Goal: Task Accomplishment & Management: Complete application form

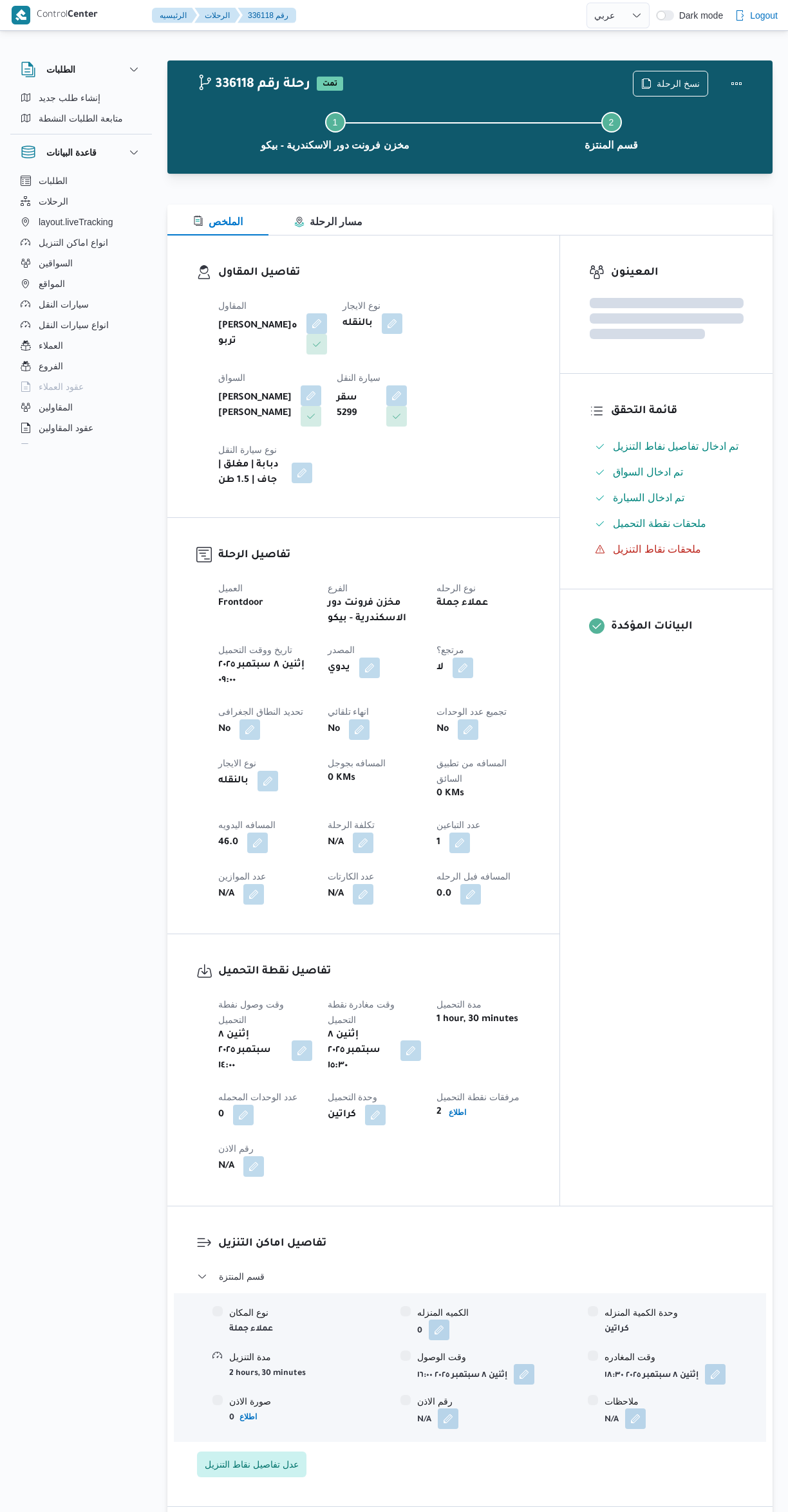
select select "ar"
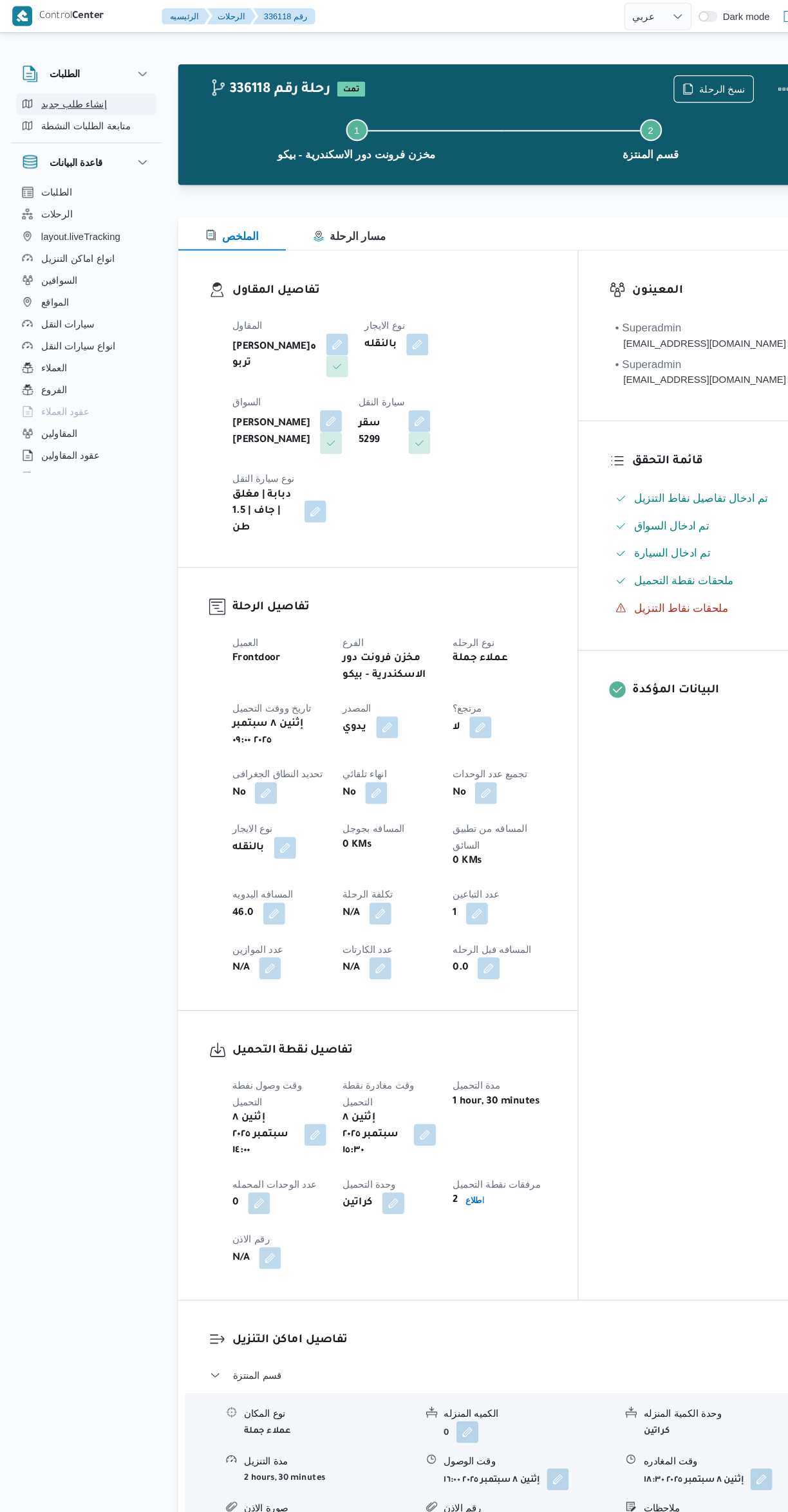
click at [29, 93] on icon "button" at bounding box center [25, 98] width 10 height 10
select select "ar"
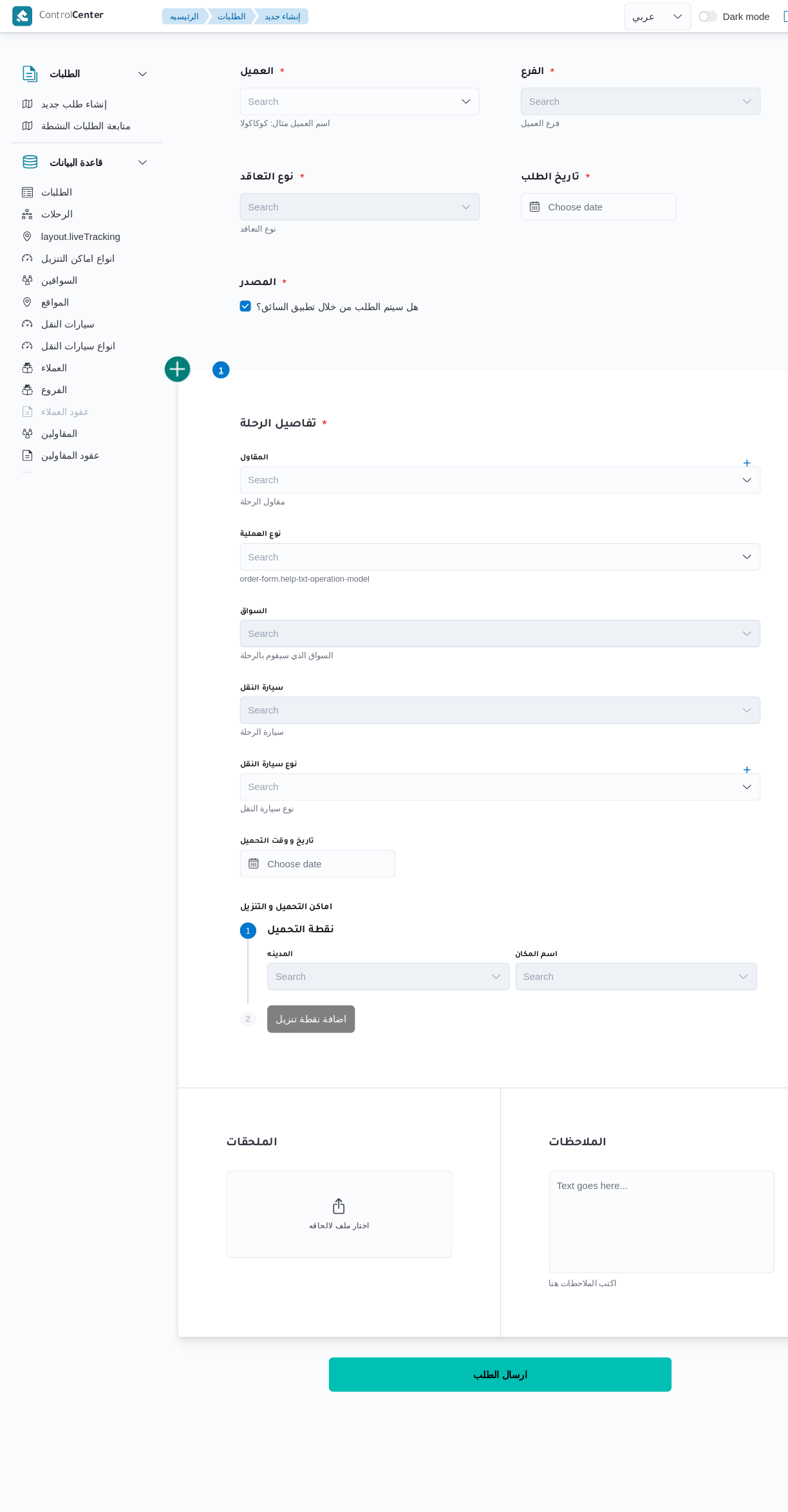
click at [292, 100] on div "Search" at bounding box center [337, 95] width 225 height 26
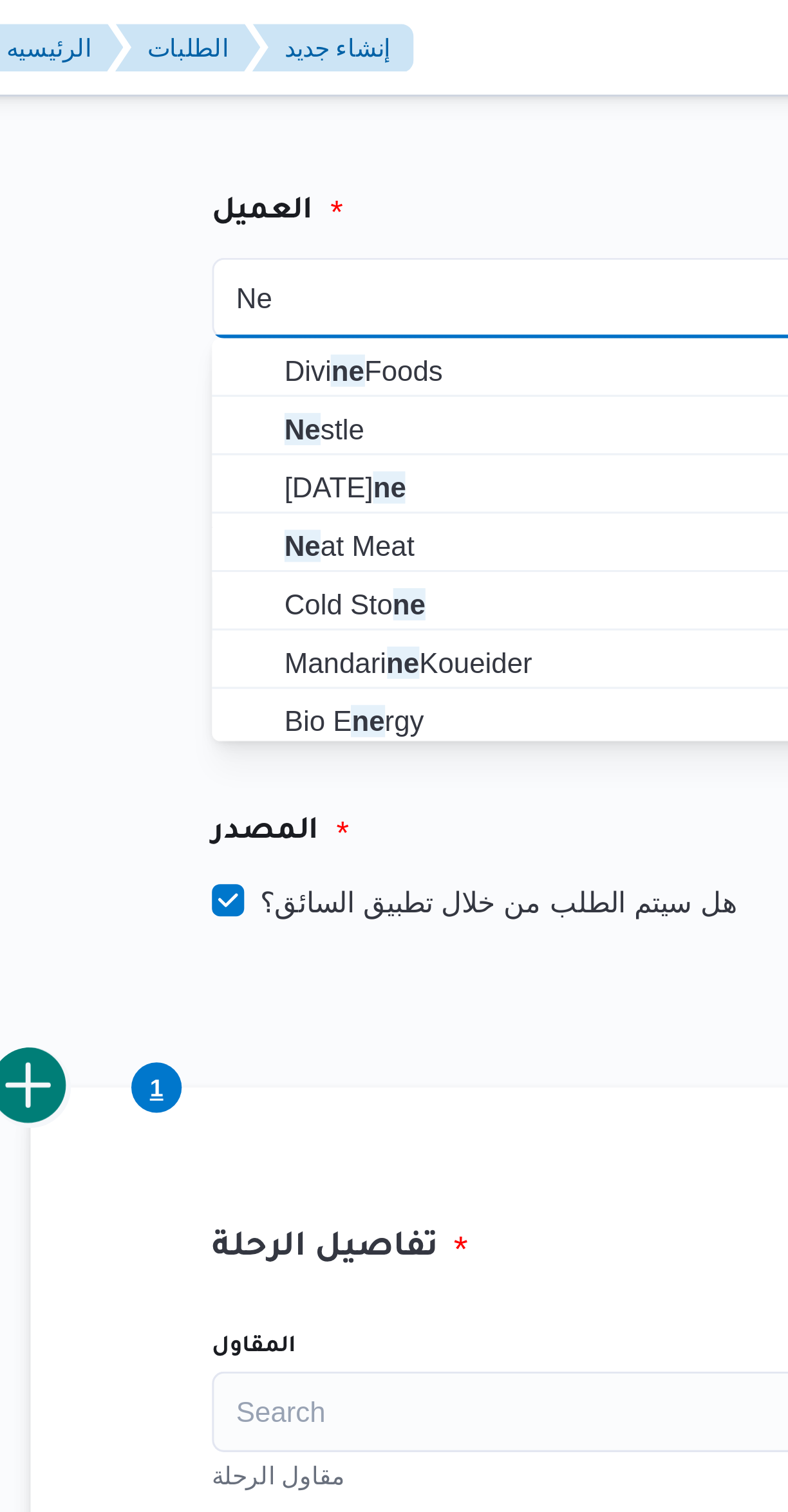
type input "Ne"
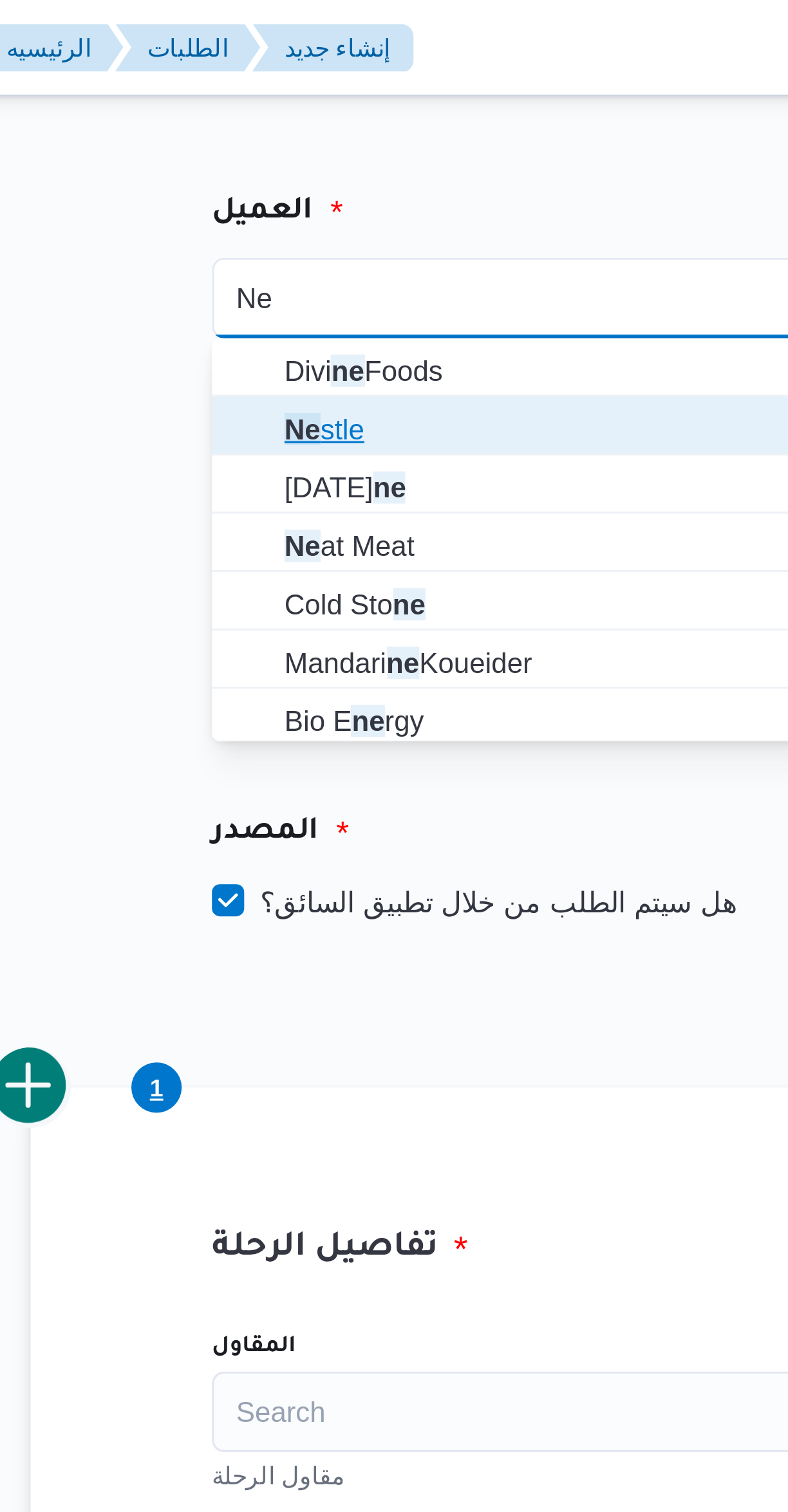
click at [321, 130] on span "Ne stle" at bounding box center [346, 137] width 195 height 15
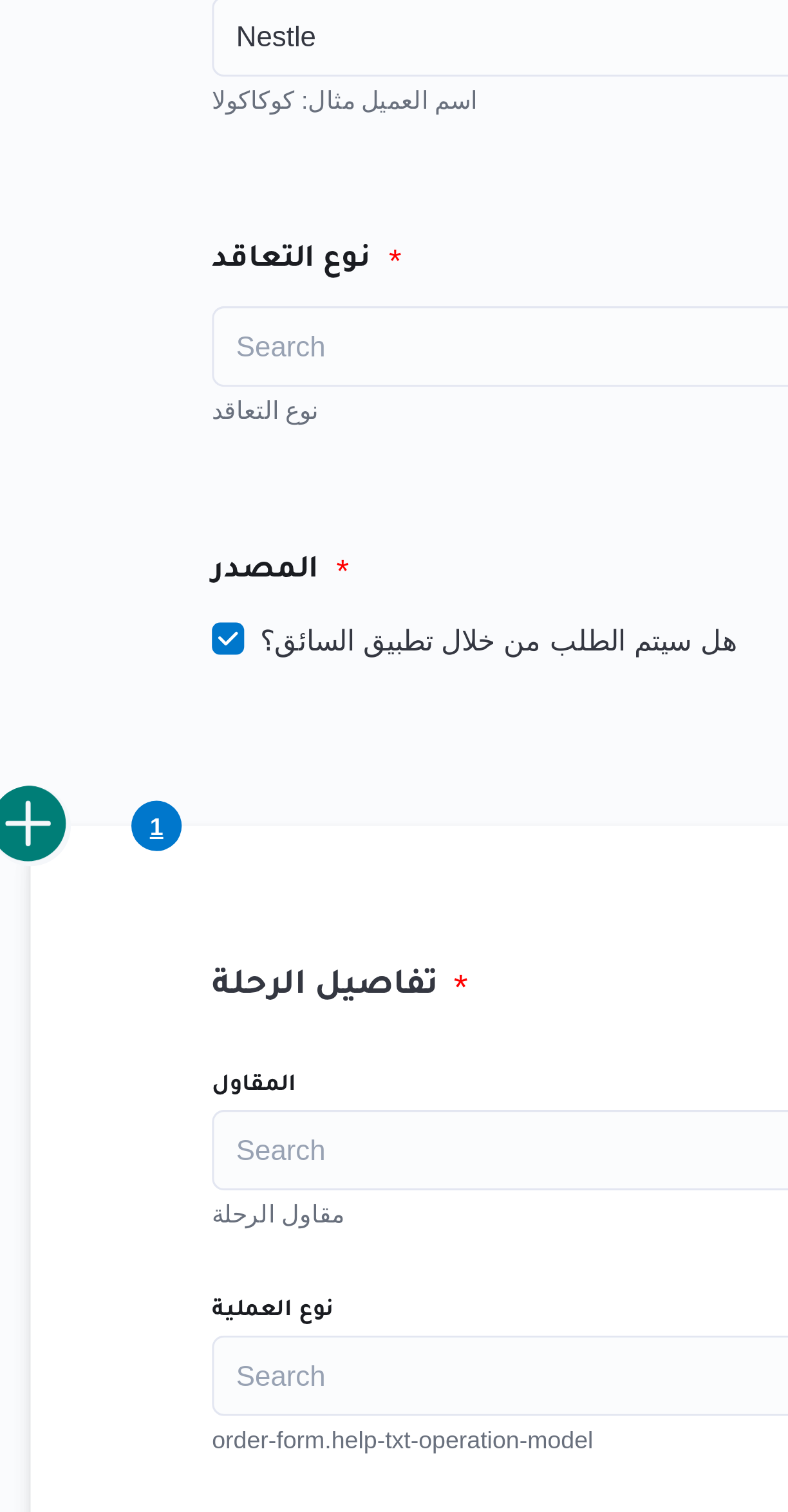
click at [346, 214] on div "نوع التعاقد" at bounding box center [337, 213] width 225 height 13
click at [359, 192] on div "Search" at bounding box center [337, 194] width 225 height 26
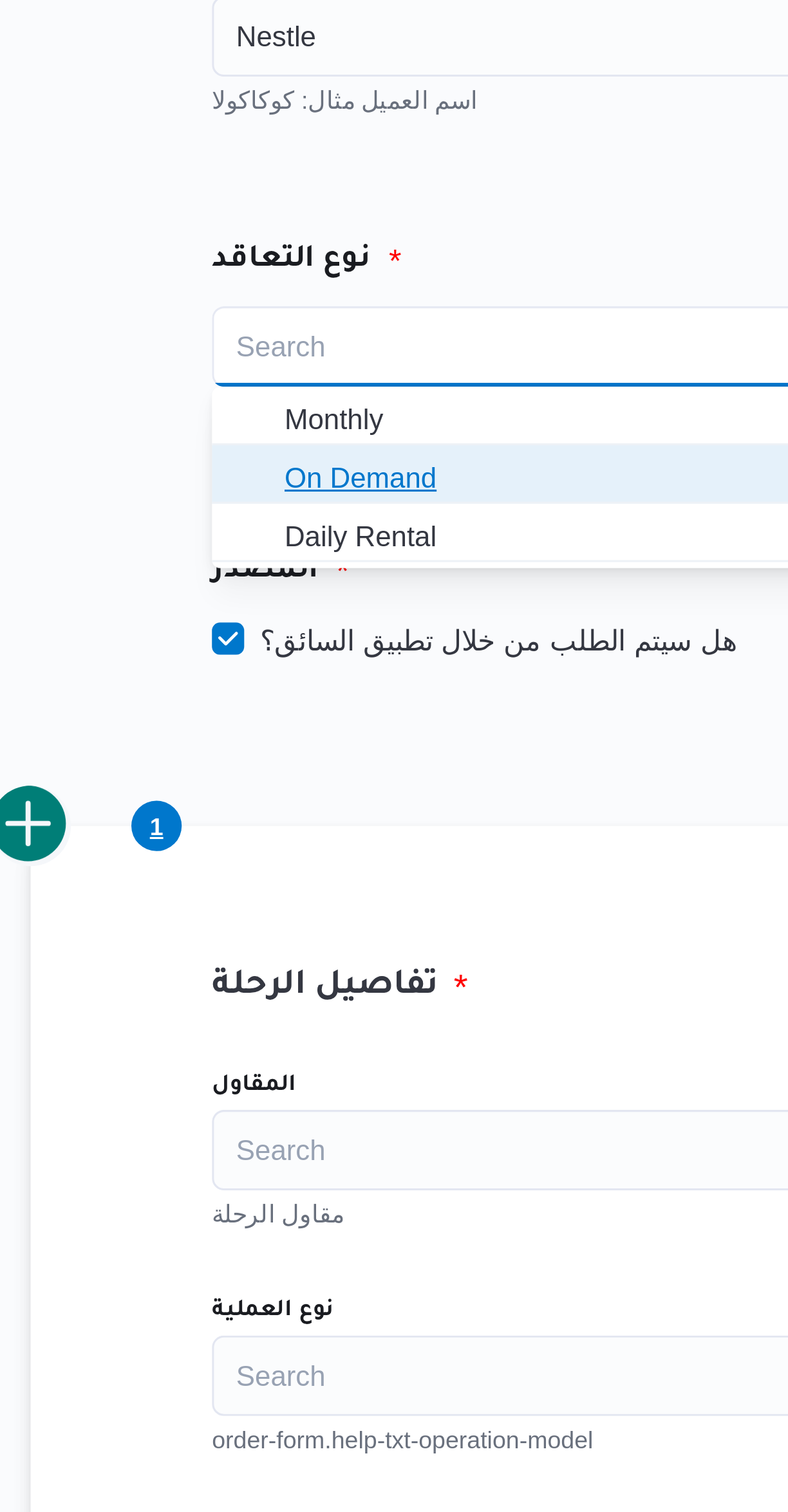
click at [342, 235] on span "On Demand" at bounding box center [346, 236] width 195 height 15
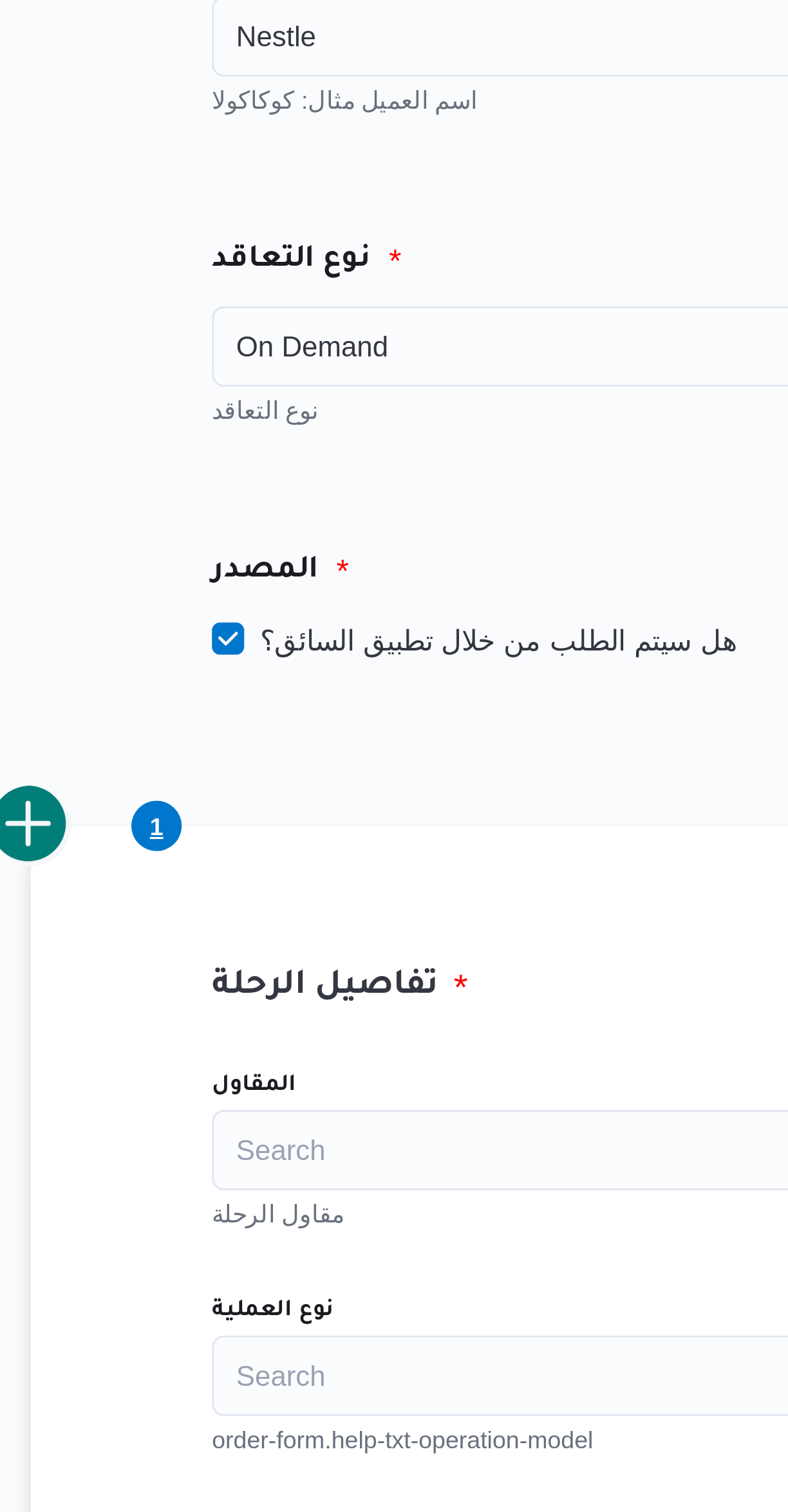
click at [342, 283] on label "هل سيتم الطلب من خلال تطبيق السائق؟" at bounding box center [308, 288] width 168 height 15
checkbox input "false"
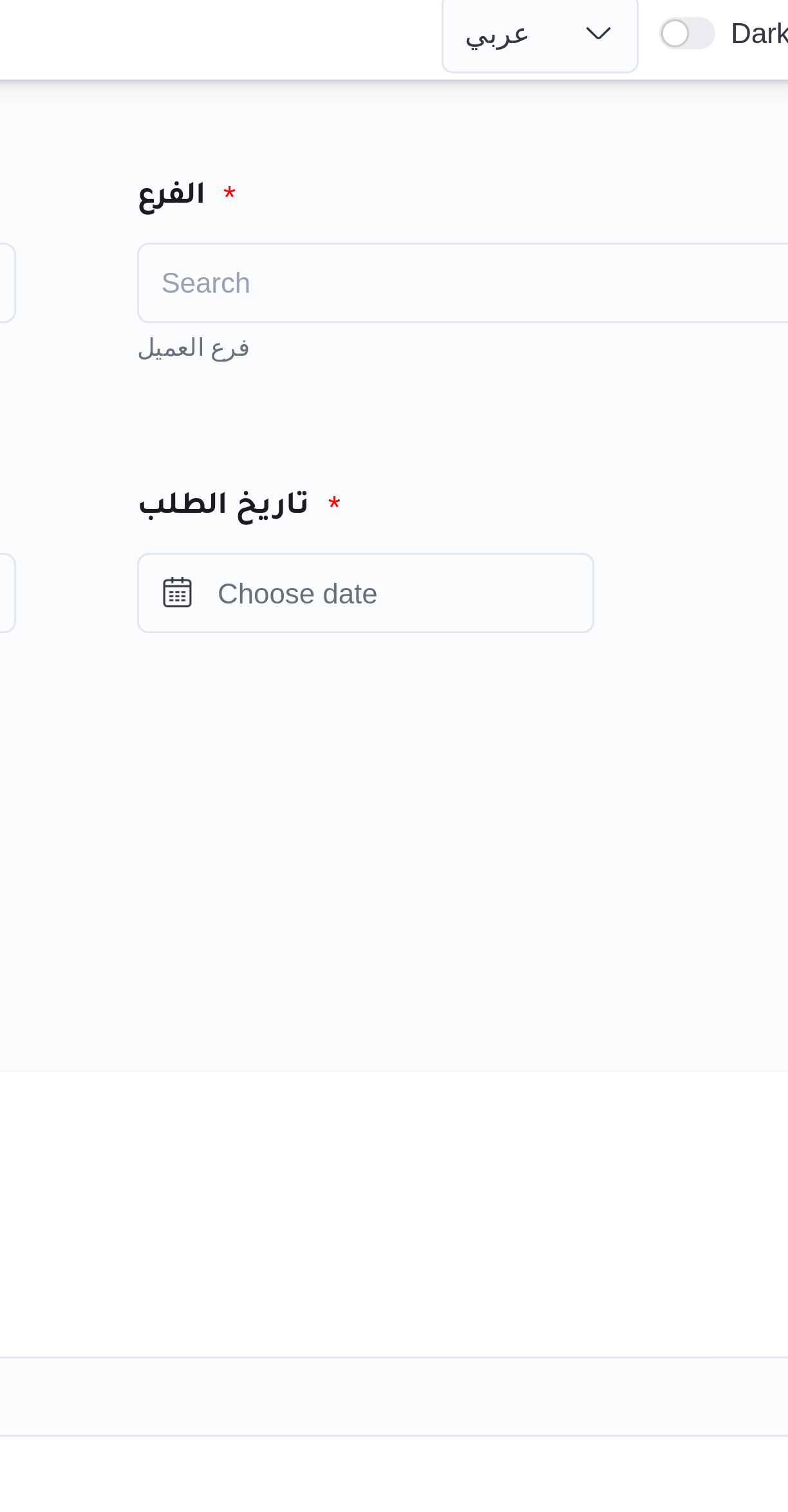
click at [617, 91] on div "Search" at bounding box center [601, 95] width 225 height 26
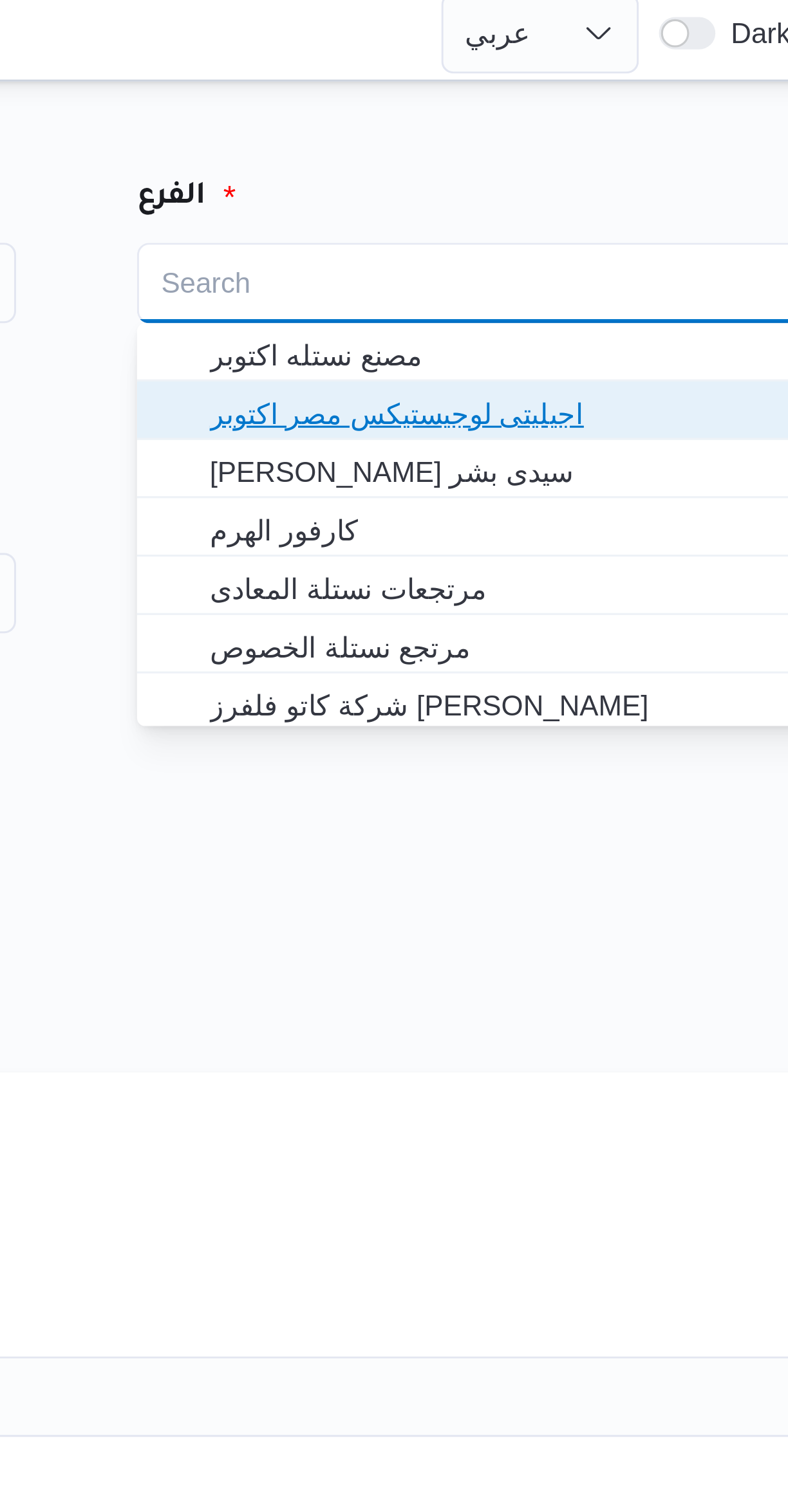
click at [630, 139] on span "اجيليتى لوجيستيكس مصر اكتوبر" at bounding box center [609, 137] width 195 height 15
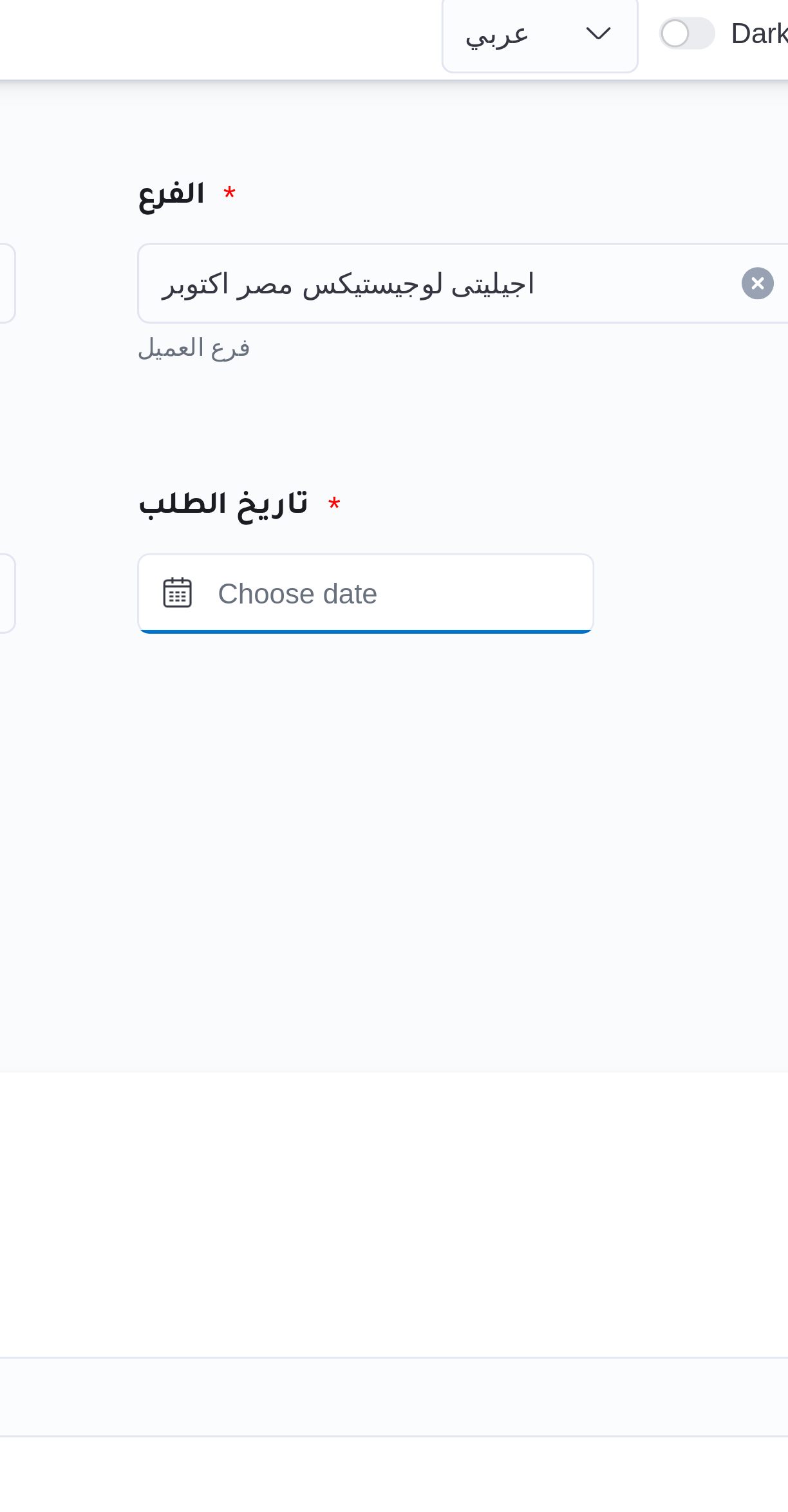
click at [615, 195] on input "Press the down key to open a popover containing a calendar." at bounding box center [561, 194] width 146 height 26
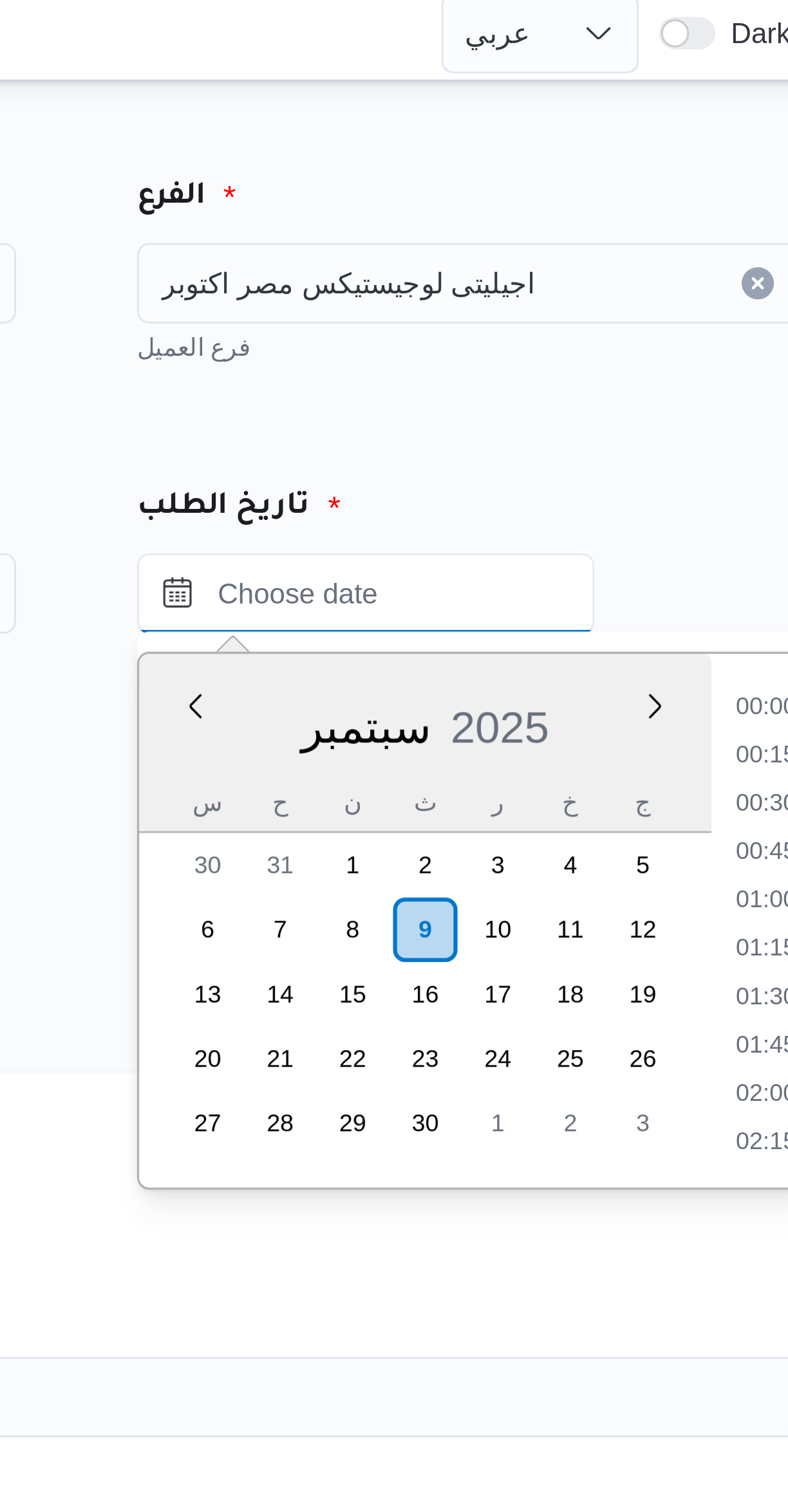
scroll to position [276, 0]
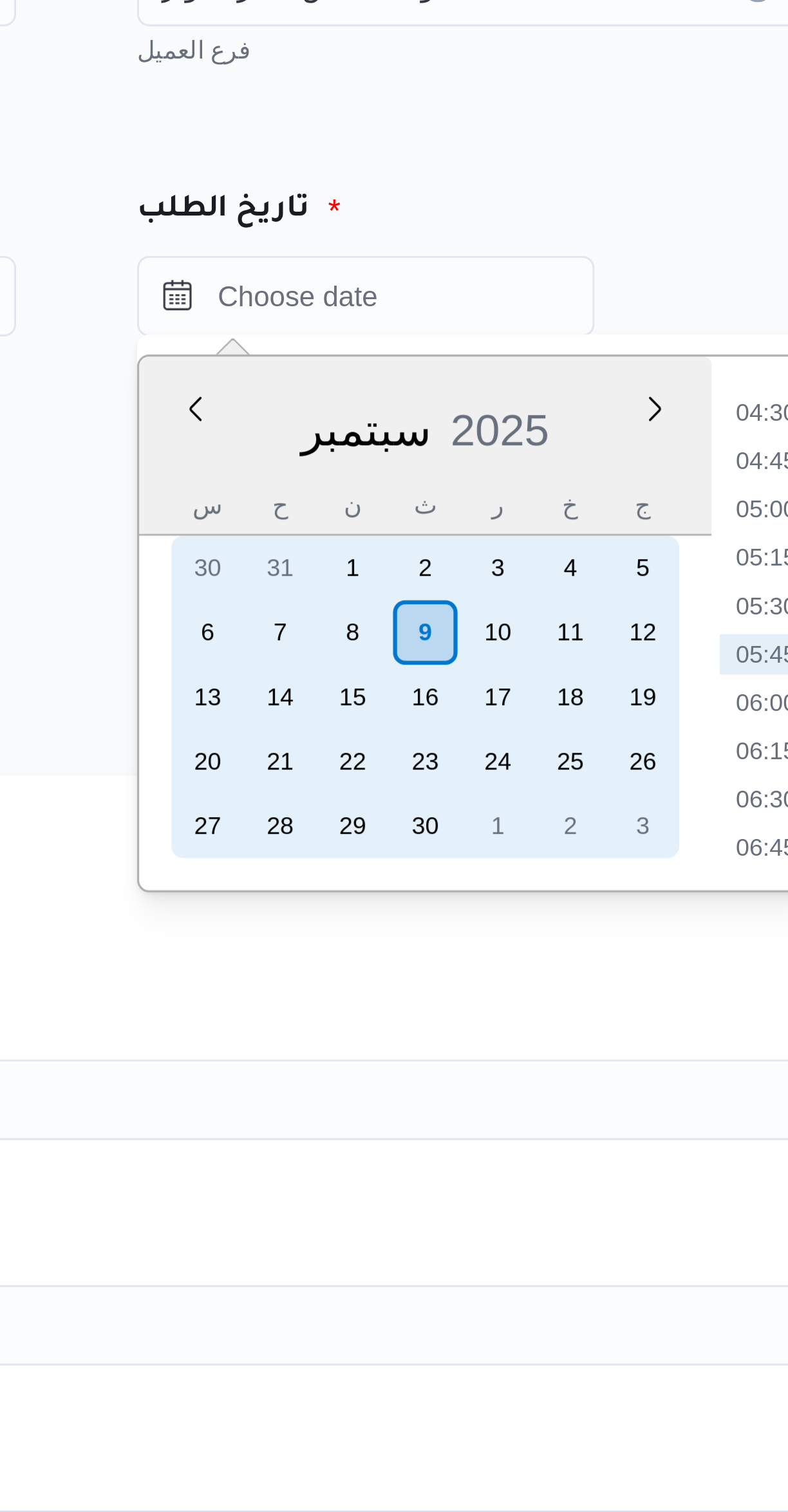
click at [589, 298] on div "9" at bounding box center [581, 302] width 20 height 20
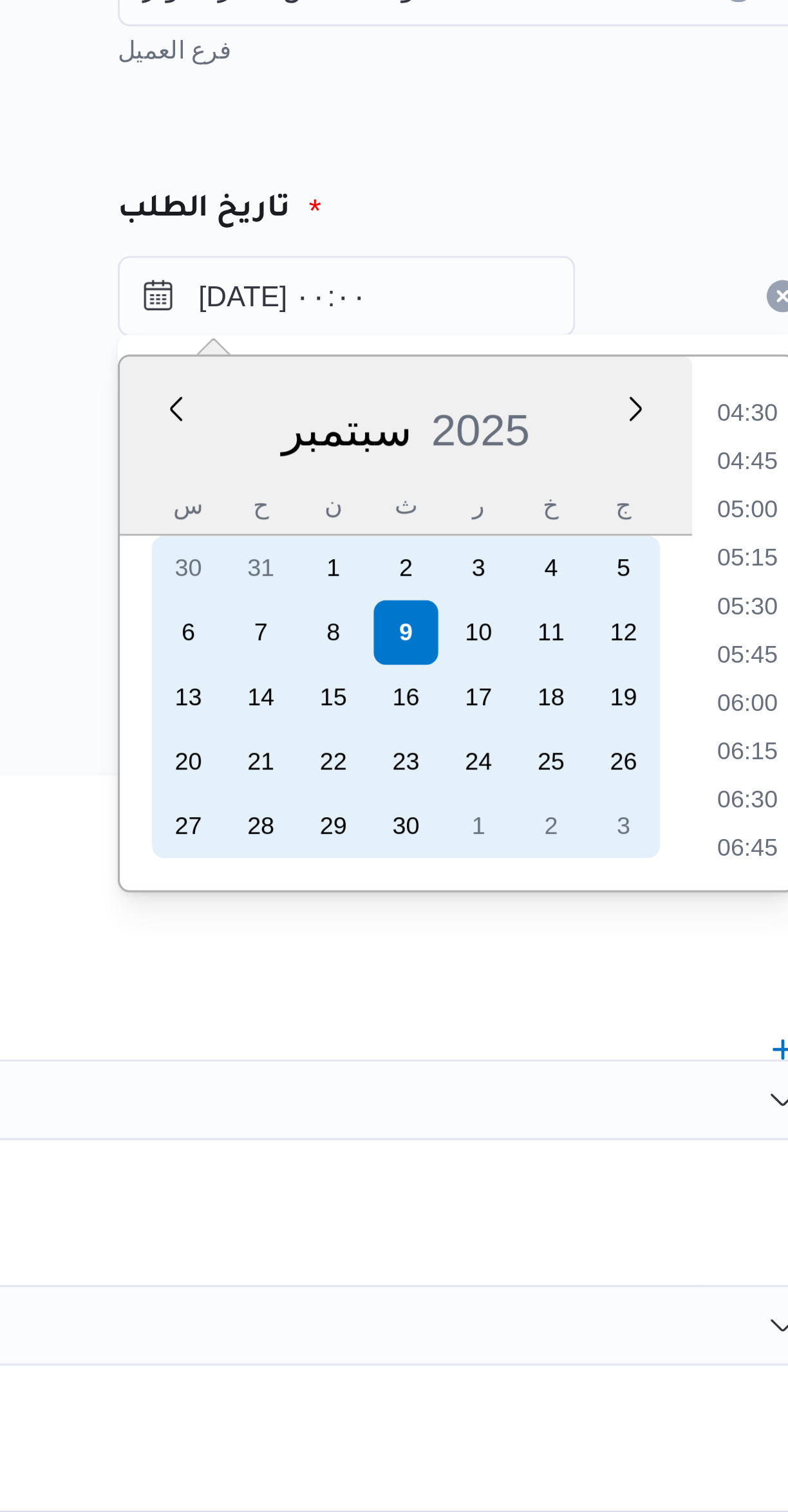
scroll to position [0, 0]
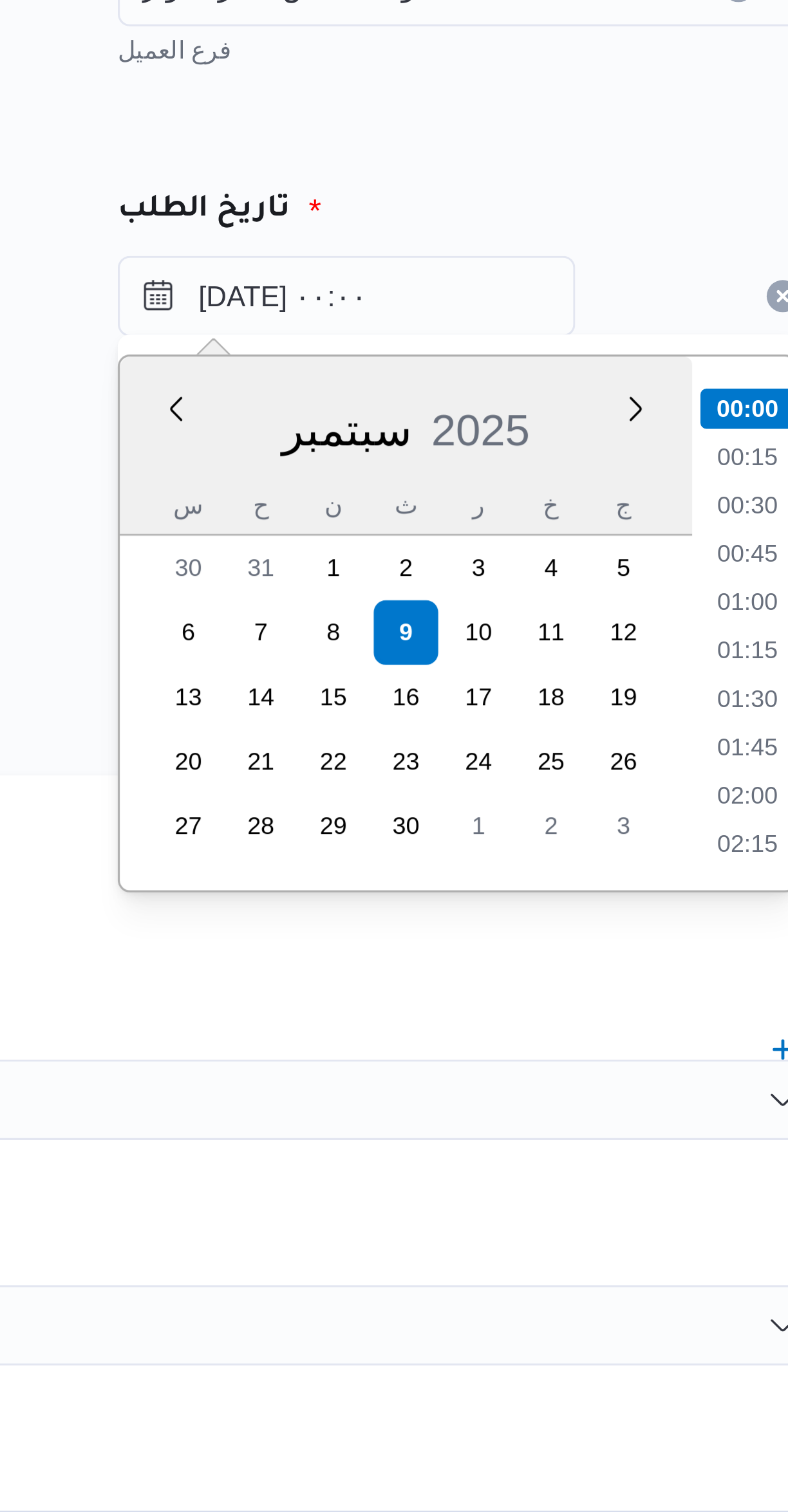
click at [689, 295] on li "01:00" at bounding box center [689, 291] width 29 height 13
type input "٠٩/٠٩/٢٠٢٥ ٠١:٠٠"
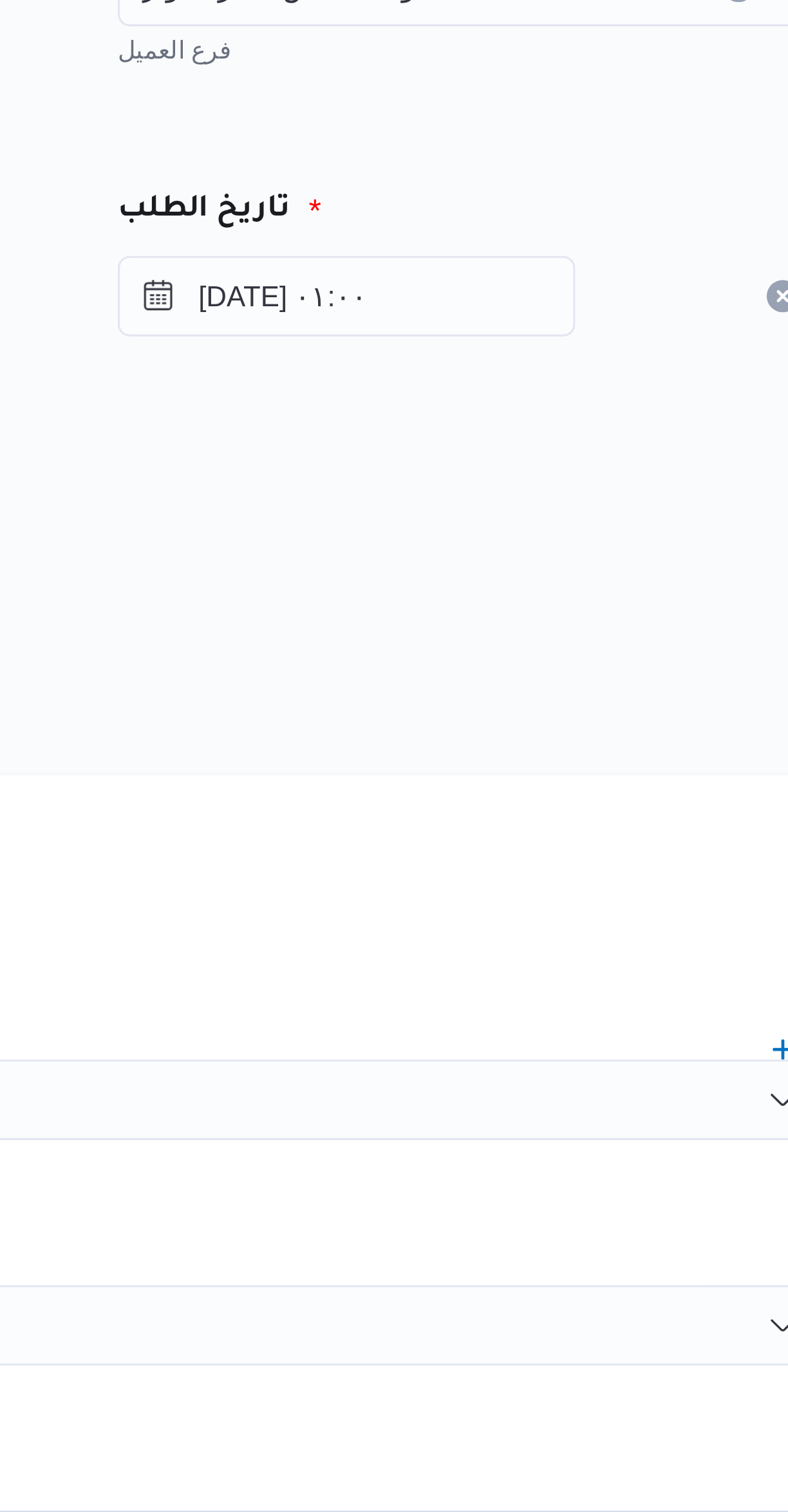
click at [626, 271] on div "المصدر" at bounding box center [469, 266] width 505 height 31
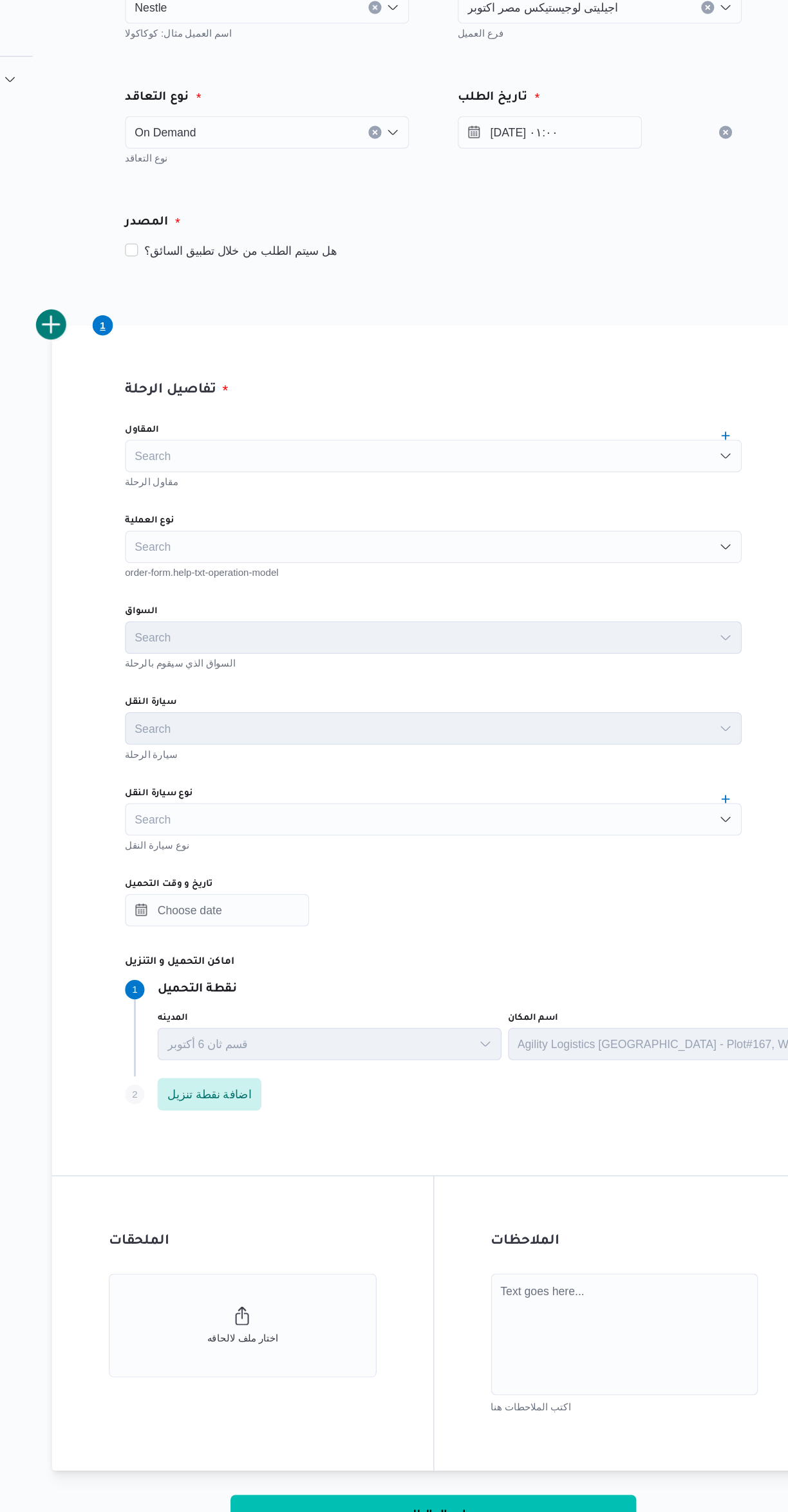
click at [512, 449] on div "Search" at bounding box center [469, 451] width 489 height 26
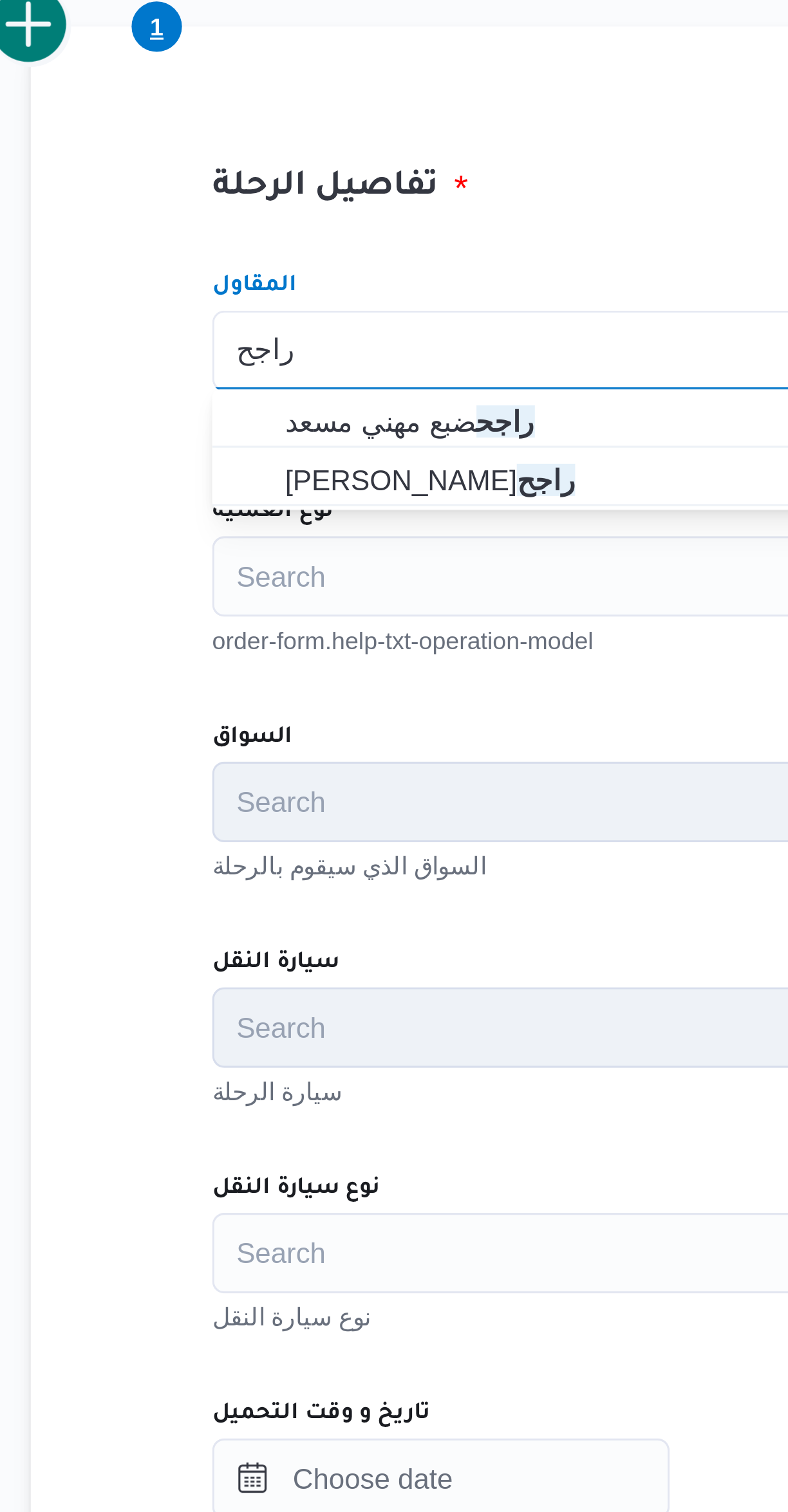
type input "راجح"
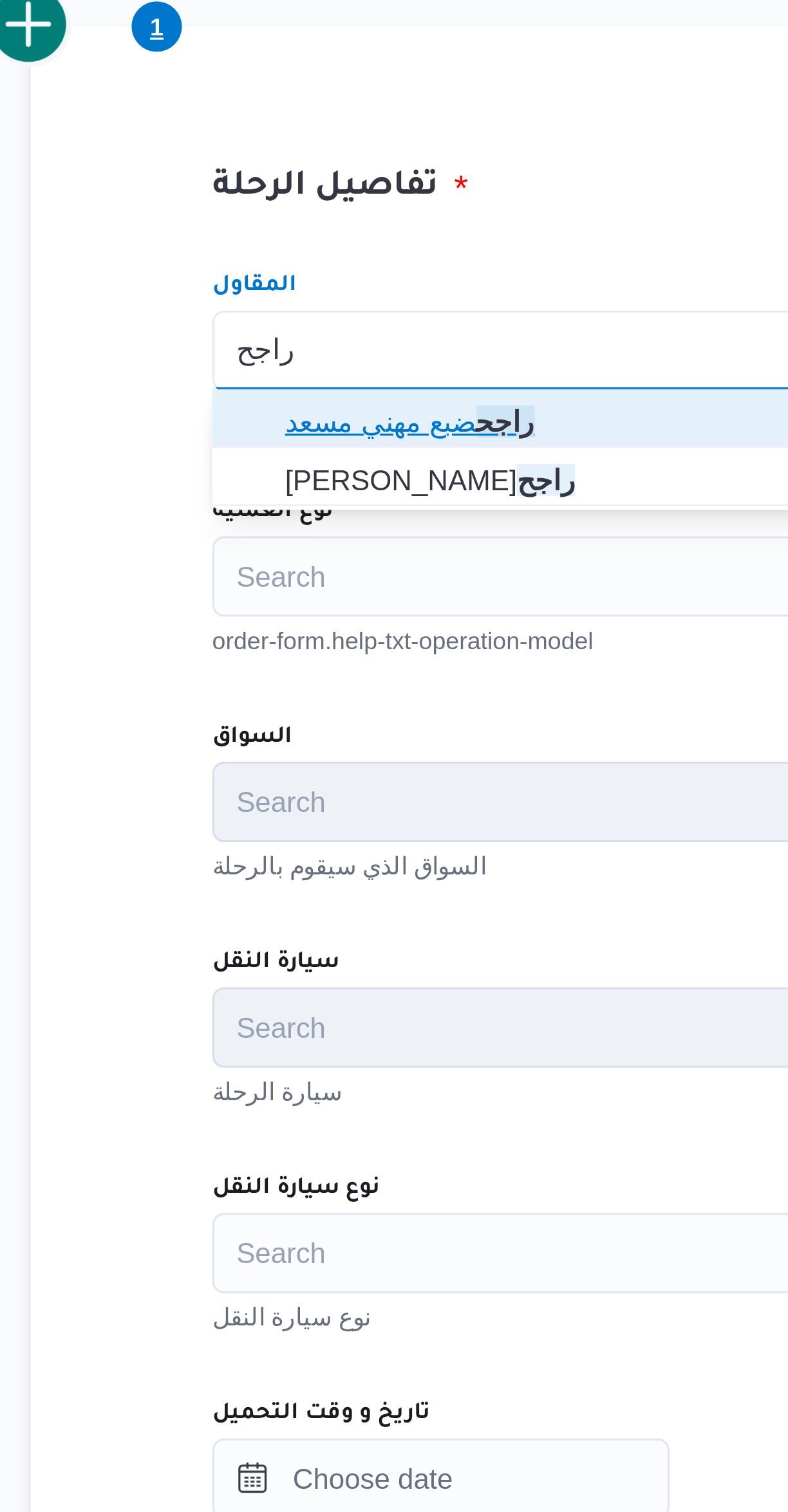
click at [342, 469] on span "راجح ضبع مهني مسعد" at bounding box center [478, 473] width 458 height 15
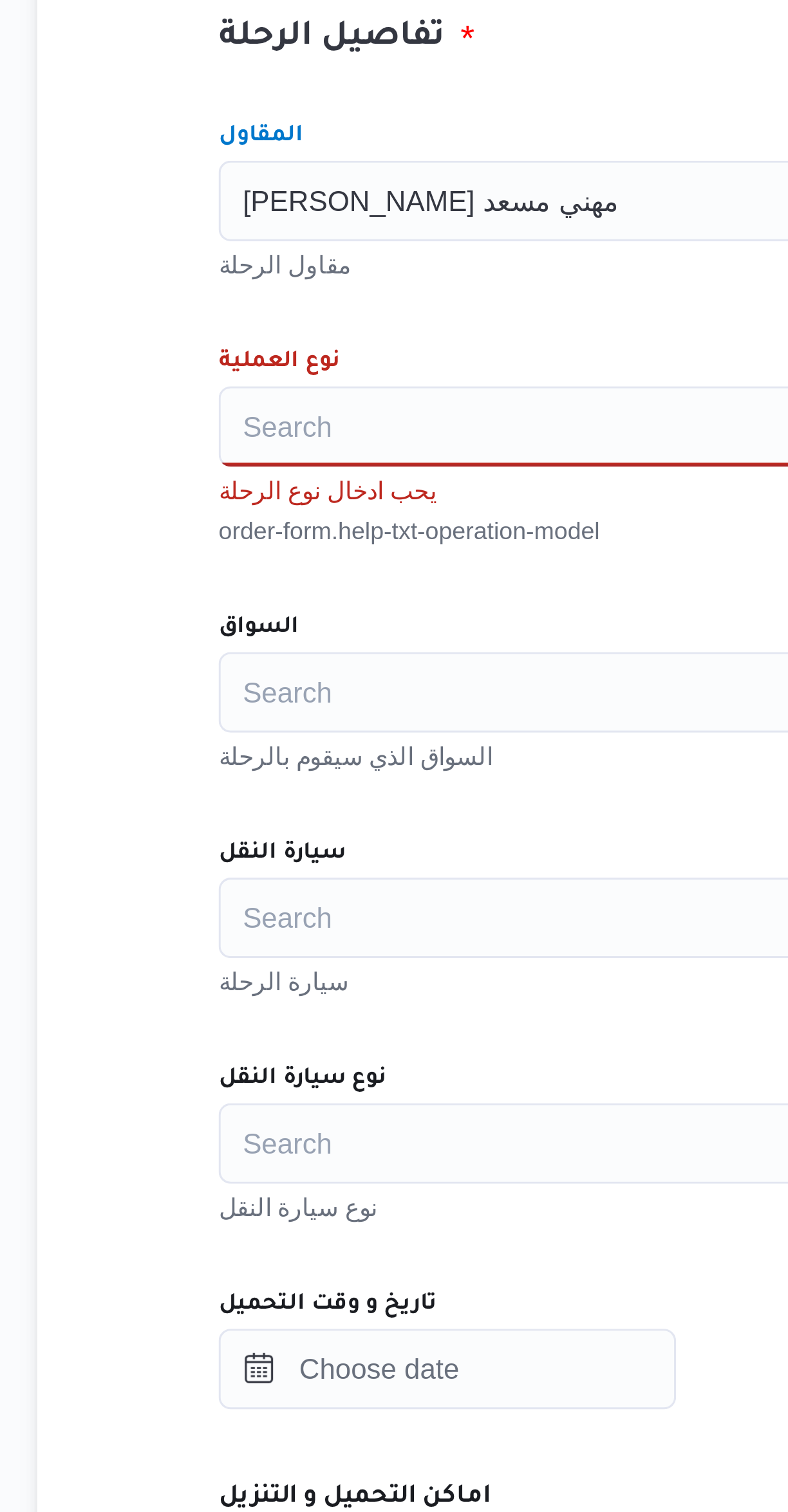
click at [331, 521] on div "Search" at bounding box center [469, 523] width 489 height 26
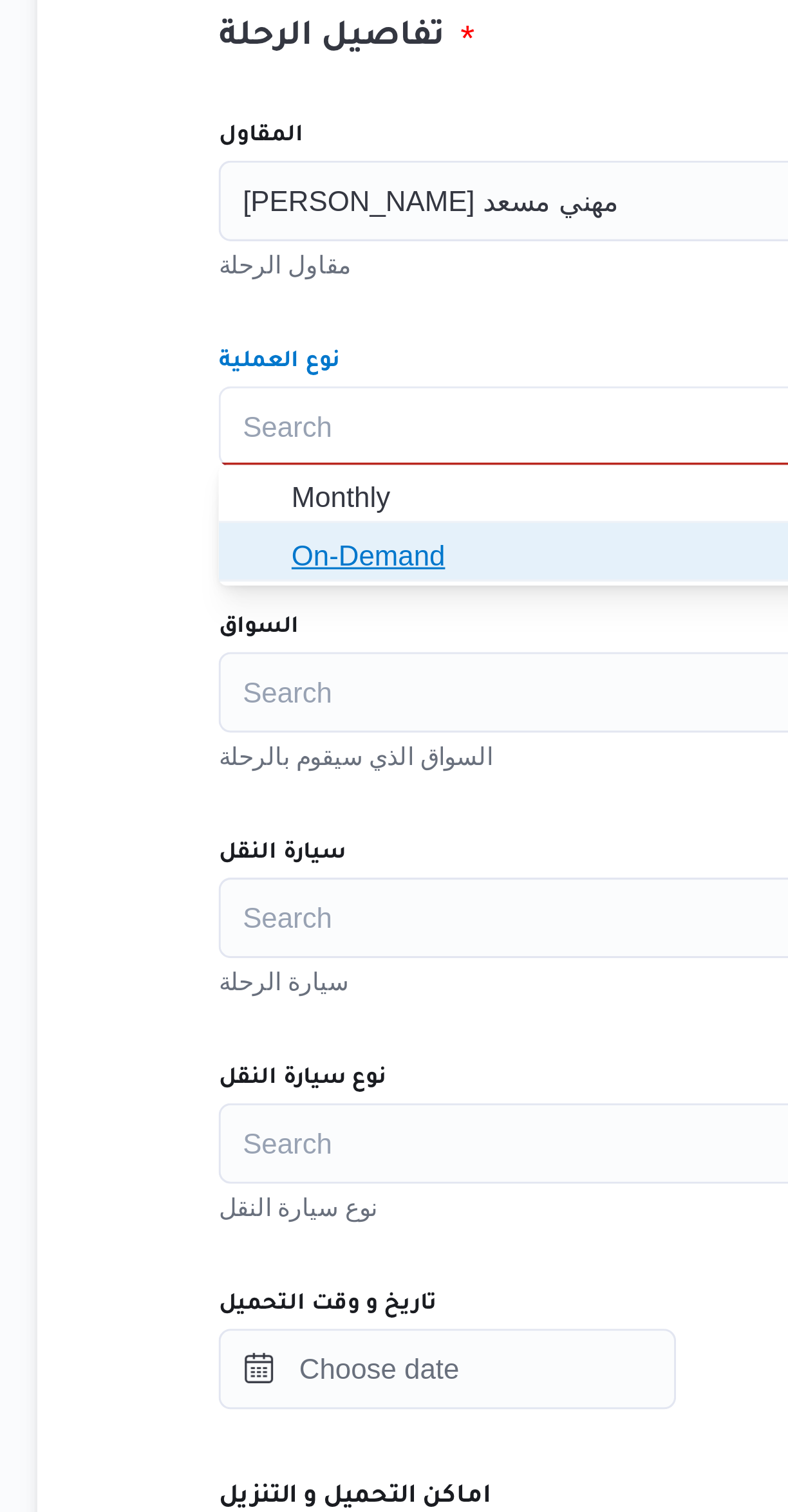
click at [323, 568] on span "On-Demand" at bounding box center [478, 564] width 458 height 15
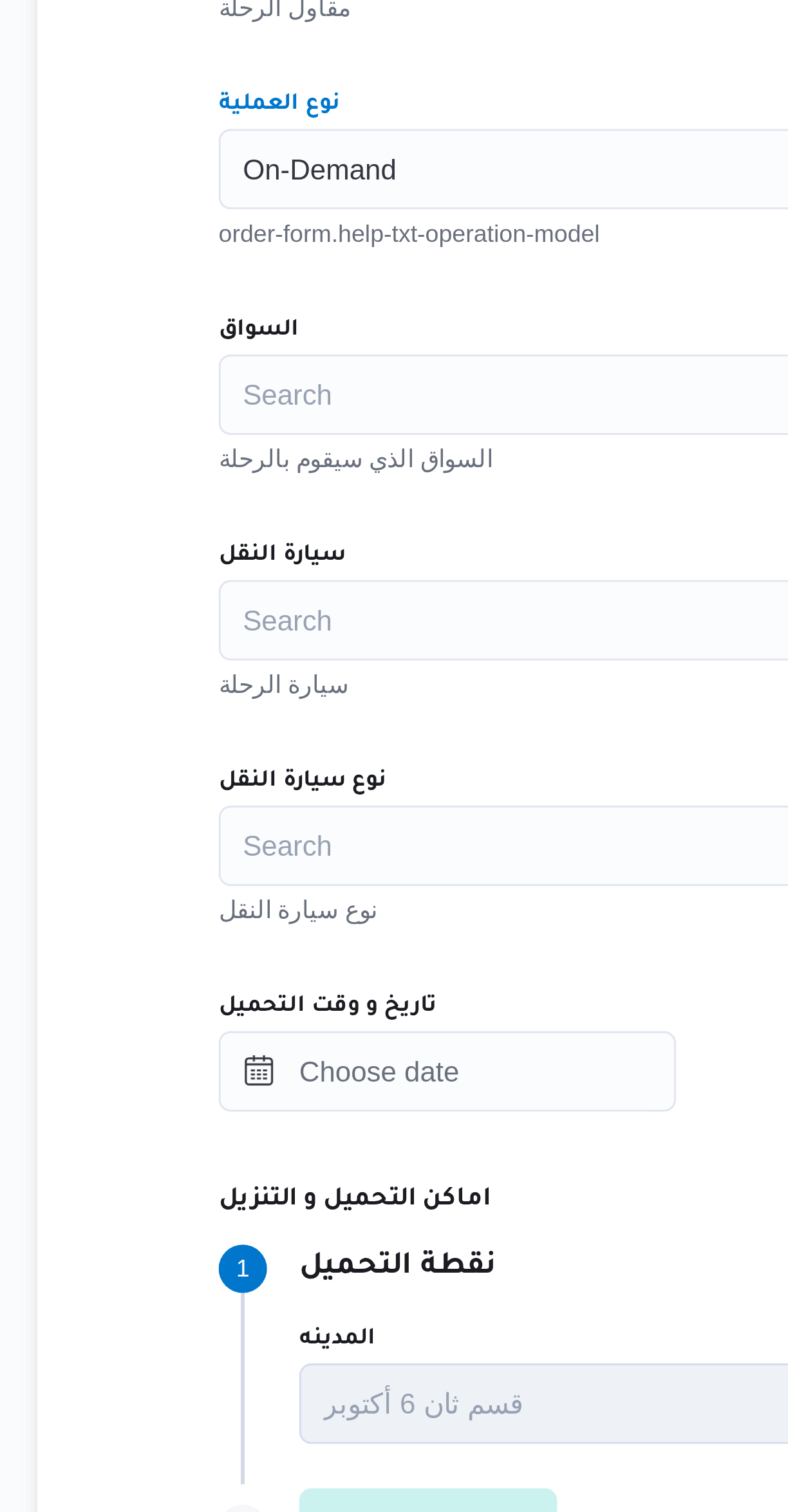
click at [331, 607] on div "Search" at bounding box center [469, 595] width 489 height 26
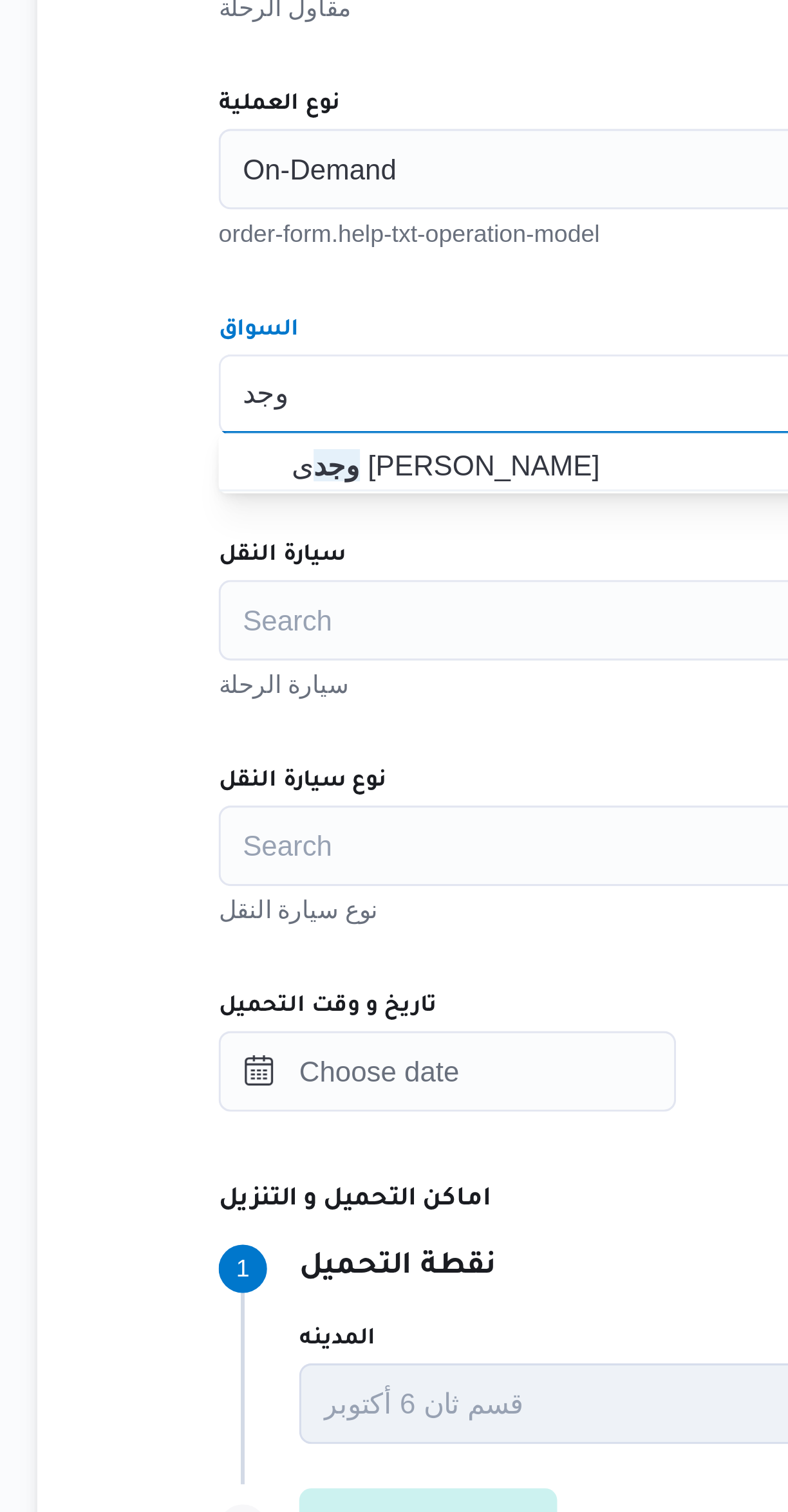
type input "وجد"
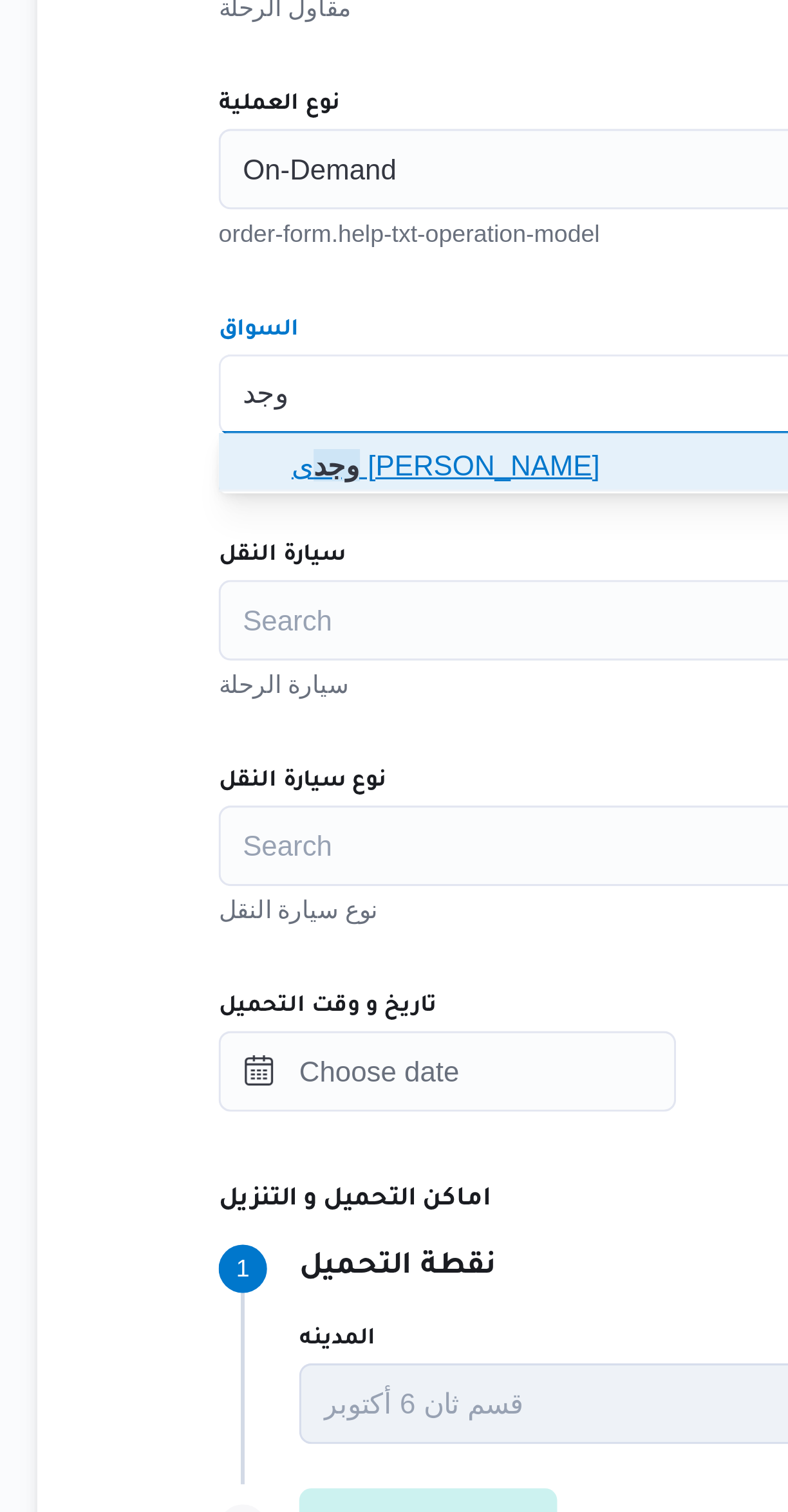
click at [353, 617] on span "وجد ى كريمان محمد محمد حسن" at bounding box center [478, 617] width 458 height 15
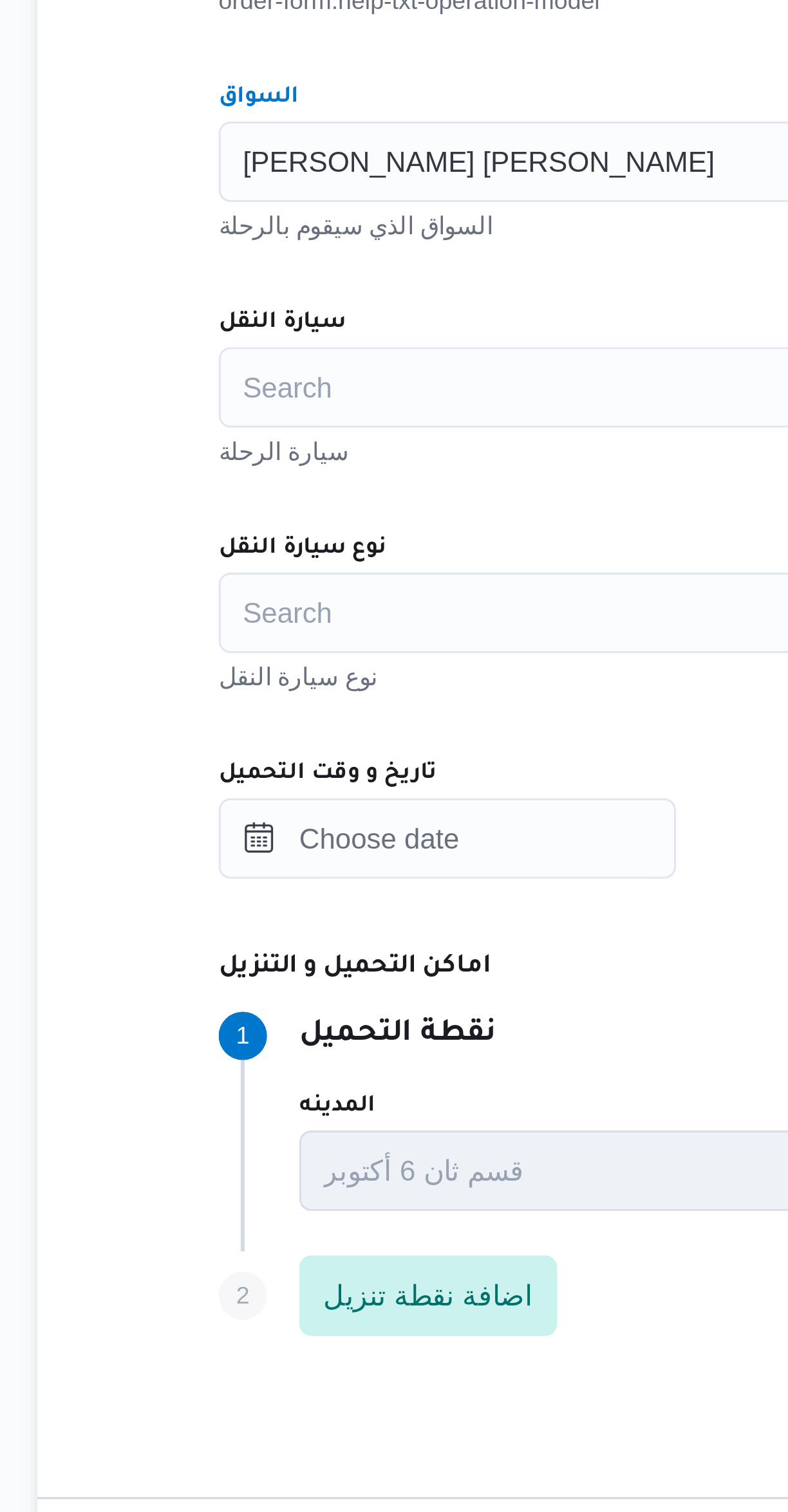
click at [336, 658] on div "Search" at bounding box center [469, 667] width 489 height 26
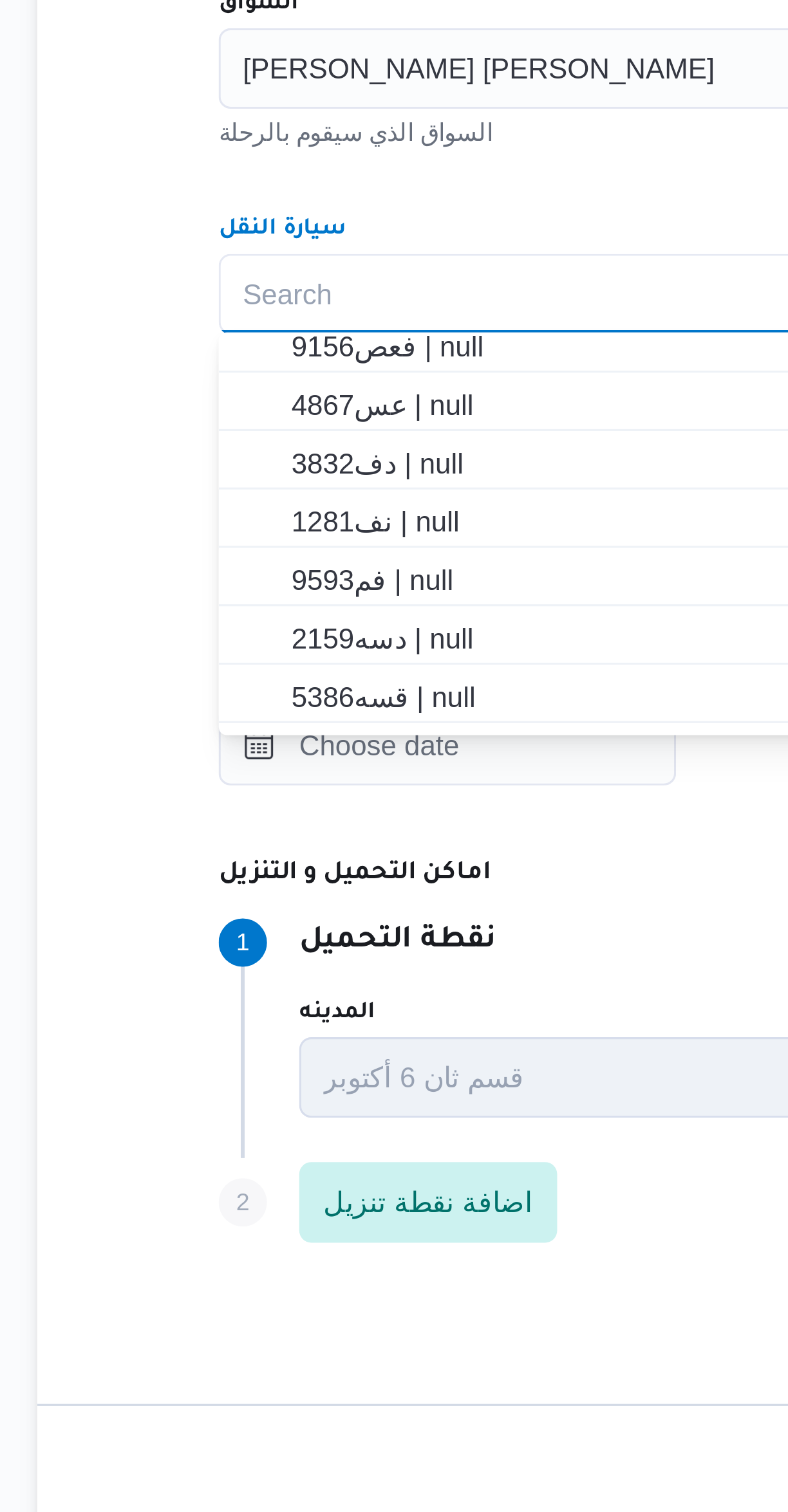
scroll to position [339, 0]
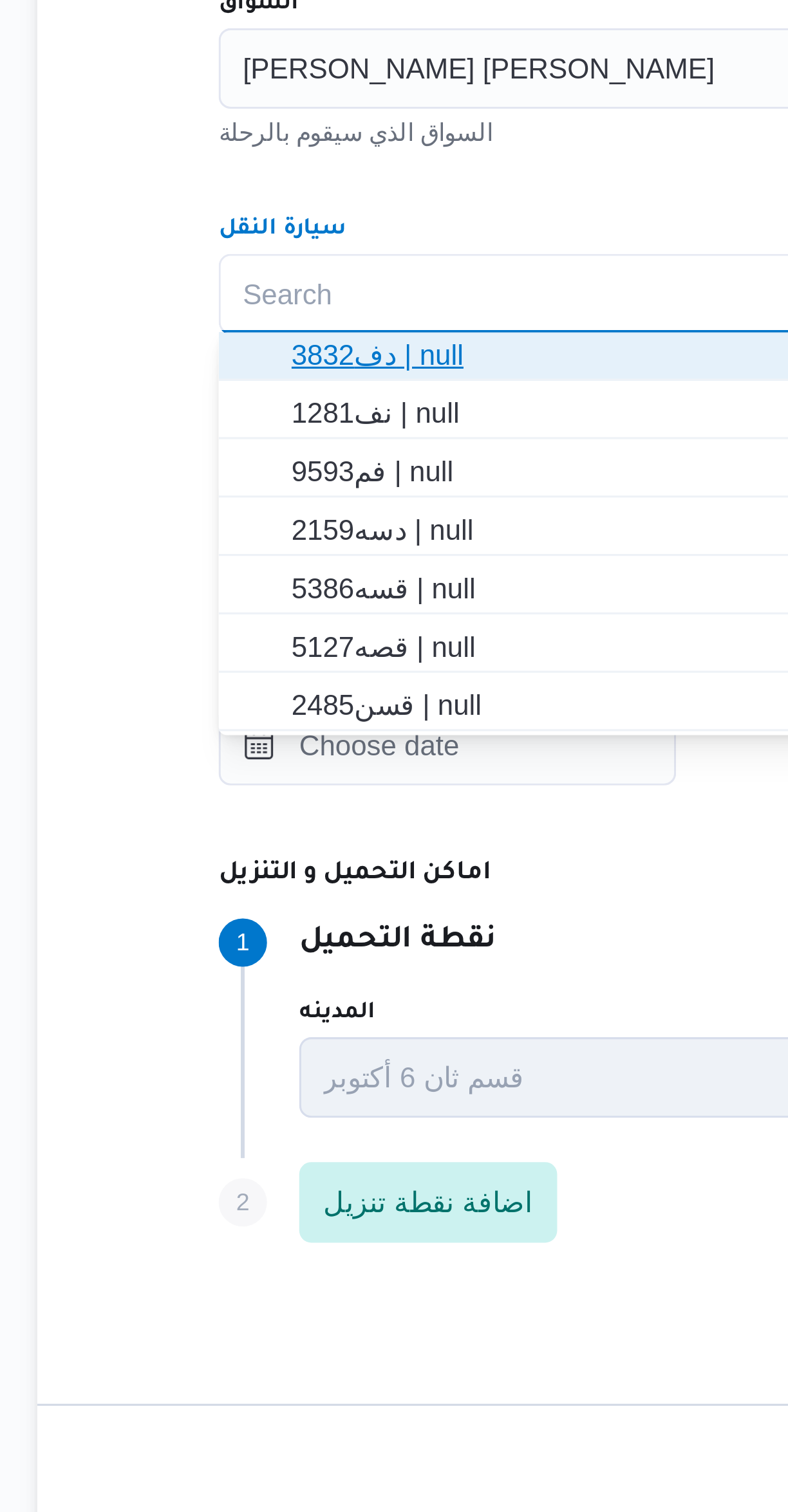
click at [336, 683] on span "دف3832 | null" at bounding box center [478, 687] width 458 height 15
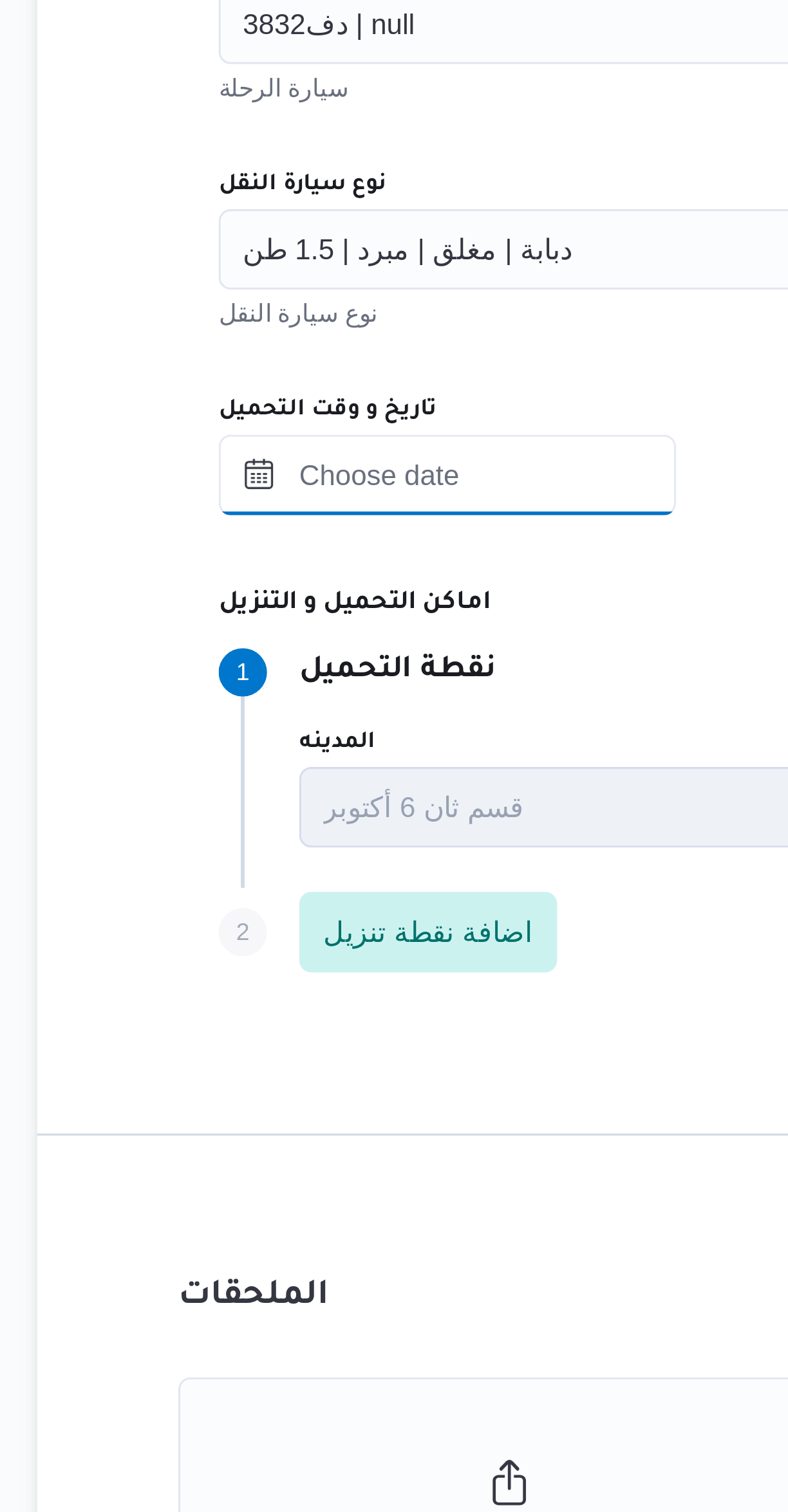
click at [321, 808] on input "تاريخ و وقت التحميل" at bounding box center [298, 811] width 146 height 26
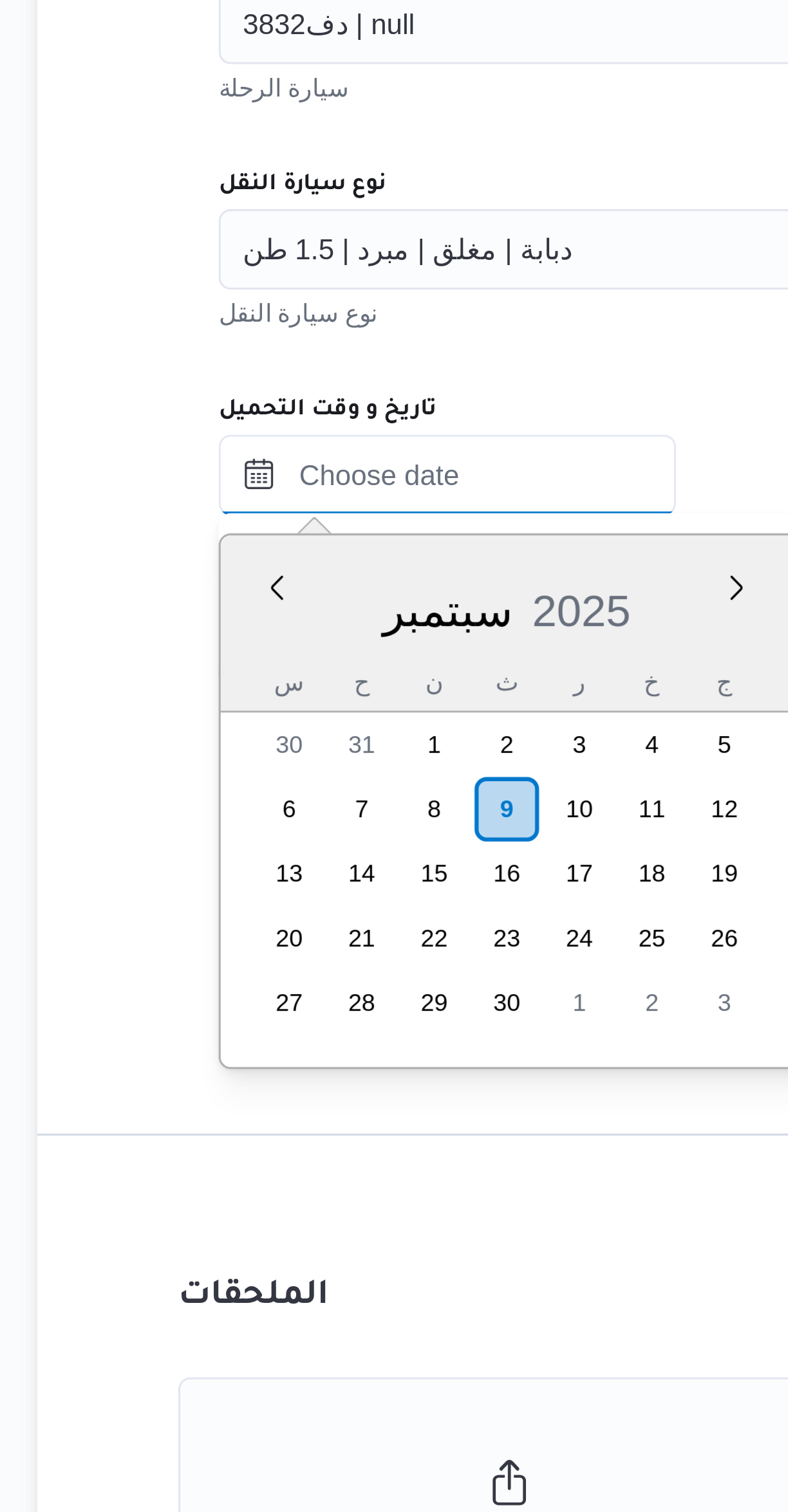
scroll to position [278, 0]
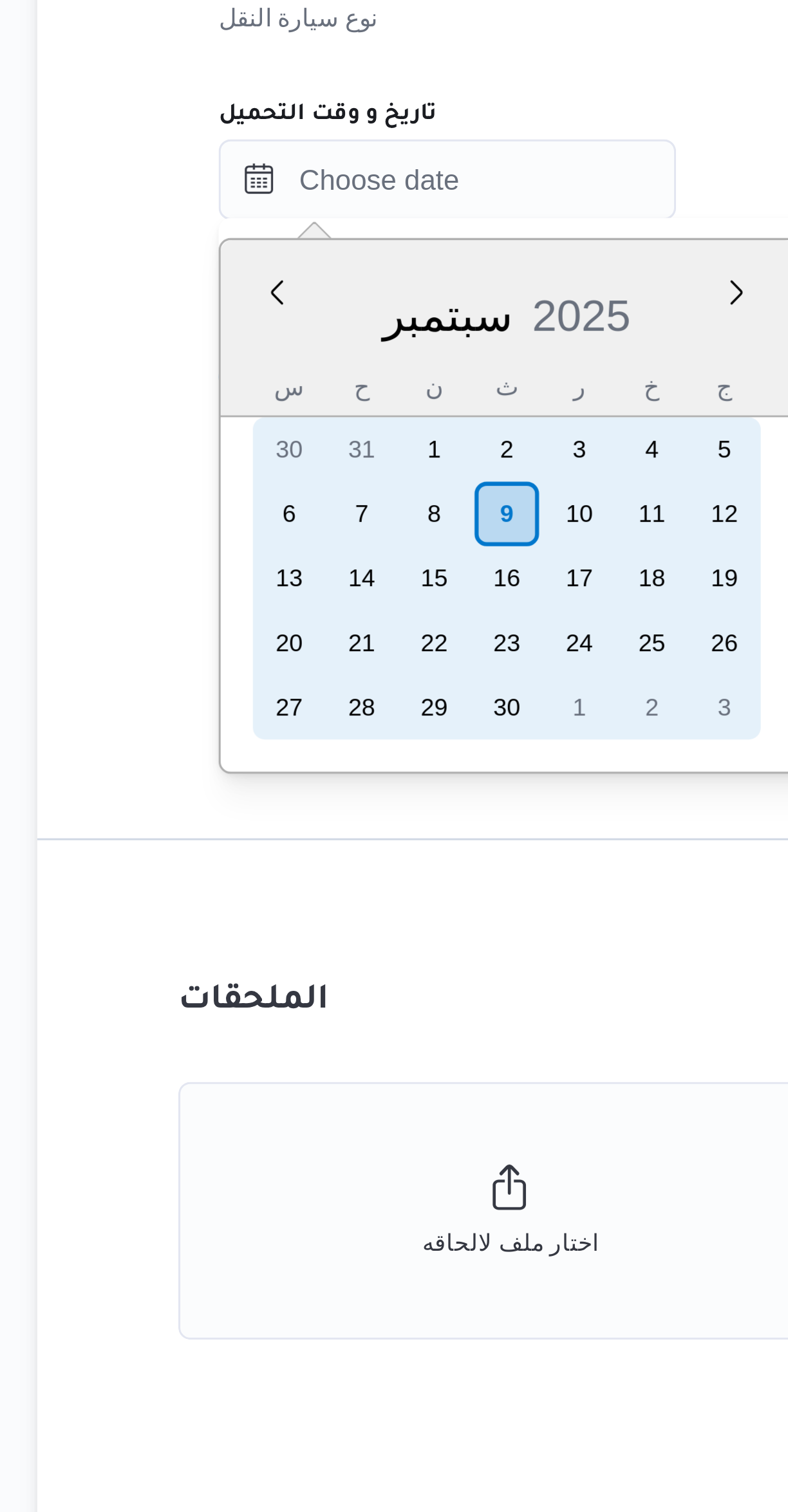
click at [323, 914] on div "9" at bounding box center [317, 918] width 20 height 20
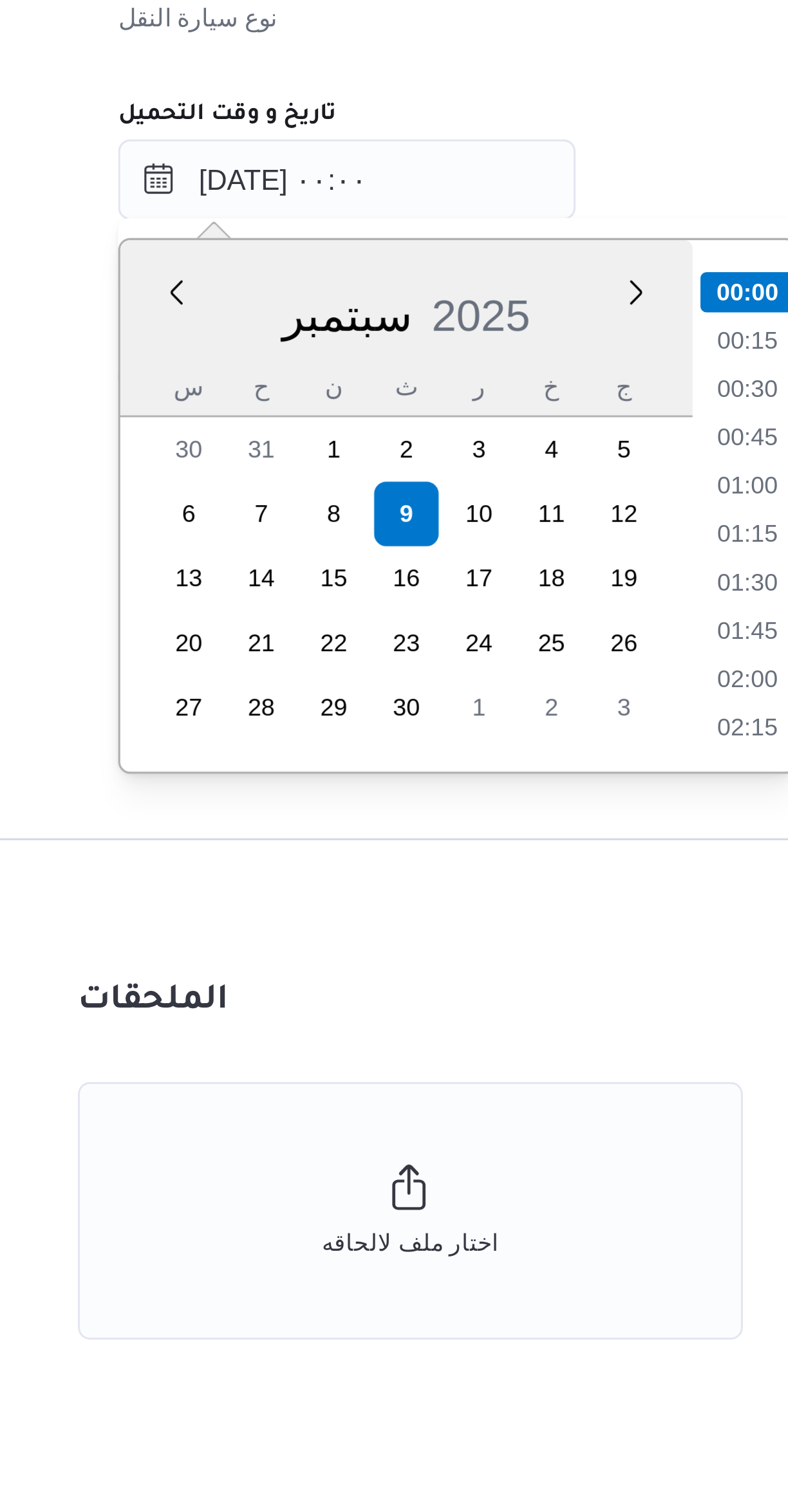
click at [423, 909] on li "01:00" at bounding box center [426, 909] width 29 height 13
type input "٠٩/٠٩/٢٠٢٥ ٠١:٠٠"
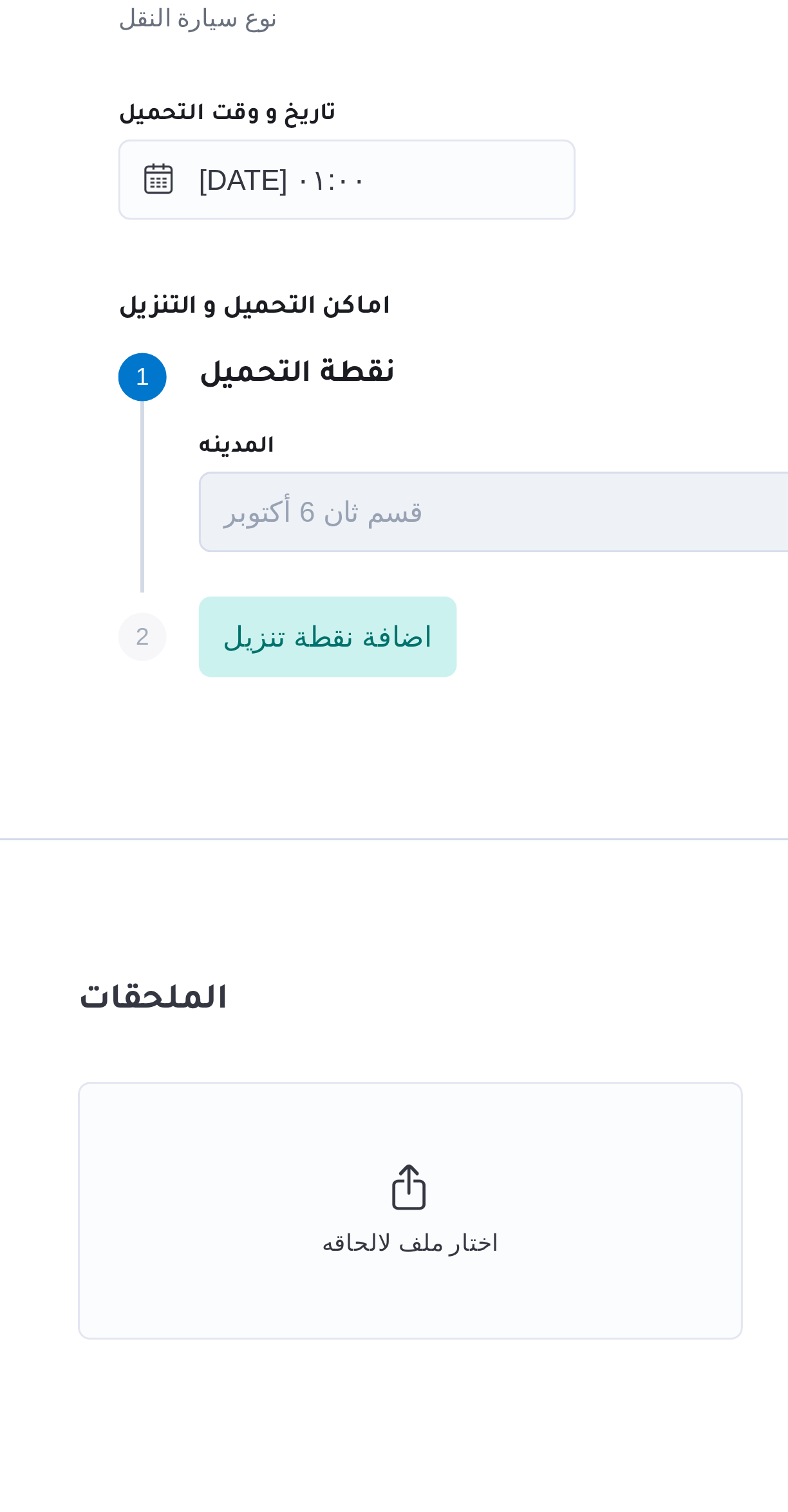
click at [391, 895] on div "المدينه" at bounding box center [388, 897] width 273 height 10
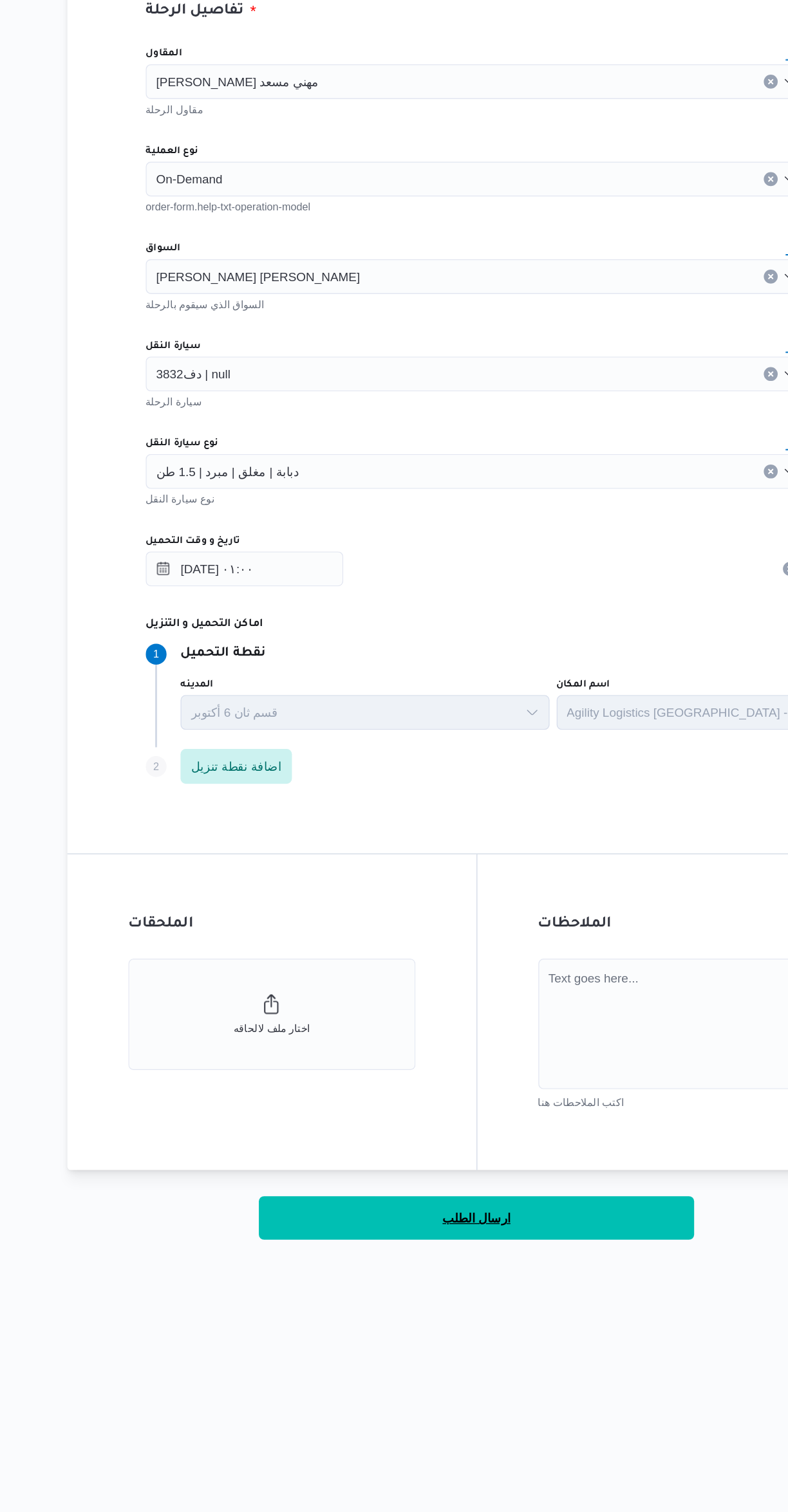
click at [489, 1288] on span "ارسال الطلب" at bounding box center [470, 1291] width 51 height 15
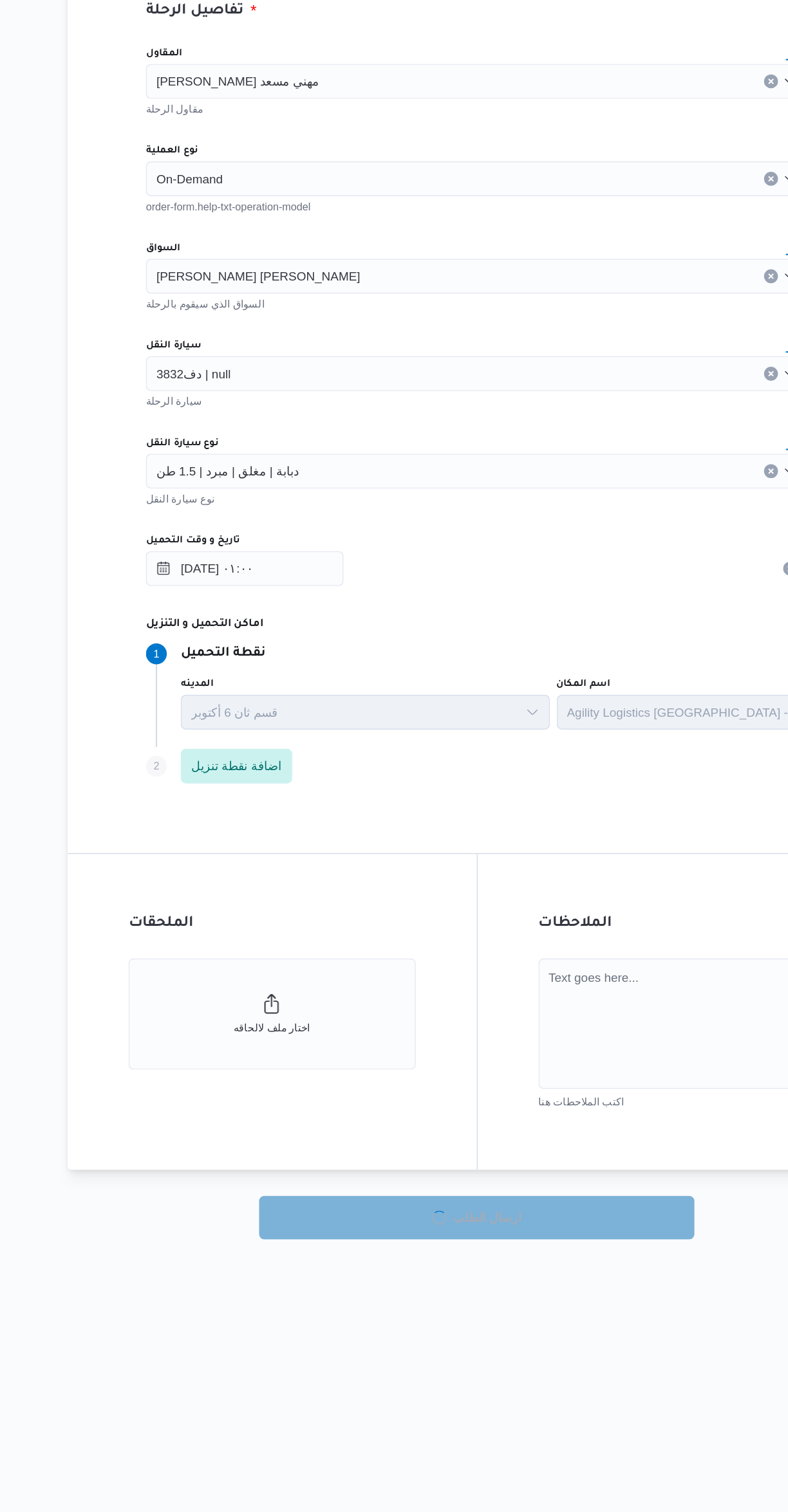
select select "ar"
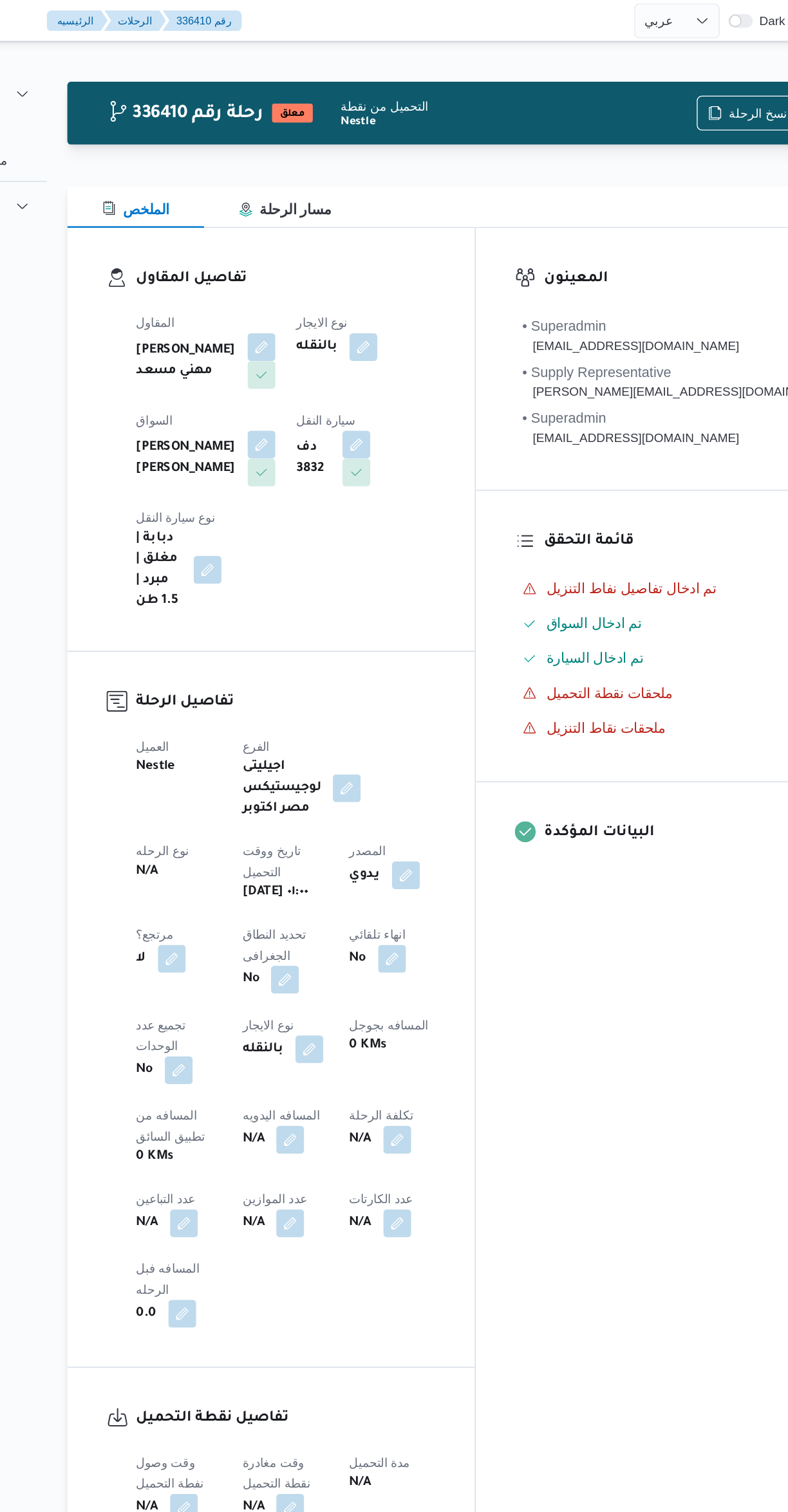
select select "ar"
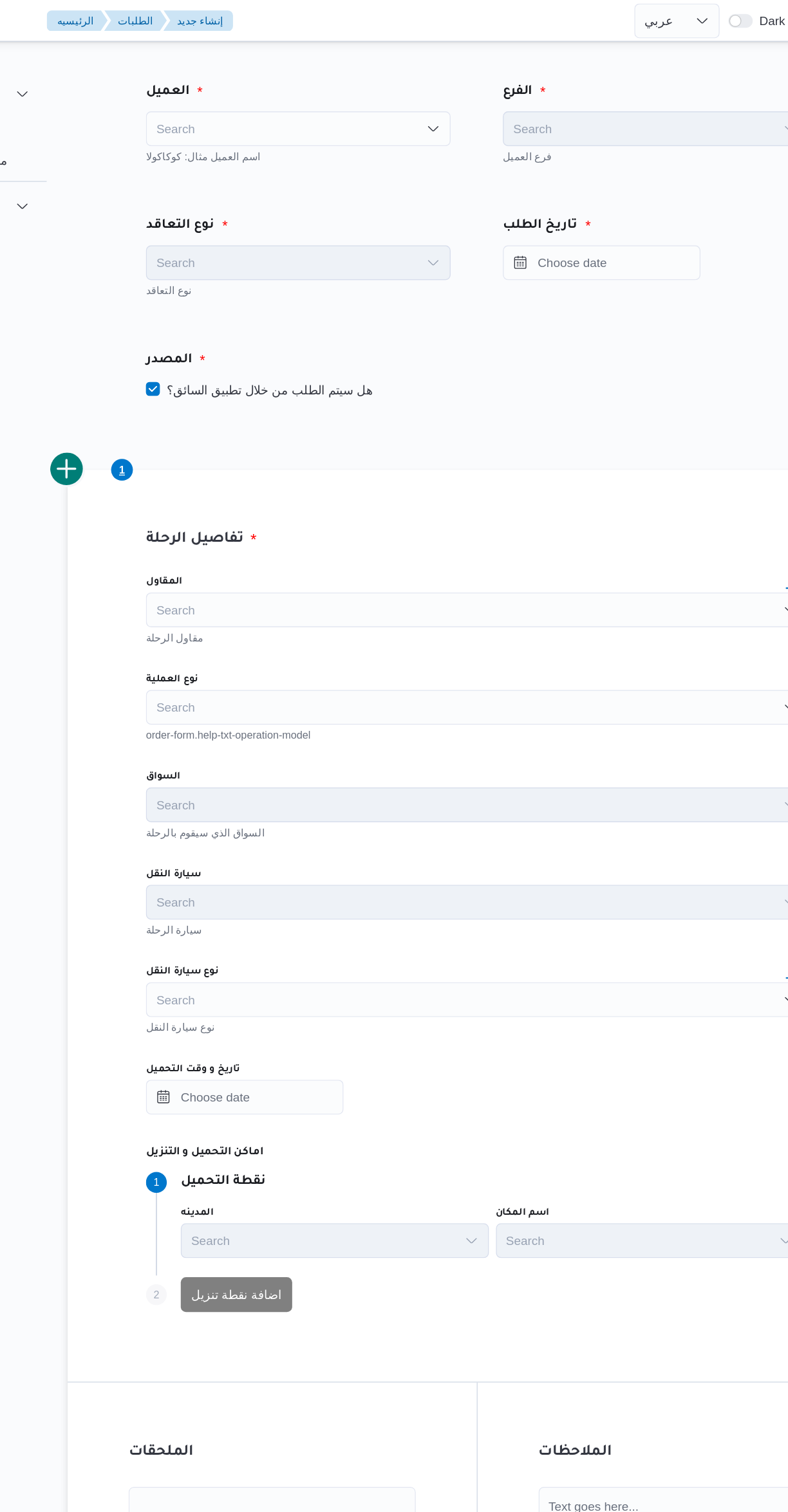
click at [299, 93] on div "Search" at bounding box center [337, 95] width 225 height 26
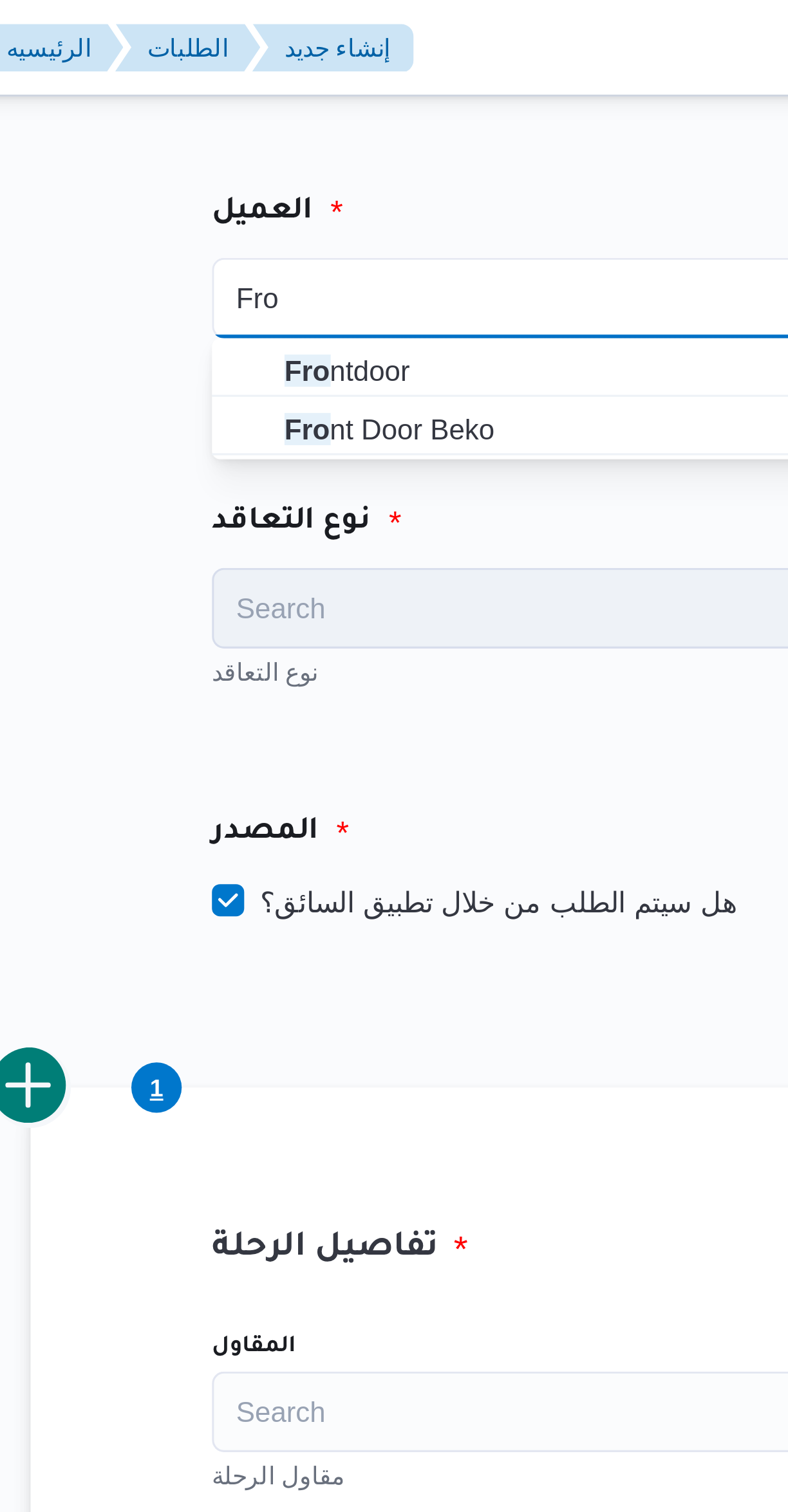
type input "Fro"
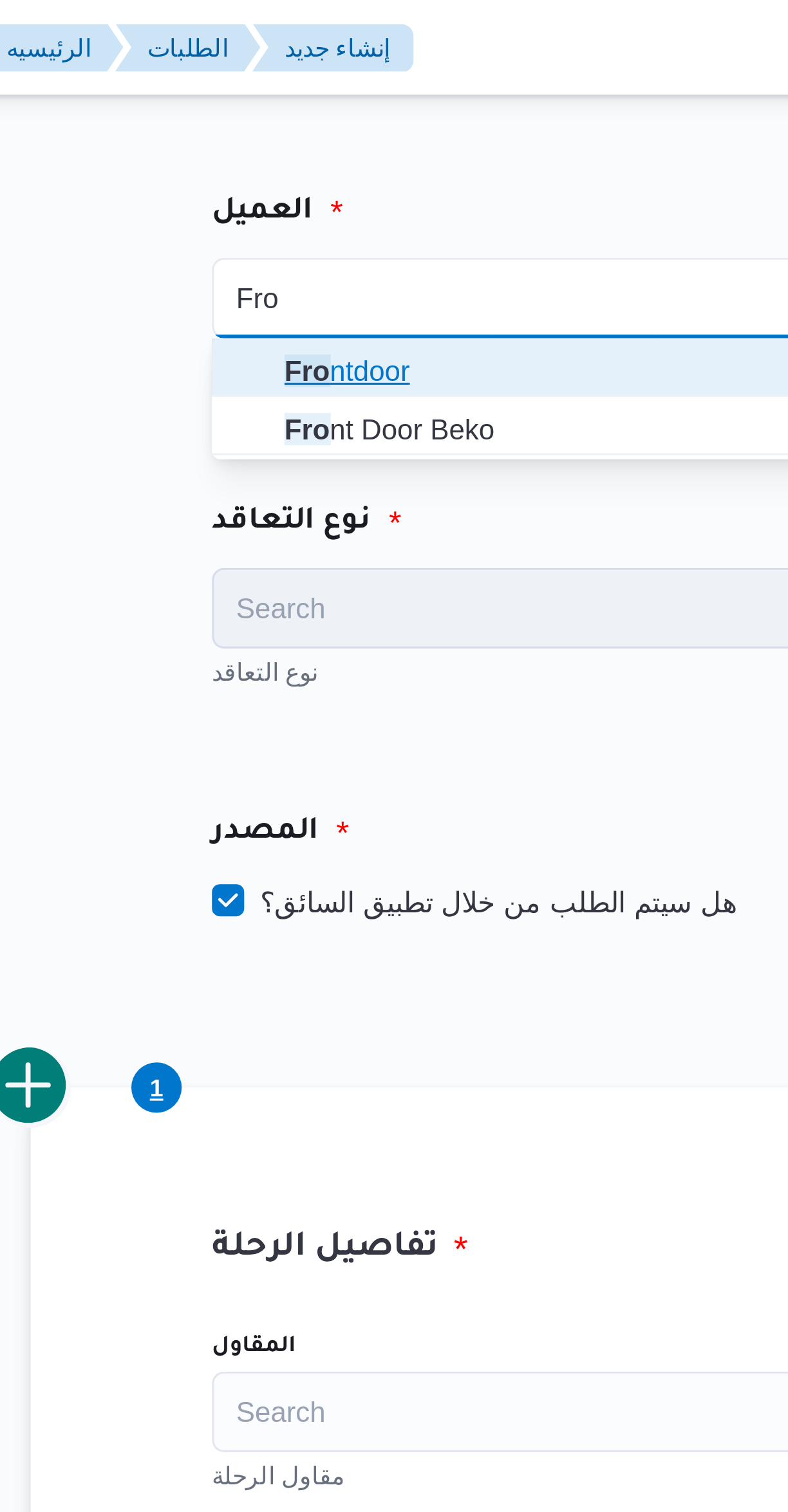
click at [330, 112] on span "Fro ntdoor" at bounding box center [346, 118] width 195 height 15
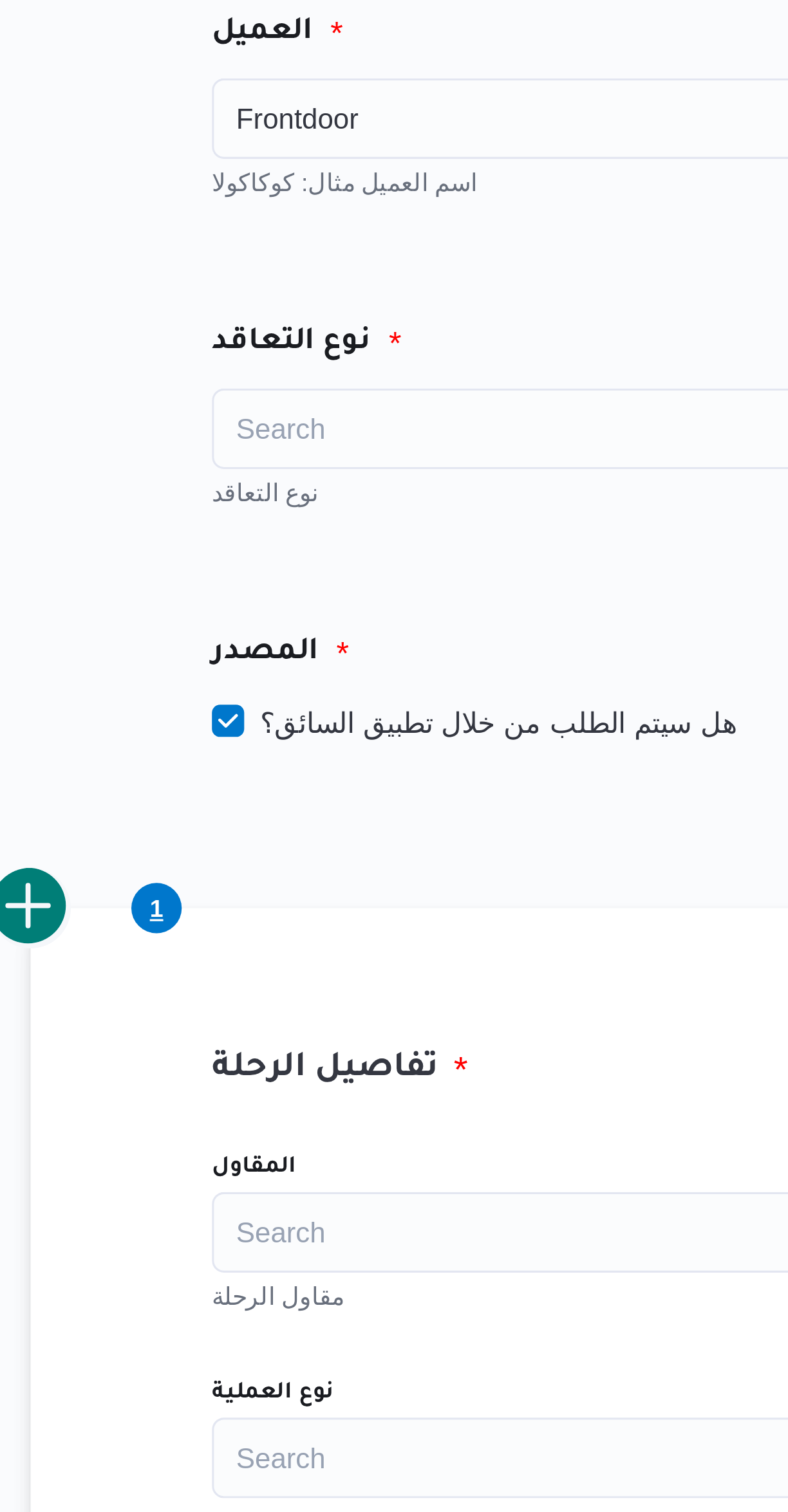
click at [347, 192] on div "Search" at bounding box center [337, 194] width 225 height 26
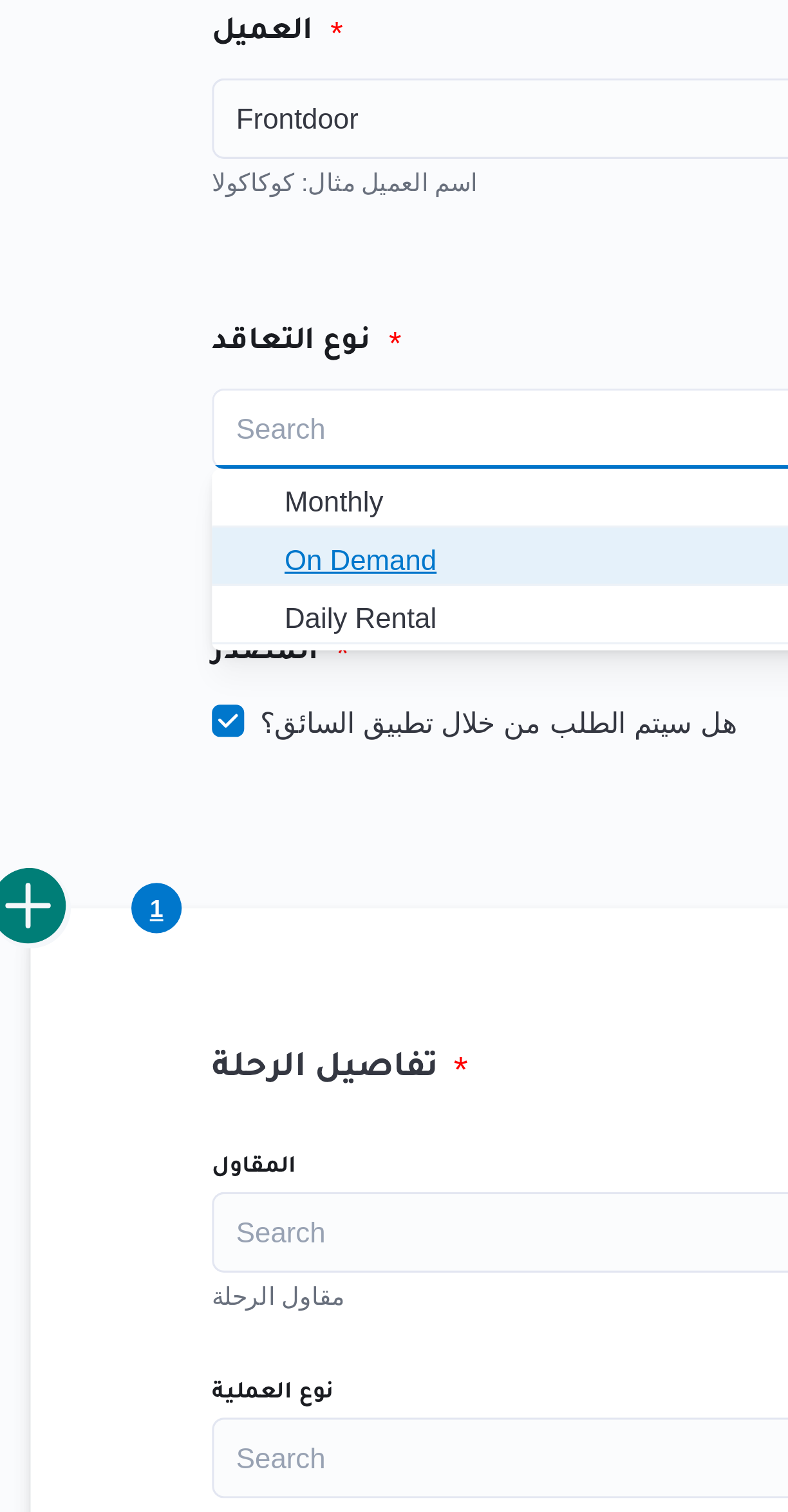
click at [330, 232] on span "On Demand" at bounding box center [346, 236] width 195 height 15
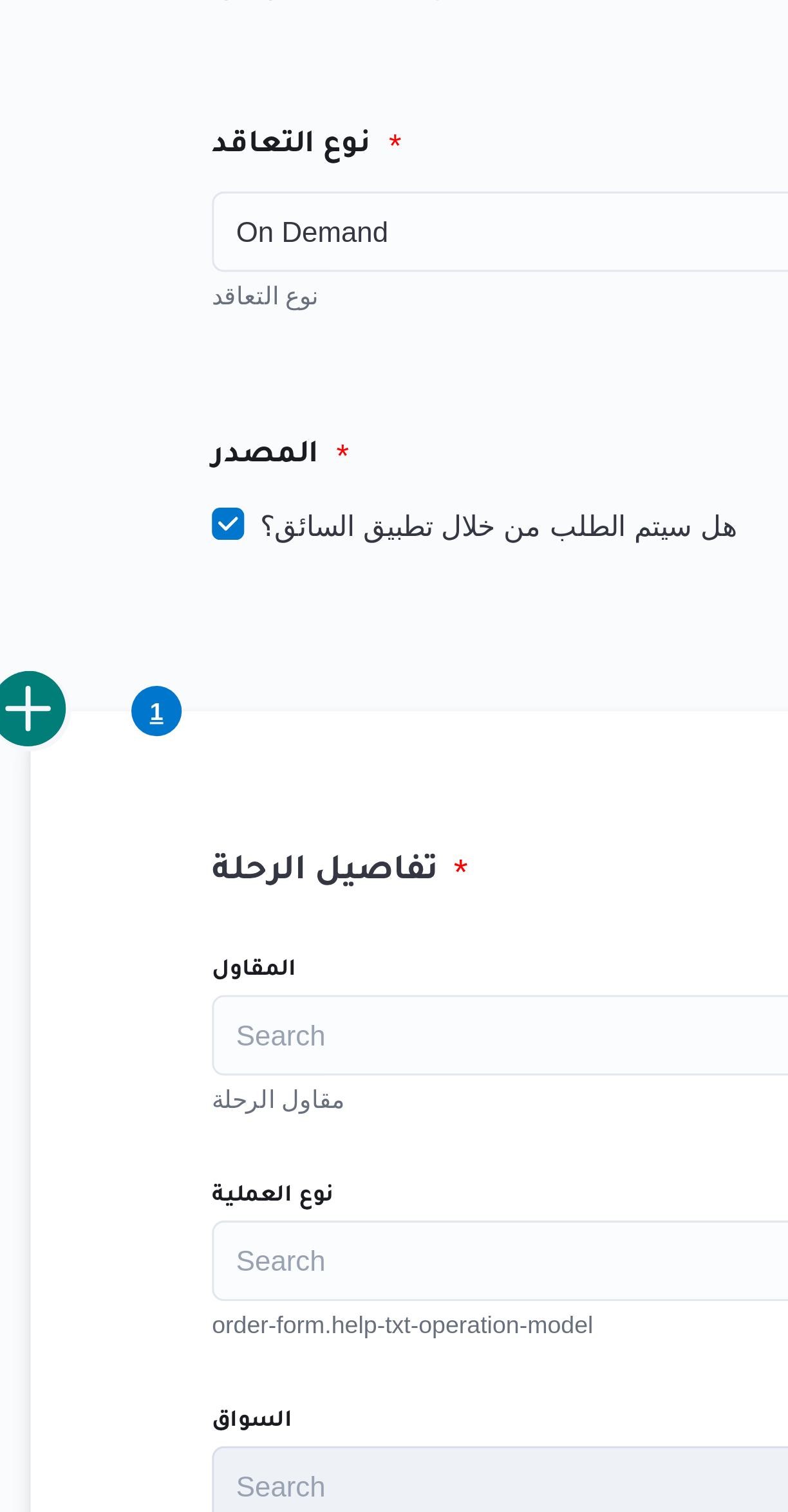
click at [342, 283] on label "هل سيتم الطلب من خلال تطبيق السائق؟" at bounding box center [308, 288] width 168 height 15
checkbox input "false"
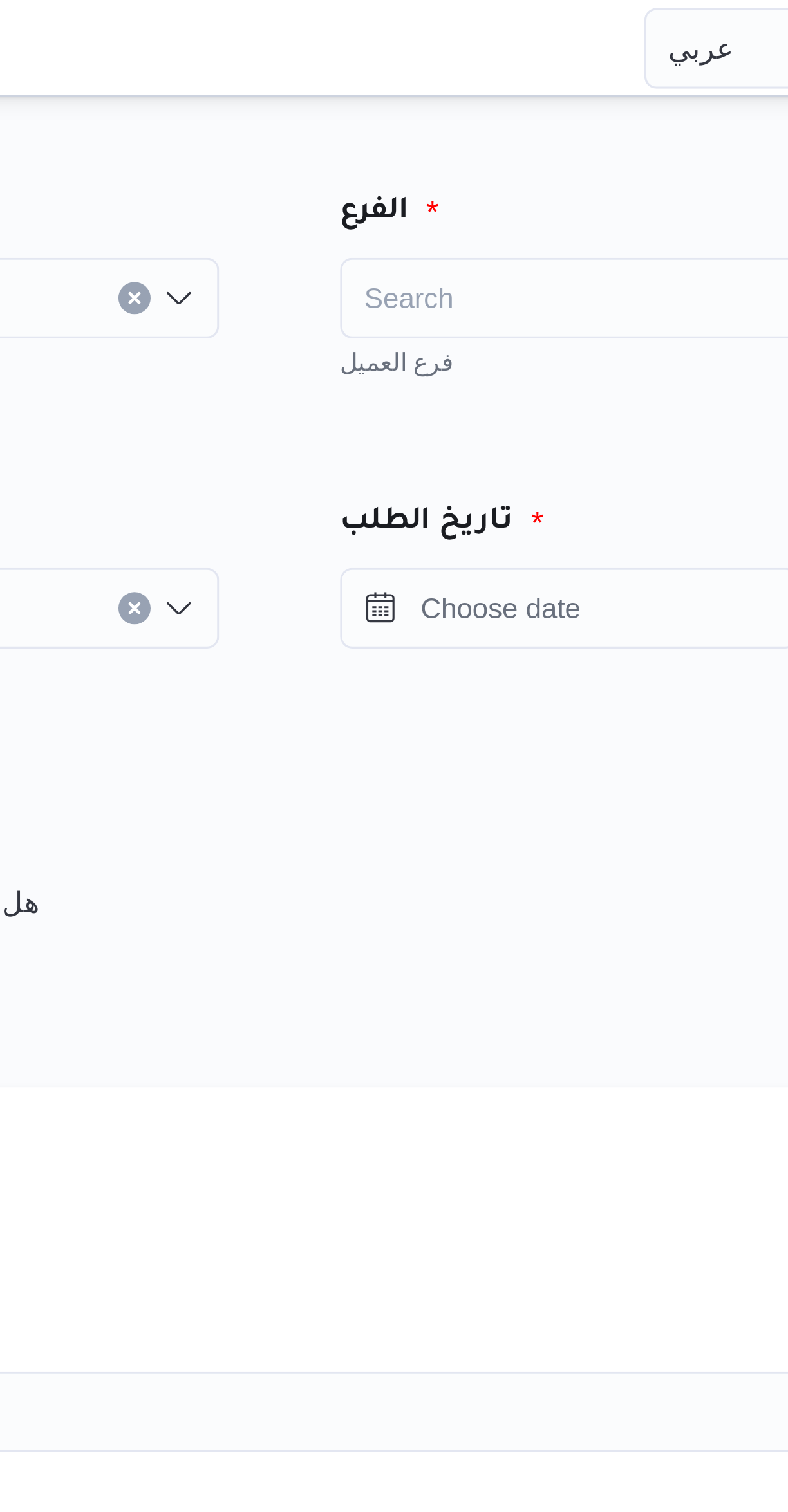
click at [571, 93] on div "Search" at bounding box center [601, 95] width 225 height 26
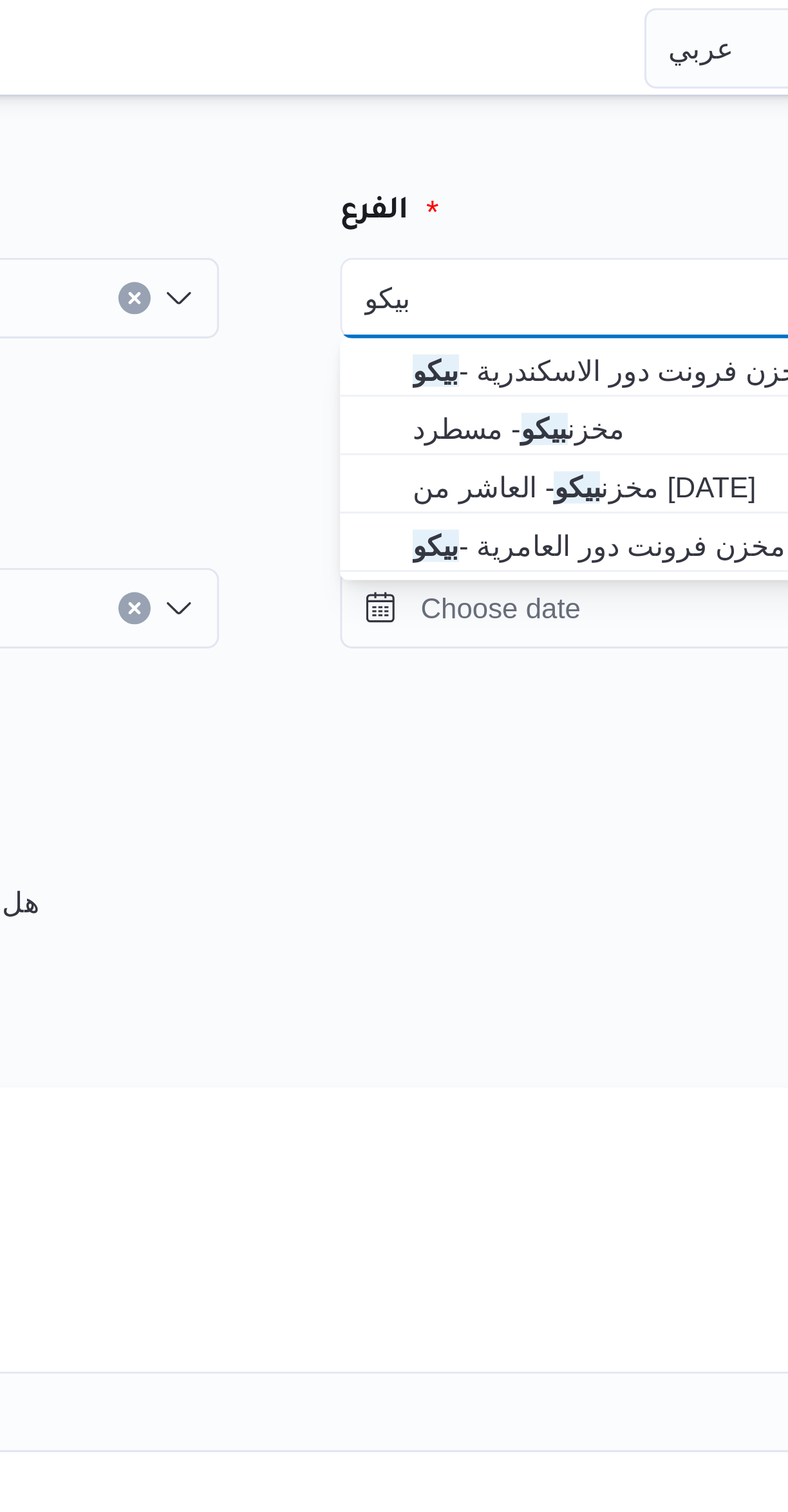
type input "بيكو"
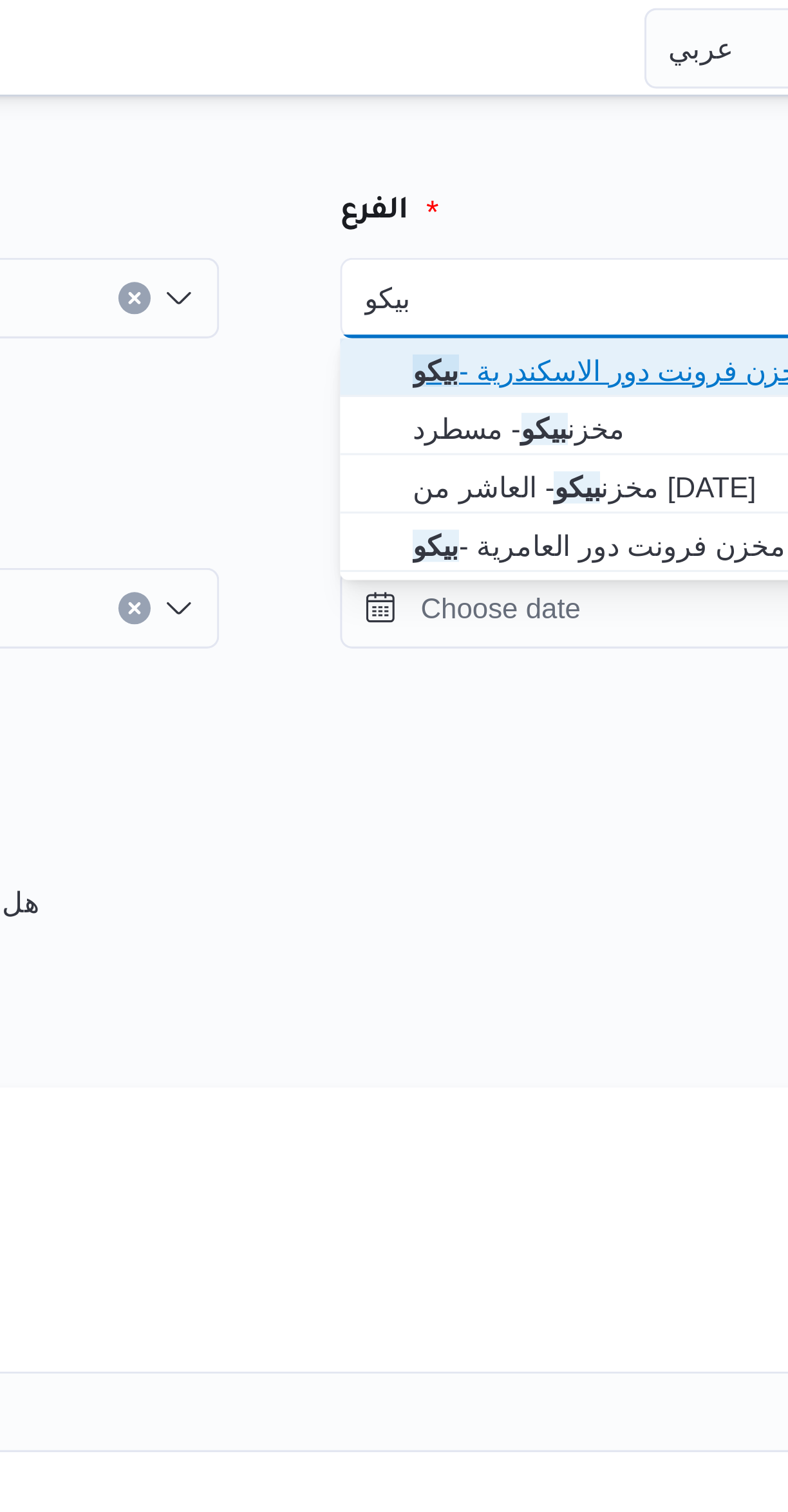
click at [590, 112] on span "مخزن فرونت دور الاسكندرية - بيكو" at bounding box center [609, 118] width 195 height 15
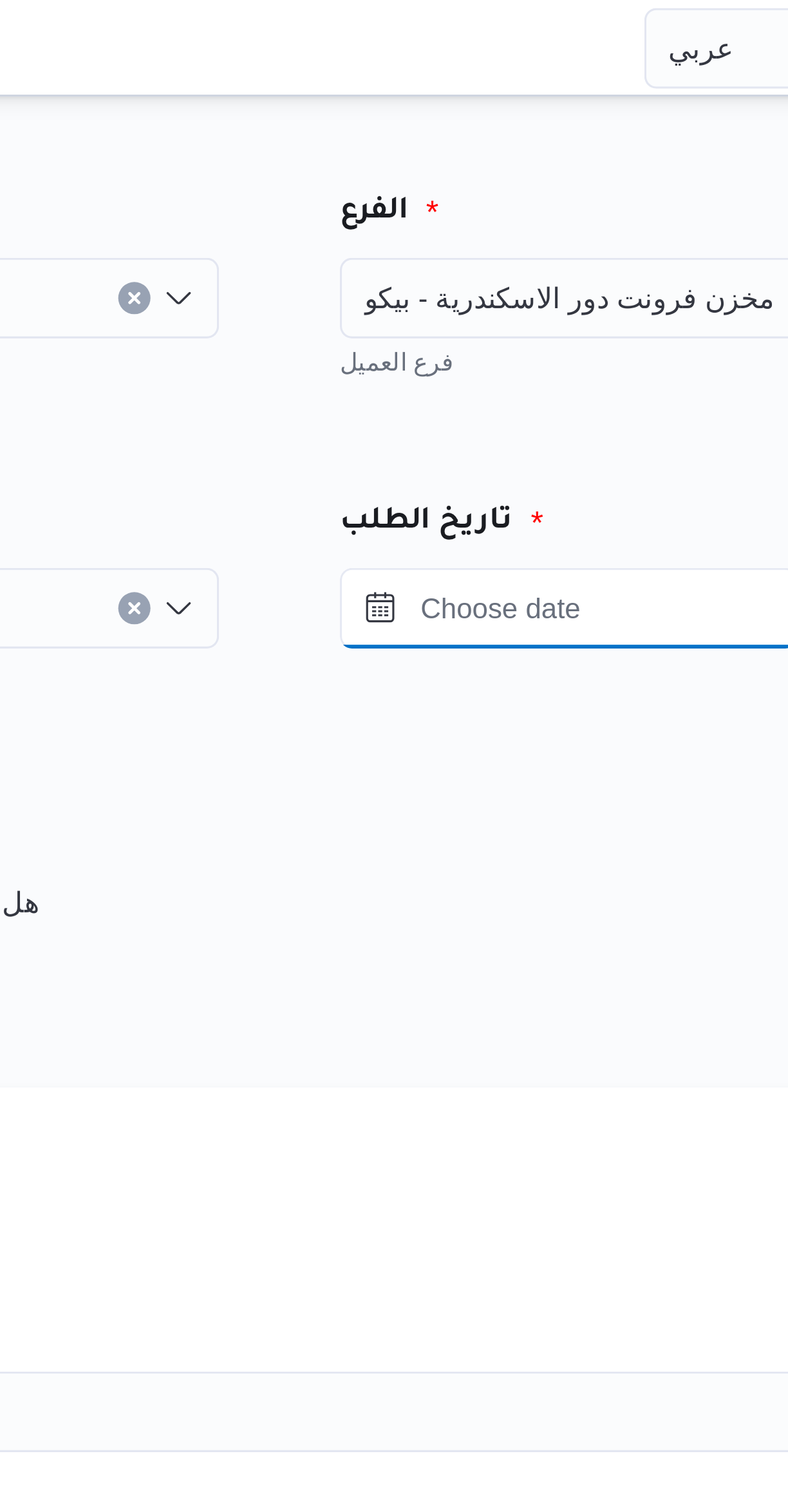
click at [568, 192] on input "Press the down key to open a popover containing a calendar." at bounding box center [561, 194] width 146 height 26
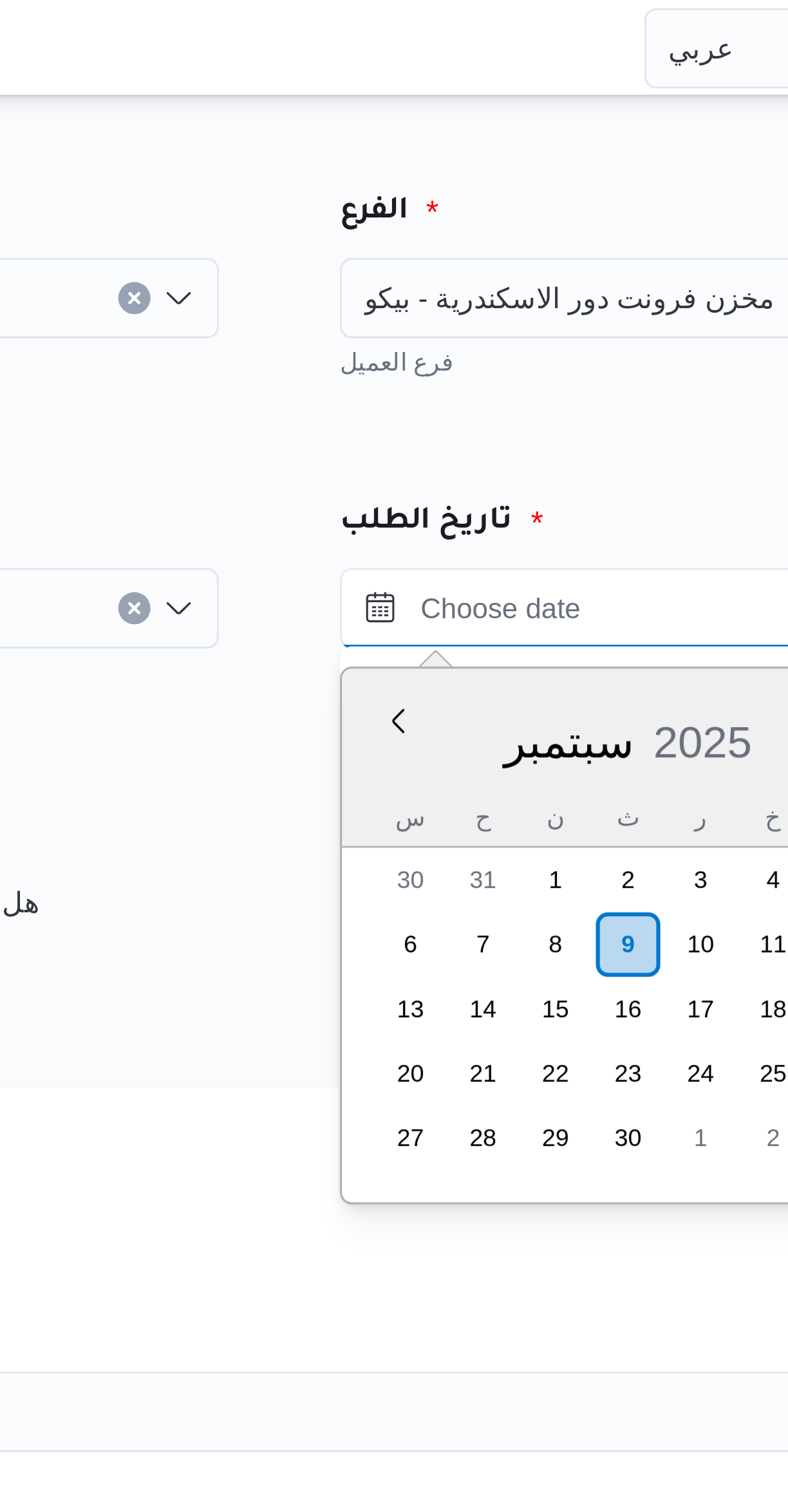
scroll to position [276, 0]
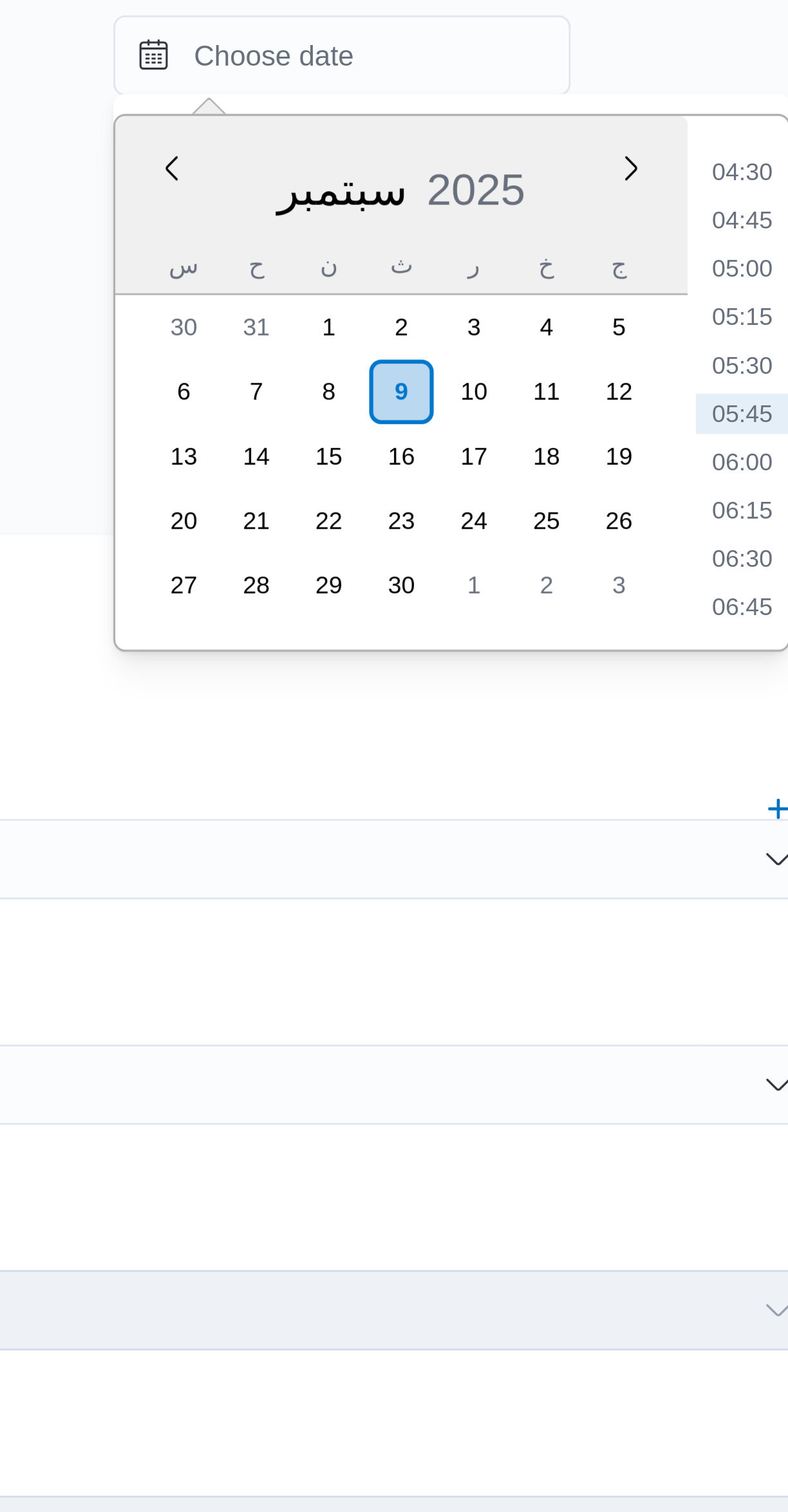
click at [689, 366] on li "06:45" at bounding box center [689, 370] width 29 height 13
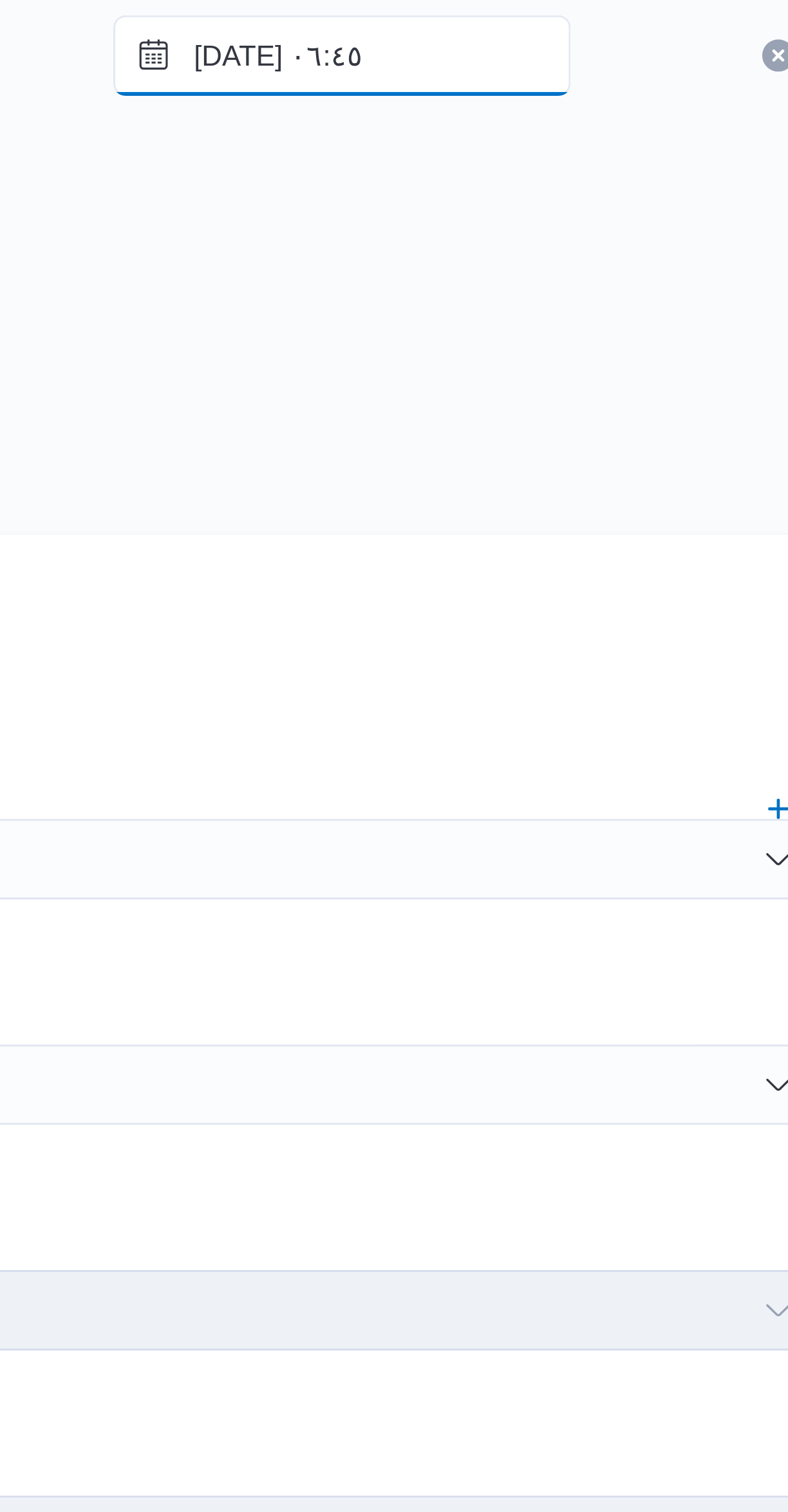
click at [555, 201] on input "٠٩/٠٩/٢٠٢٥ ٠٦:٤٥" at bounding box center [561, 194] width 146 height 26
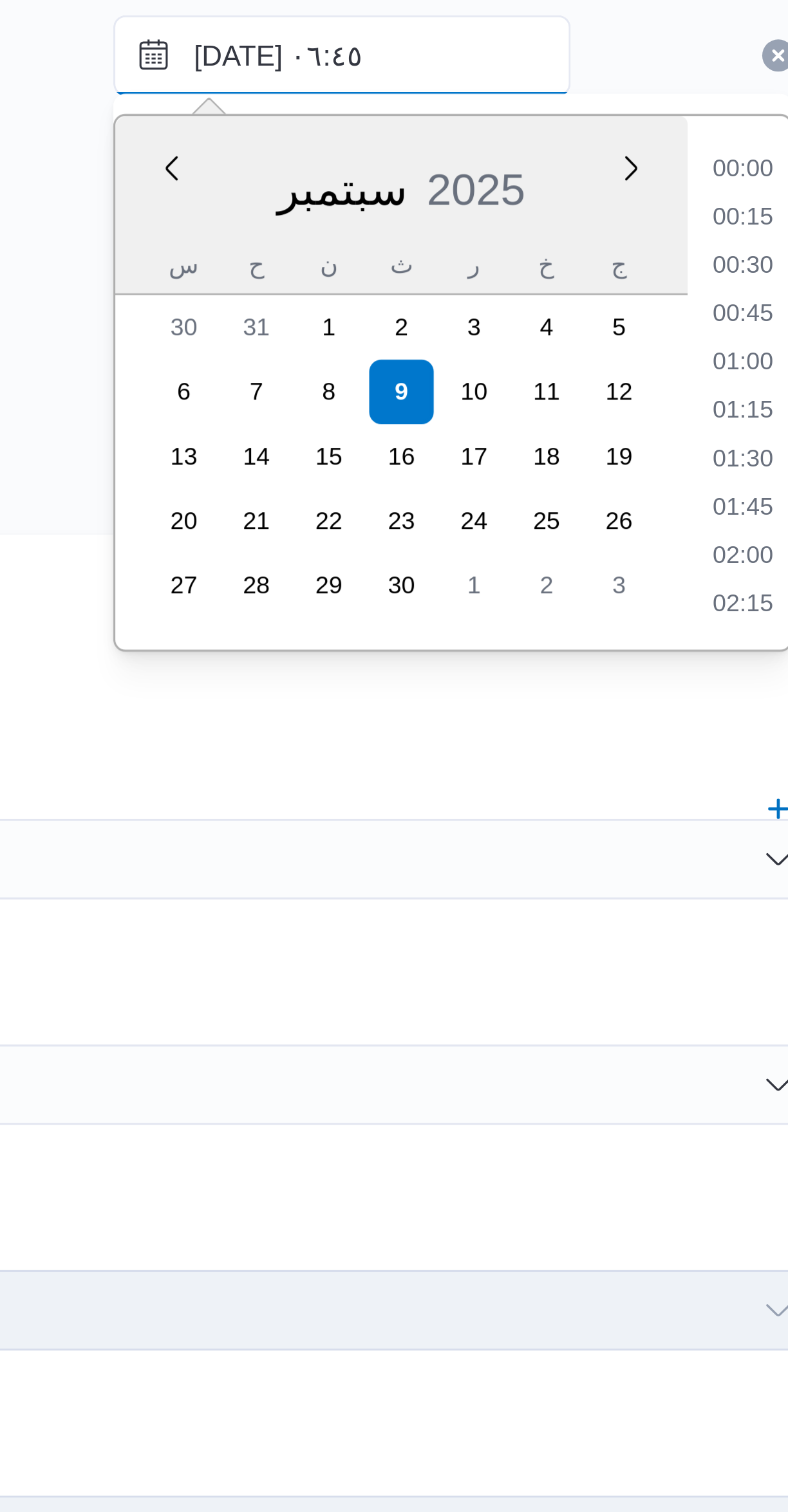
scroll to position [339, 0]
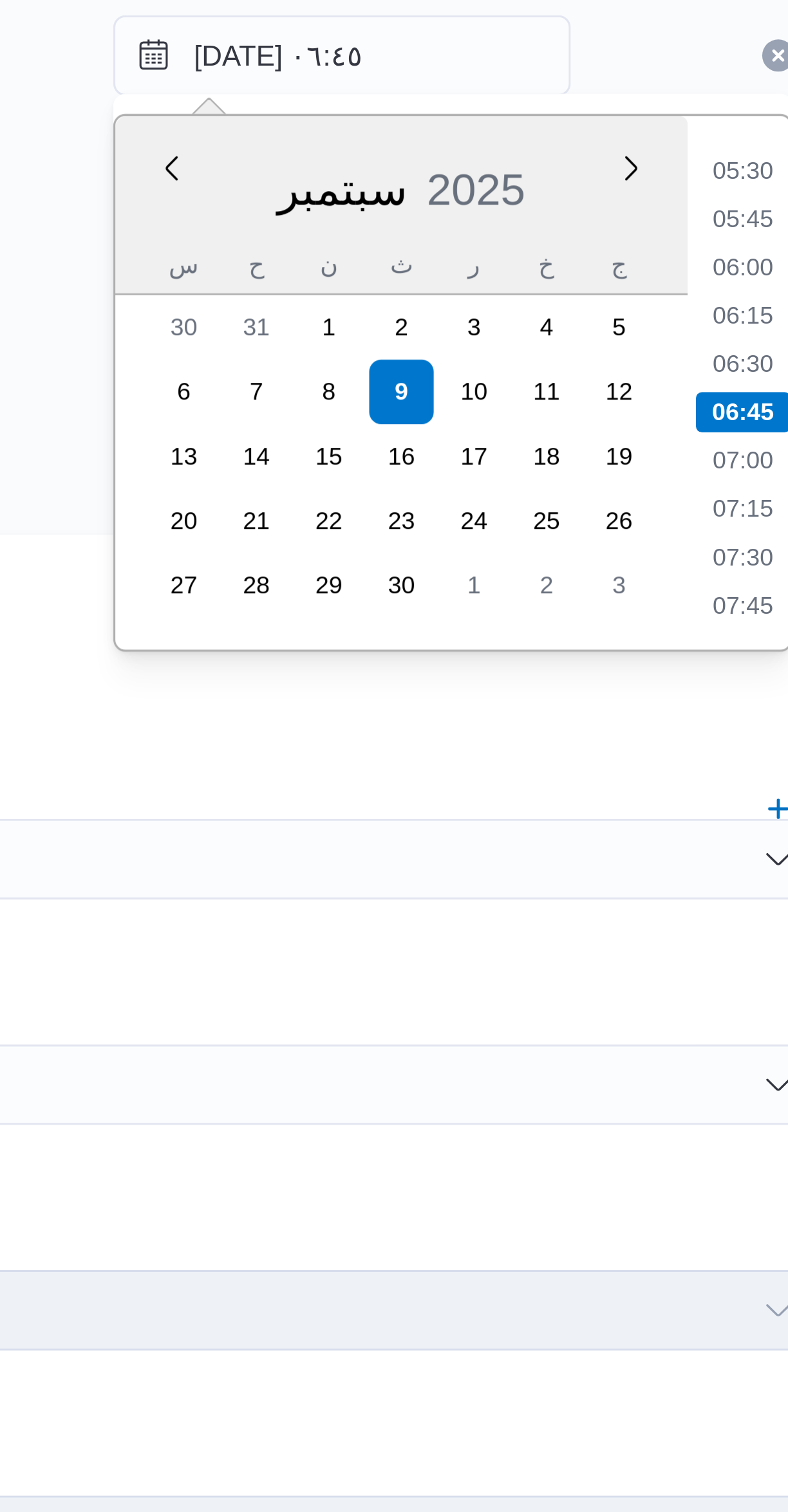
click at [689, 370] on li "07:45" at bounding box center [689, 370] width 29 height 13
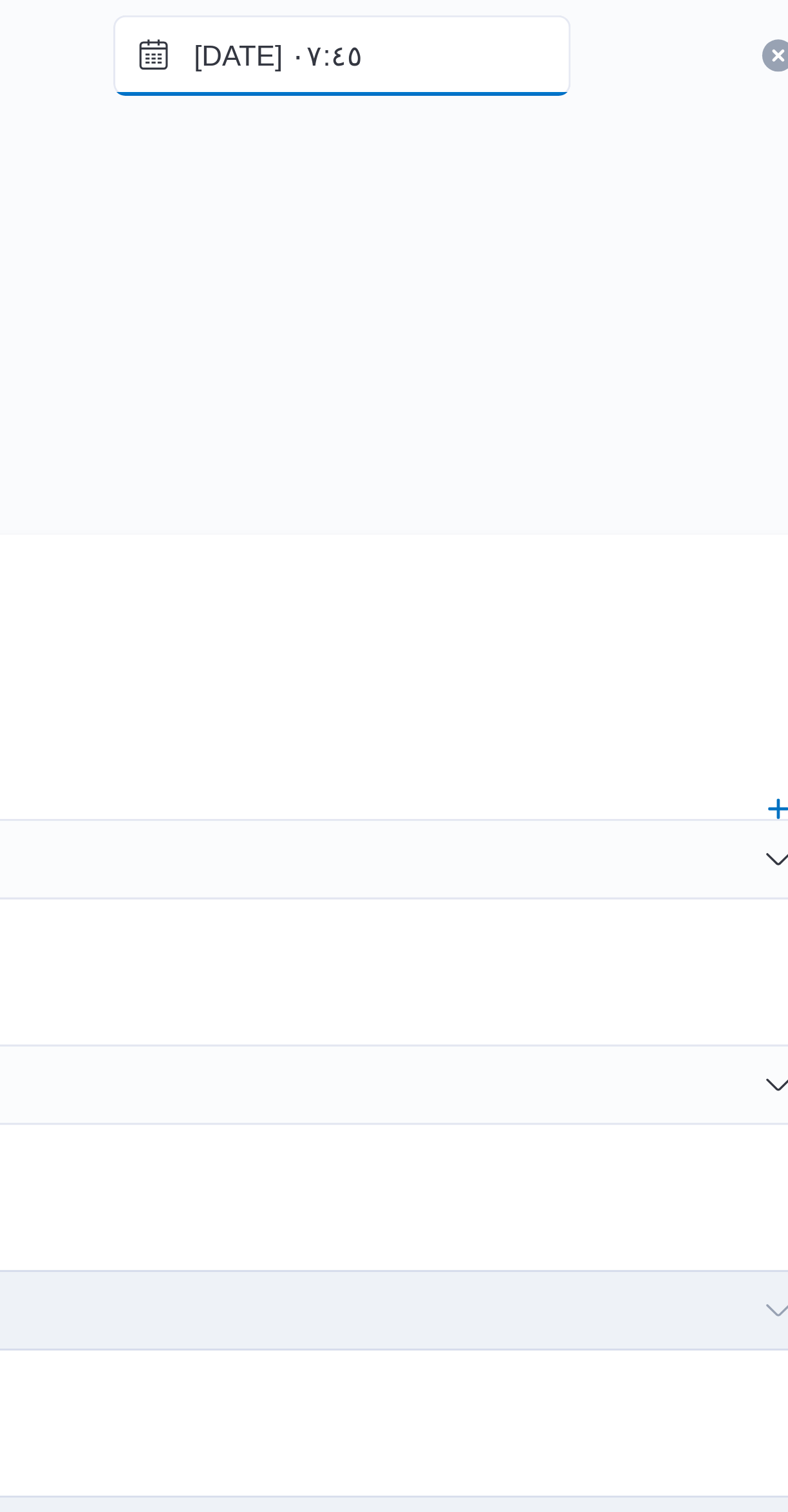
click at [536, 199] on input "٠٩/٠٩/٢٠٢٥ ٠٧:٤٥" at bounding box center [561, 194] width 146 height 26
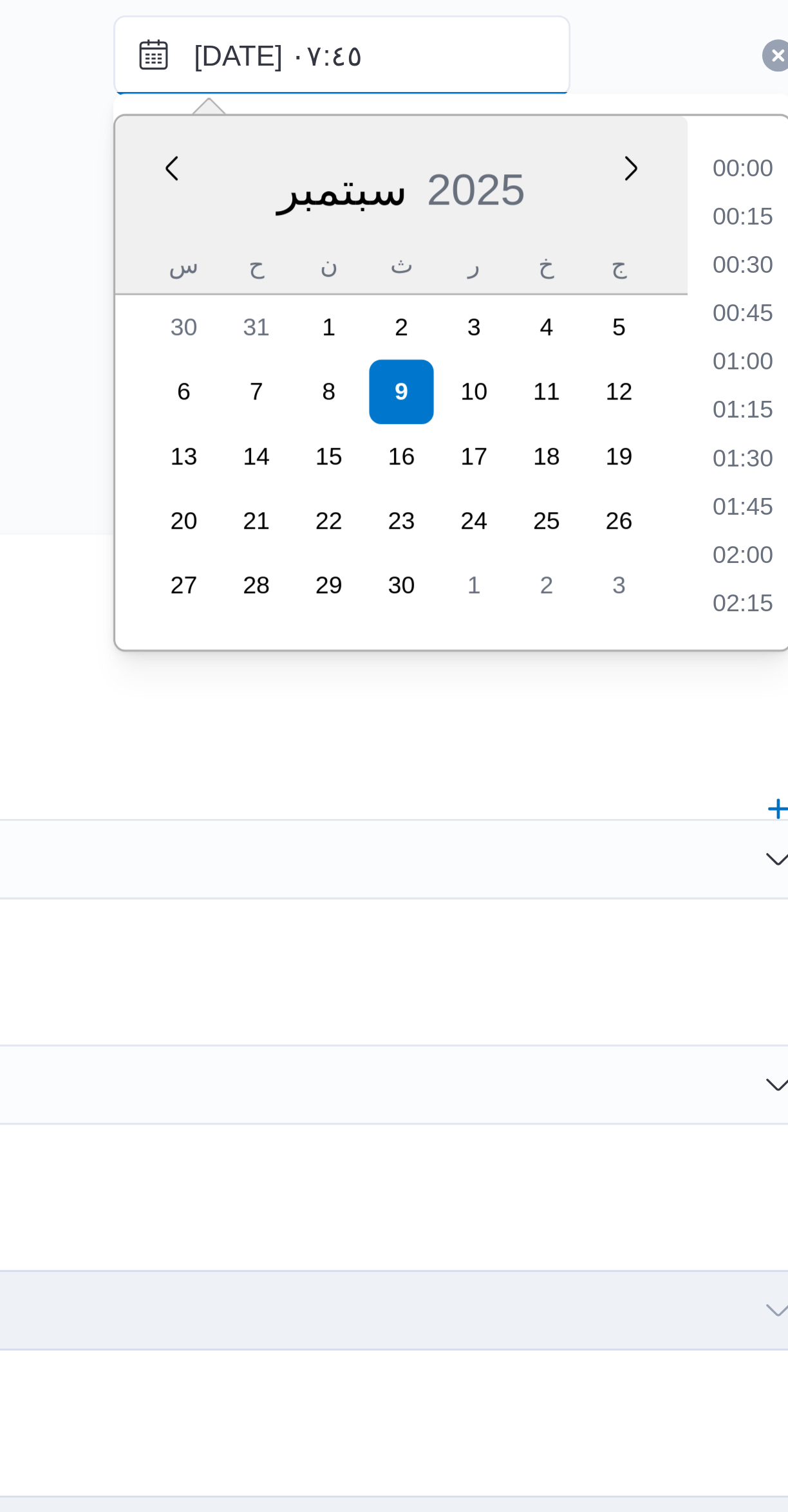
scroll to position [400, 0]
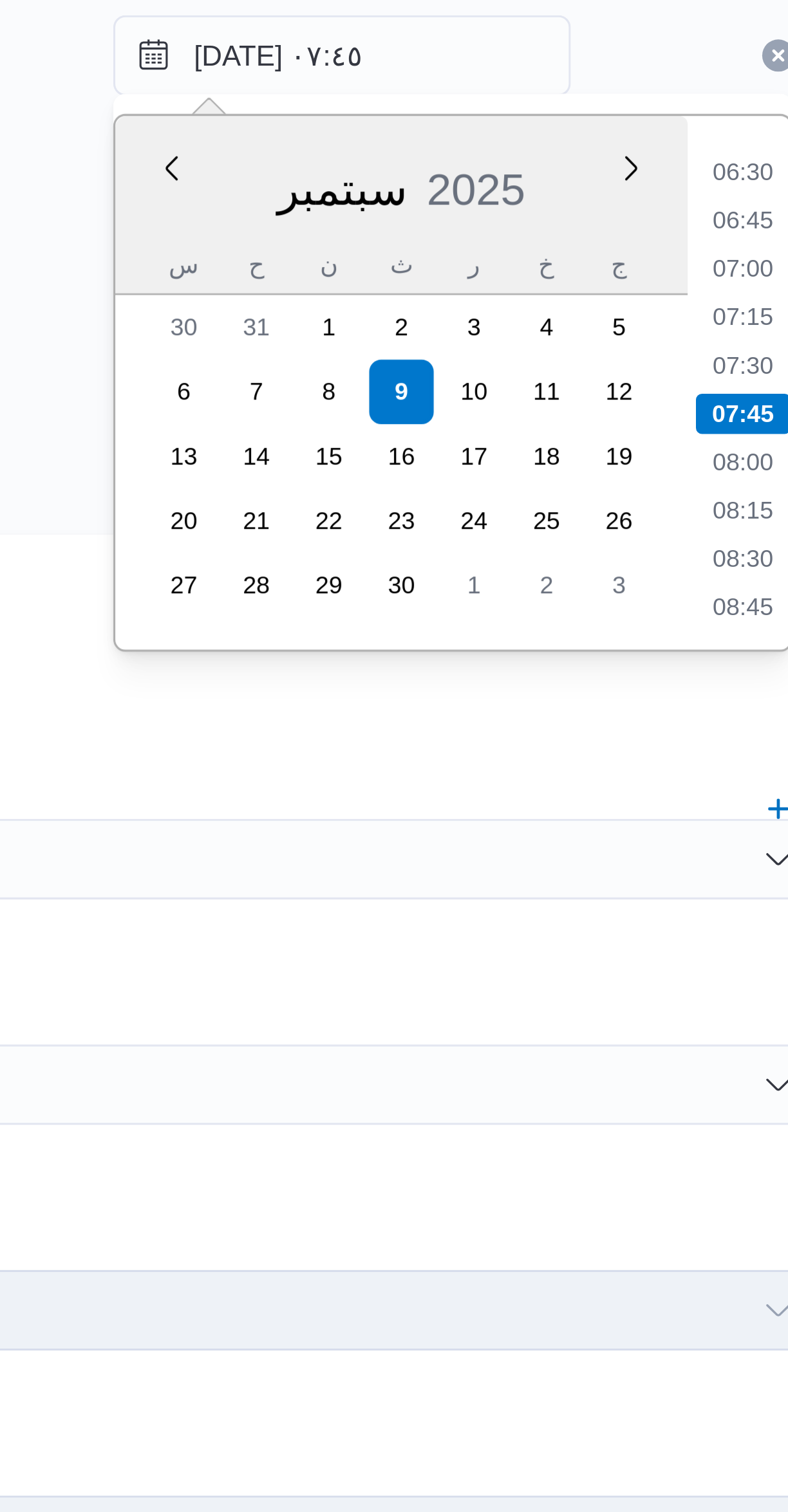
click at [691, 357] on li "08:30" at bounding box center [689, 355] width 29 height 13
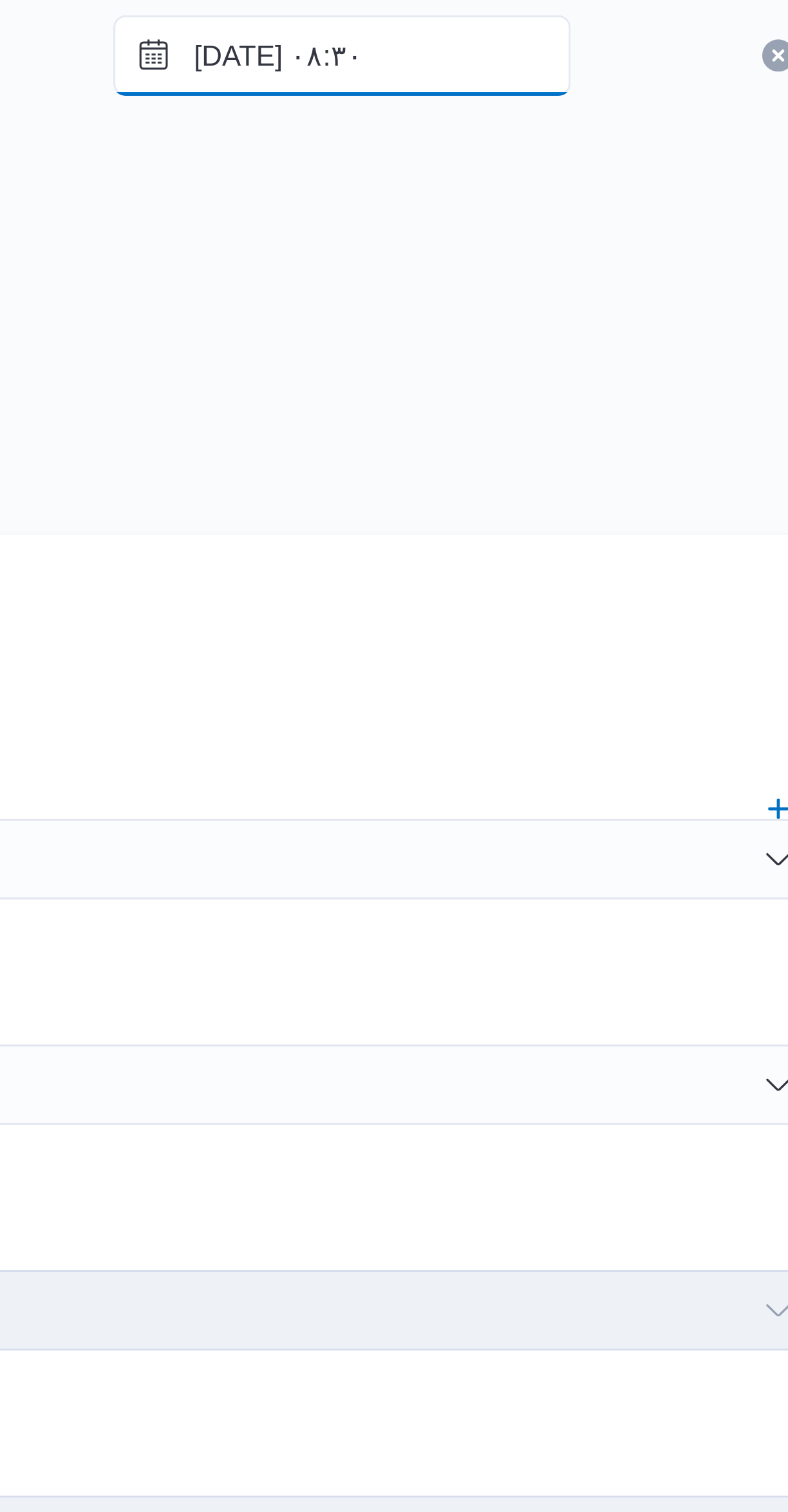
click at [525, 200] on input "٠٩/٠٩/٢٠٢٥ ٠٨:٣٠" at bounding box center [561, 194] width 146 height 26
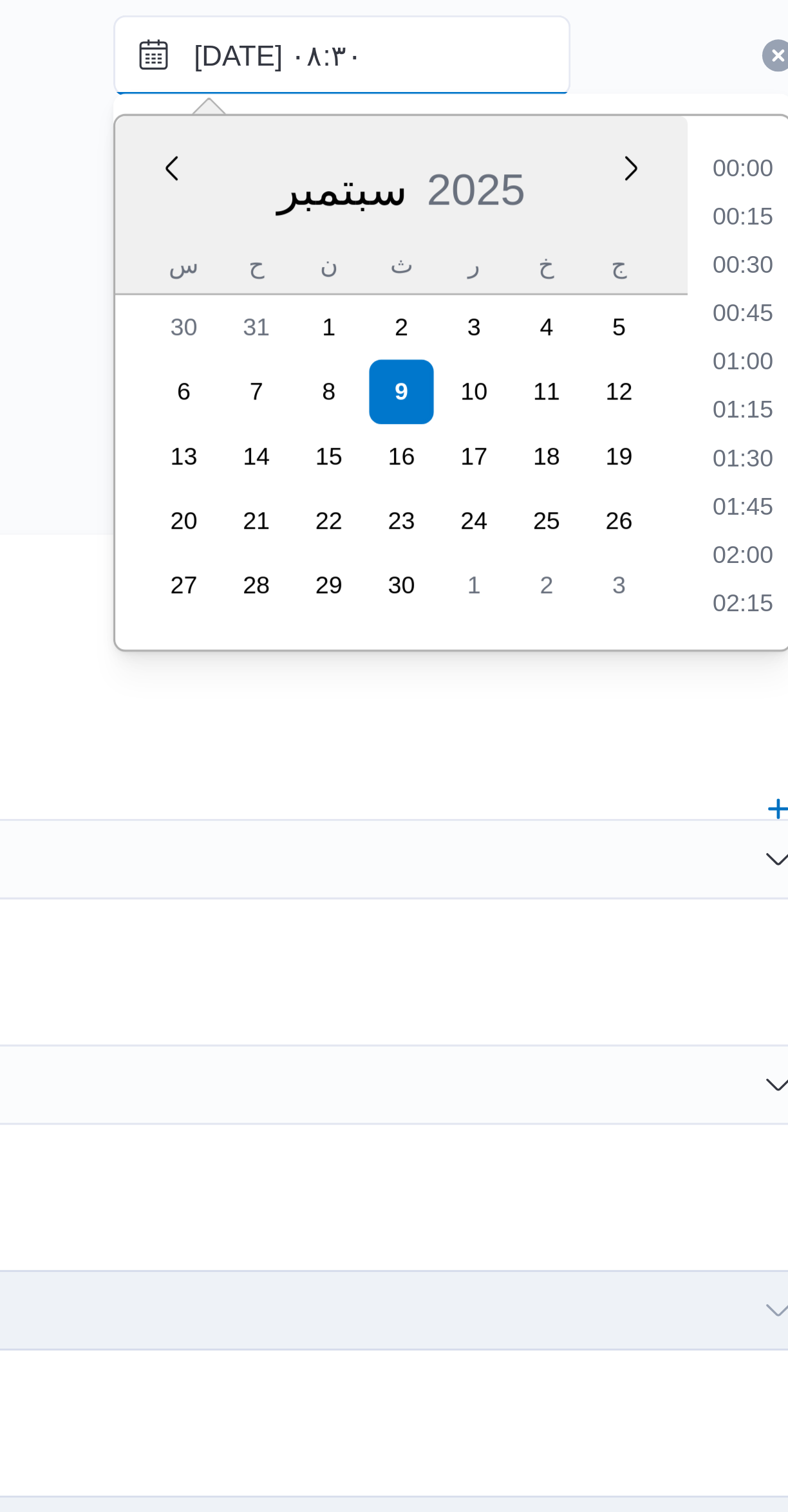
scroll to position [446, 0]
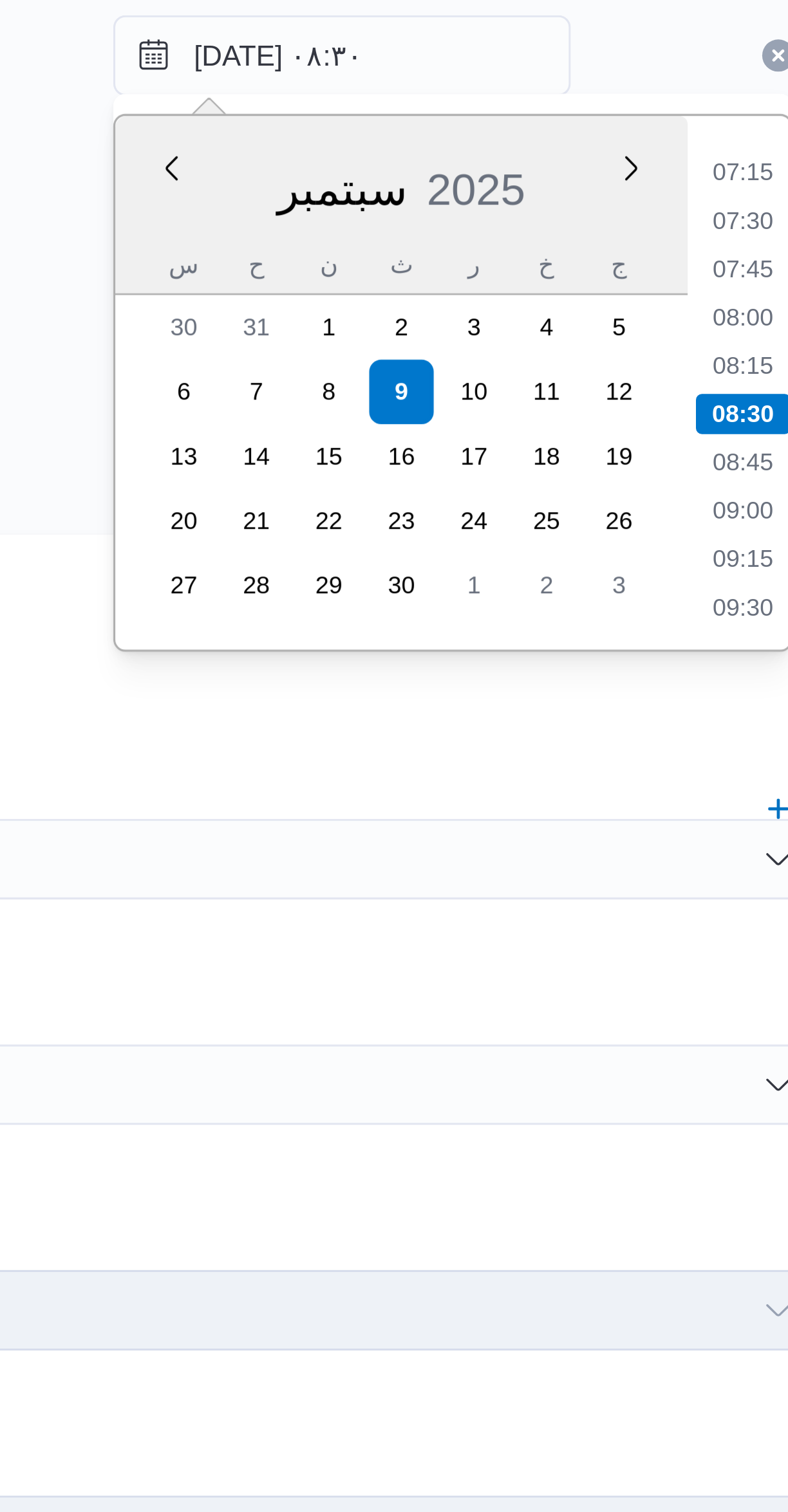
click at [685, 340] on li "09:00" at bounding box center [689, 339] width 29 height 13
type input "٠٩/٠٩/٢٠٢٥ ٠٩:٠٠"
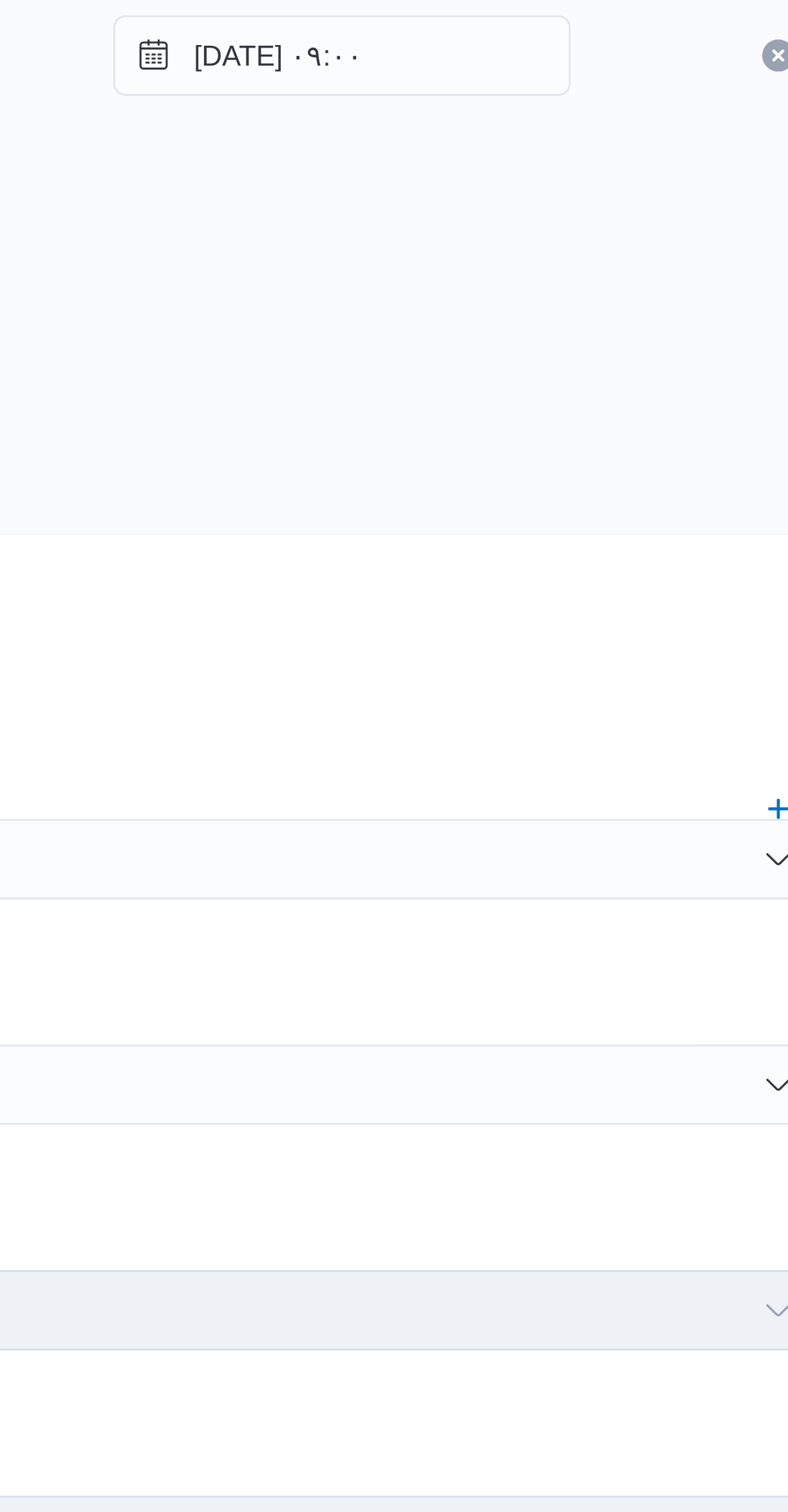
click at [648, 302] on div "المصدر هل سيتم الطلب من خلال تطبيق السائق؟" at bounding box center [469, 277] width 528 height 76
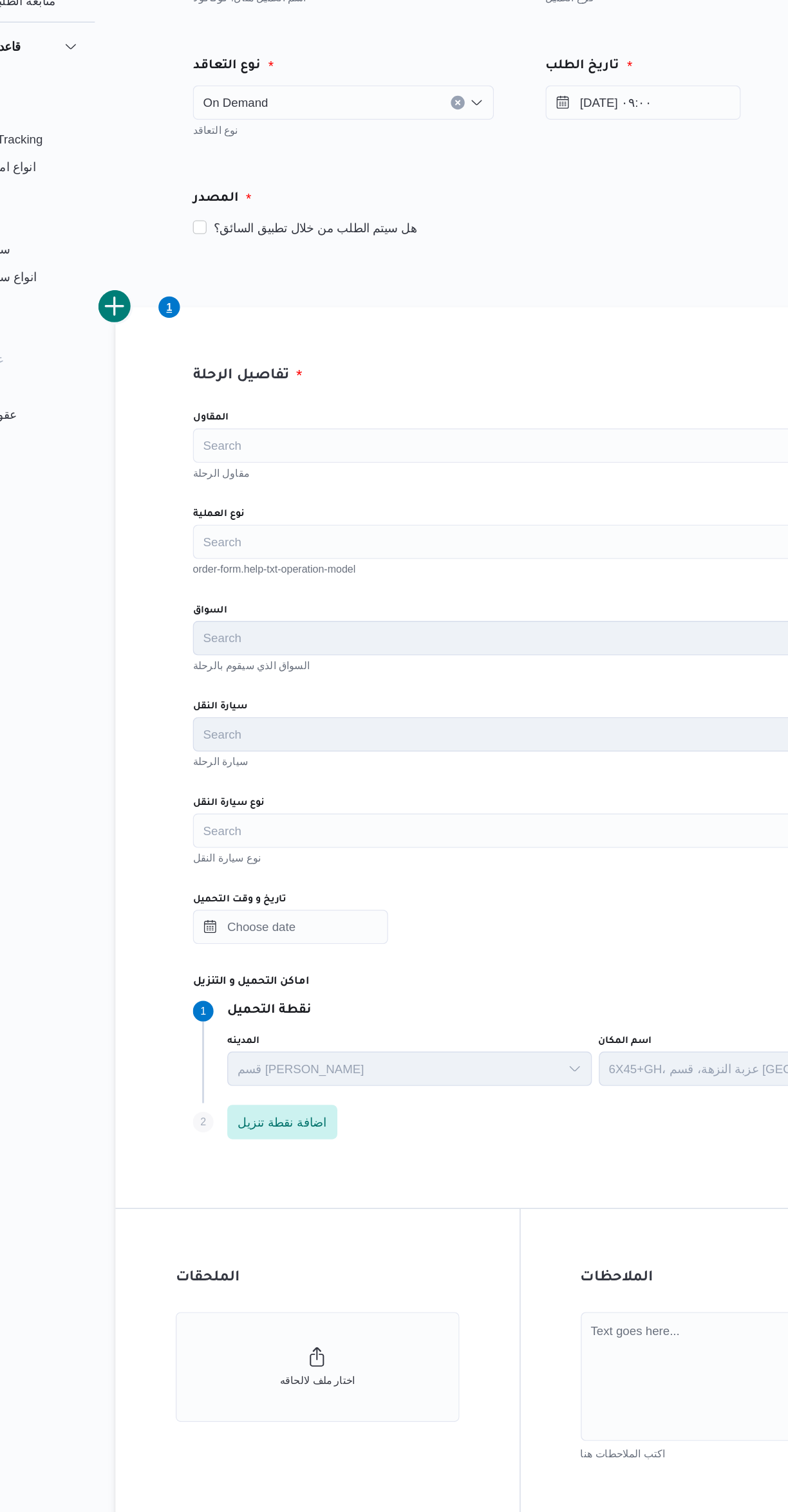
click at [265, 449] on div "Search" at bounding box center [469, 451] width 489 height 26
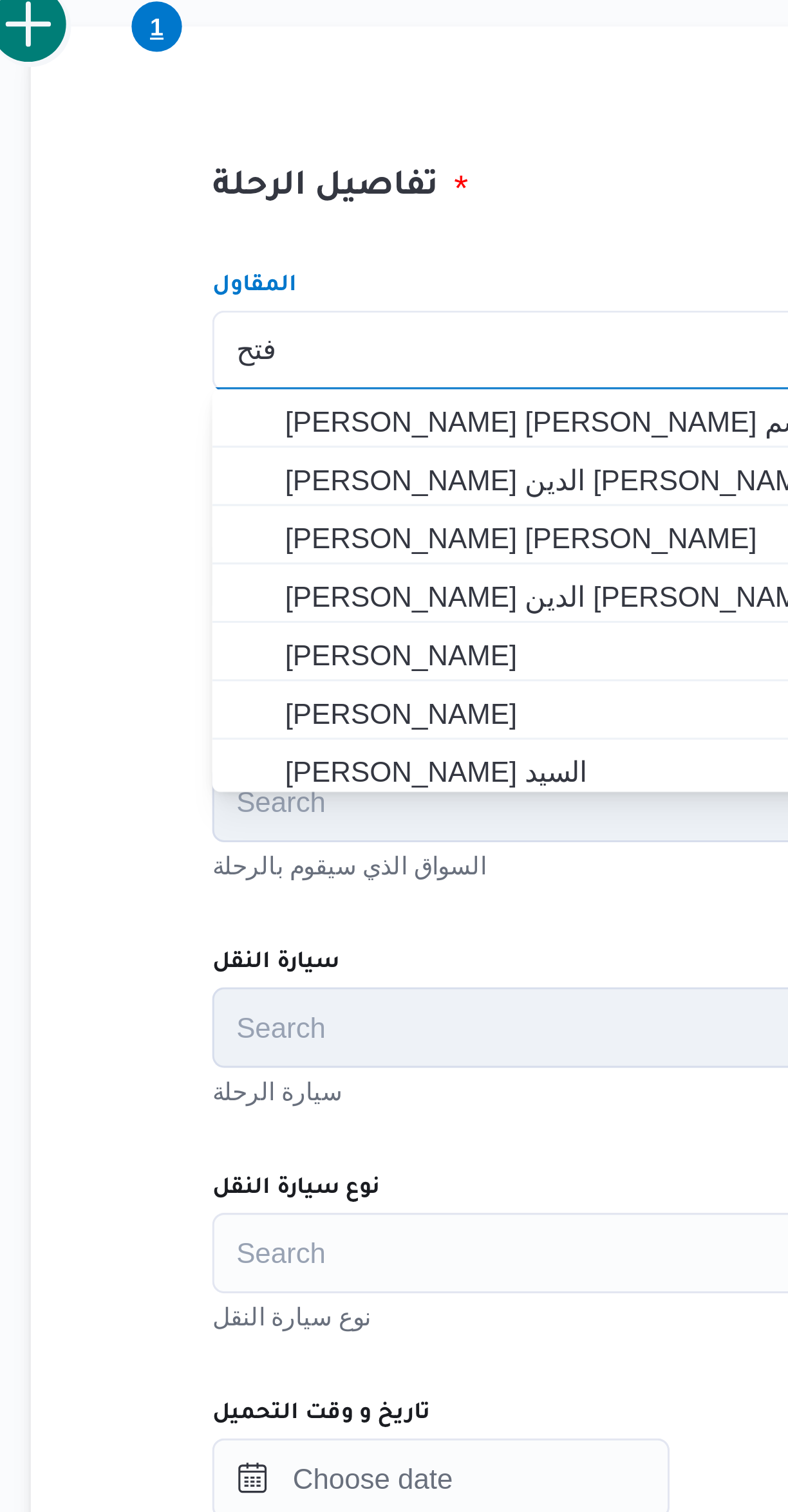
type input "فتحة"
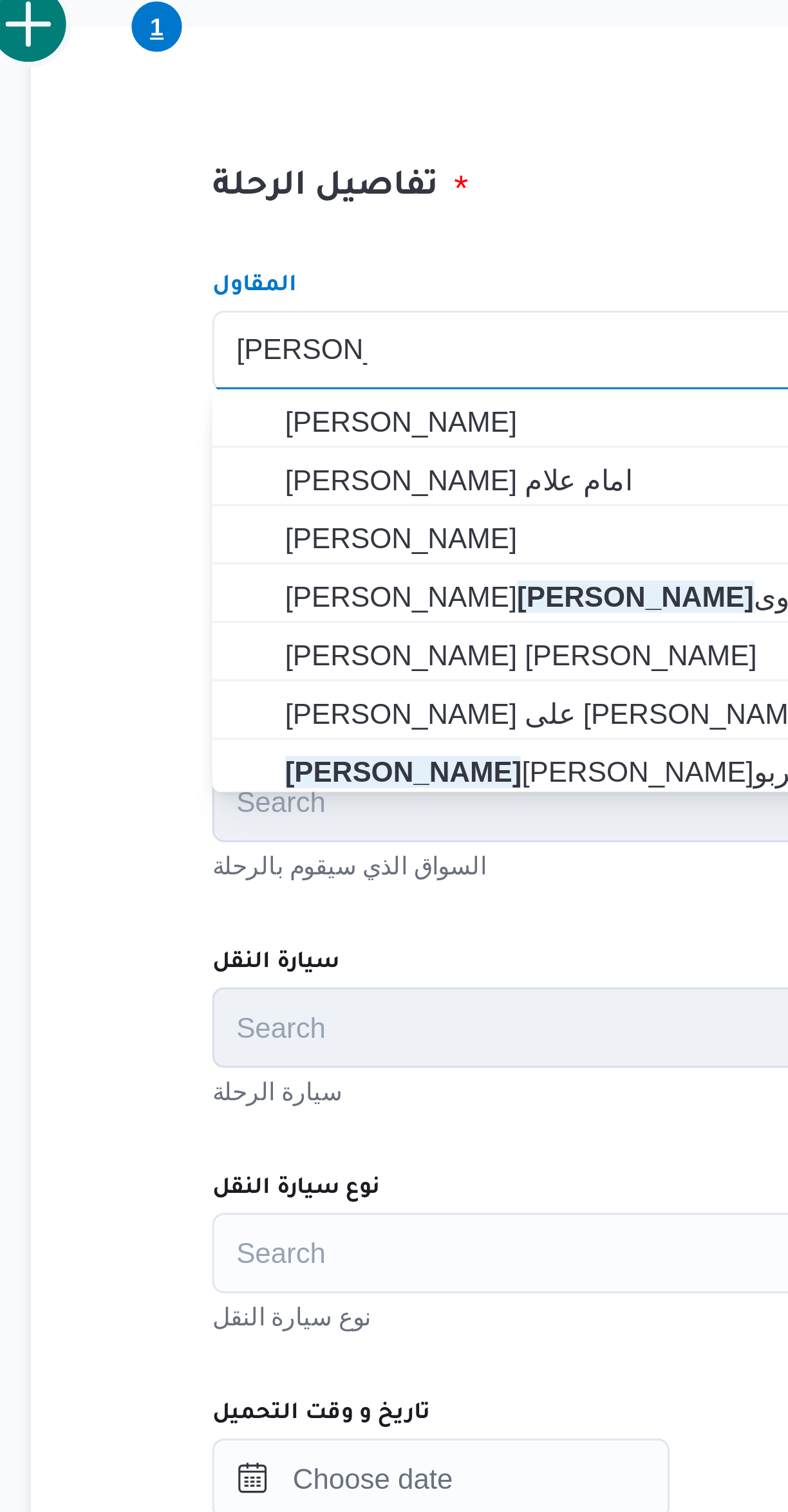
scroll to position [0, 0]
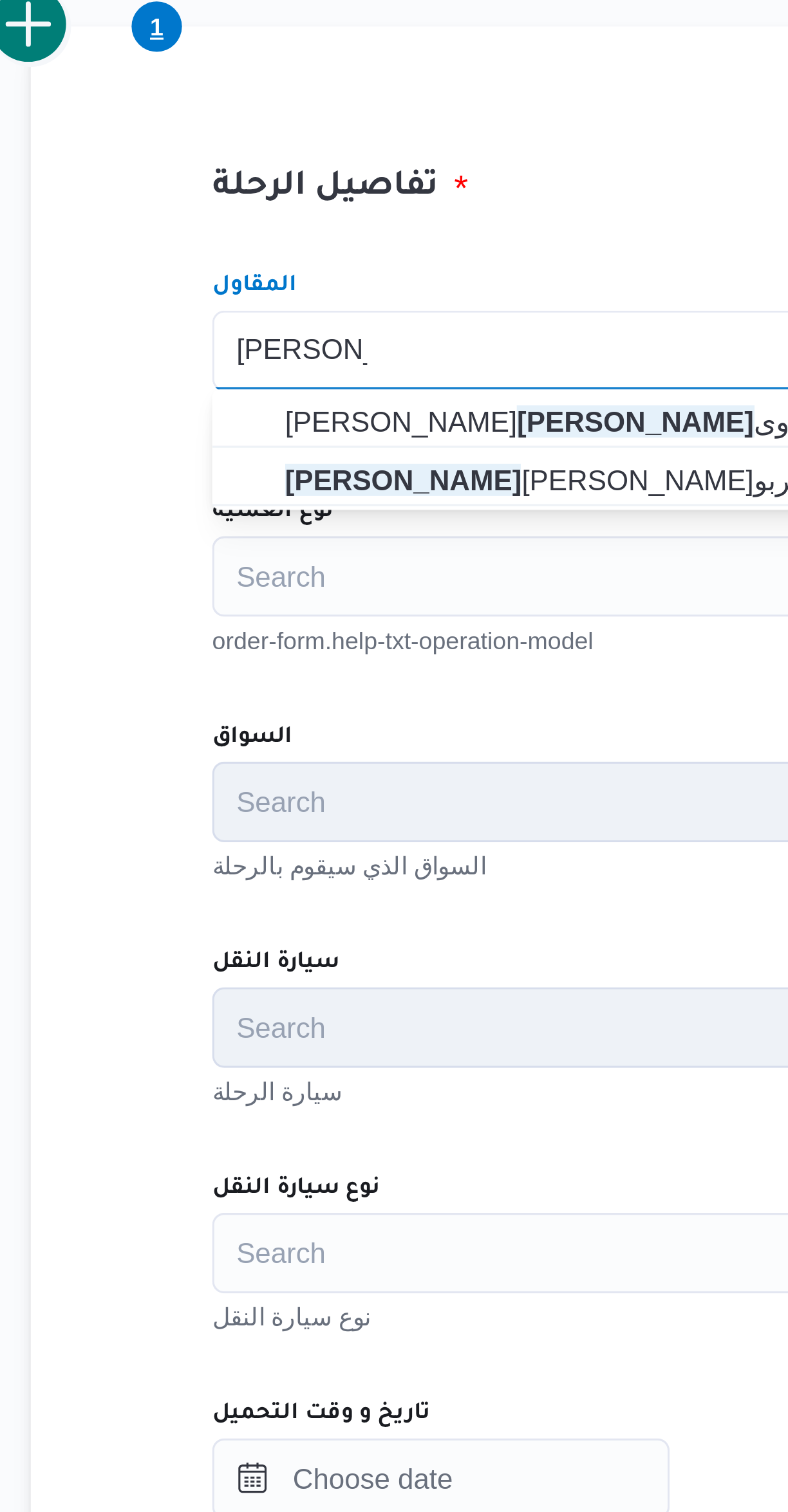
type input "فتحى حسن"
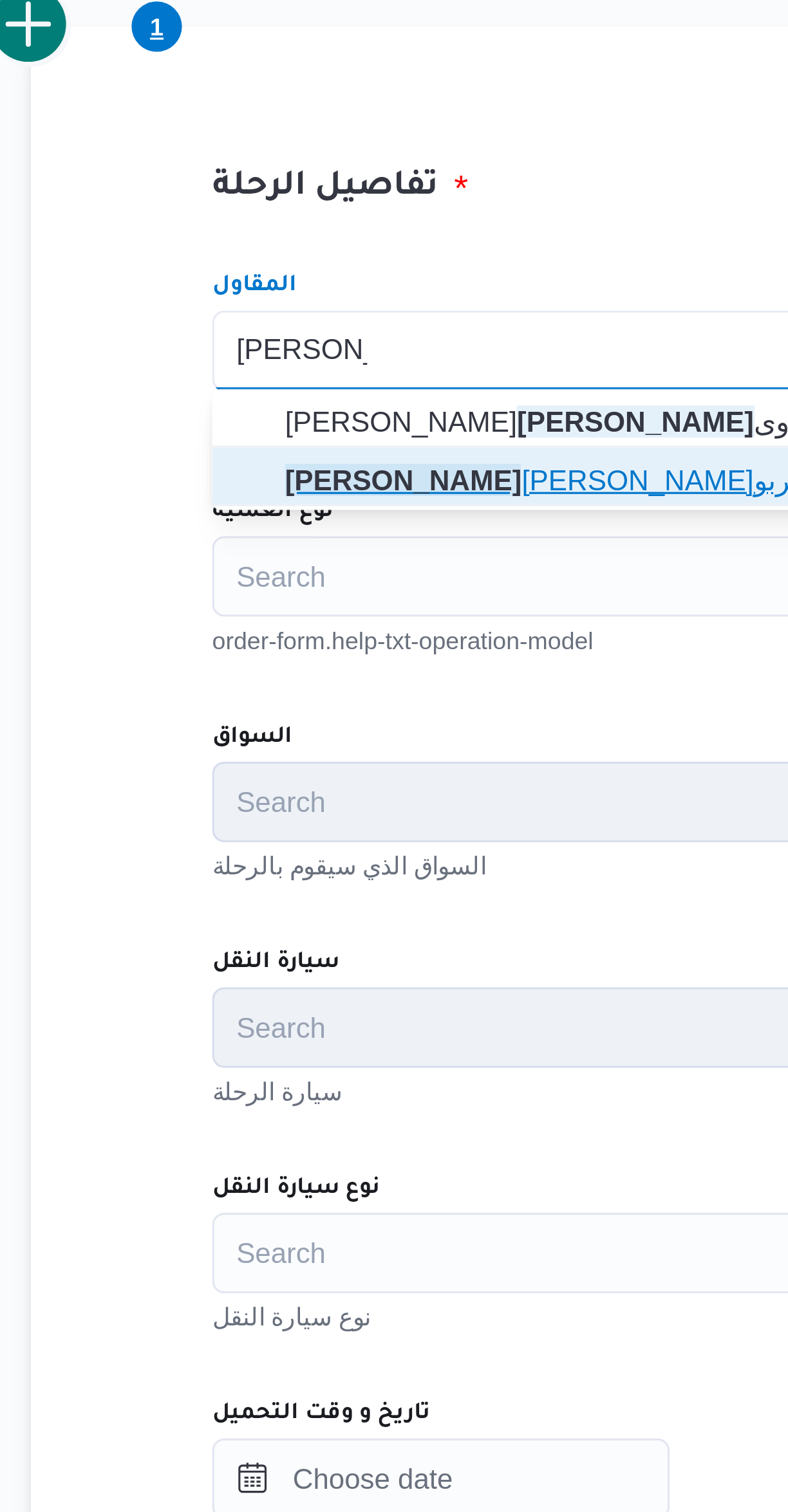
click at [324, 494] on mark "فتحى حسن" at bounding box center [286, 492] width 75 height 10
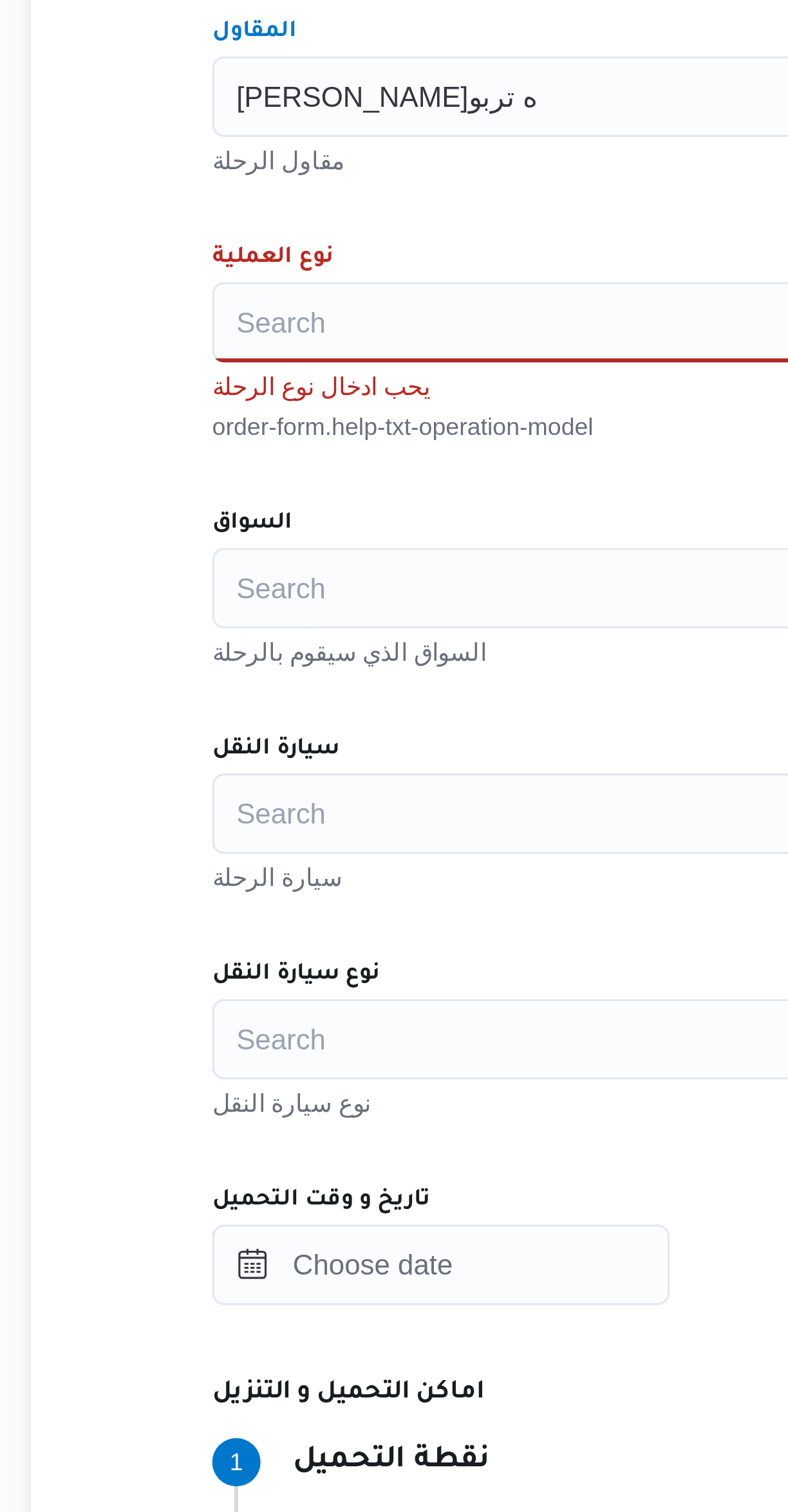
click at [353, 516] on div "Search" at bounding box center [469, 523] width 489 height 26
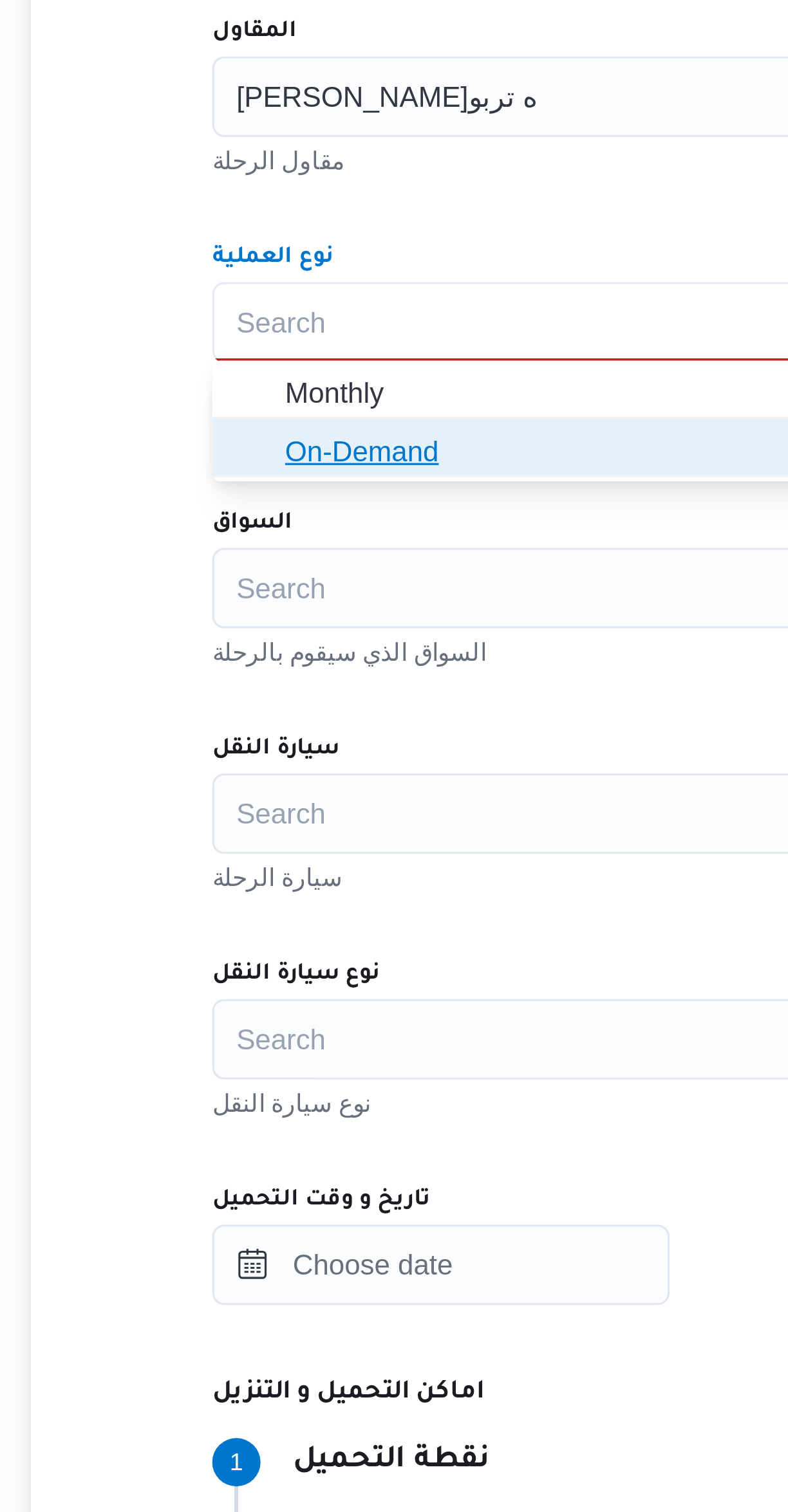
click at [350, 563] on span "On-Demand" at bounding box center [478, 564] width 458 height 15
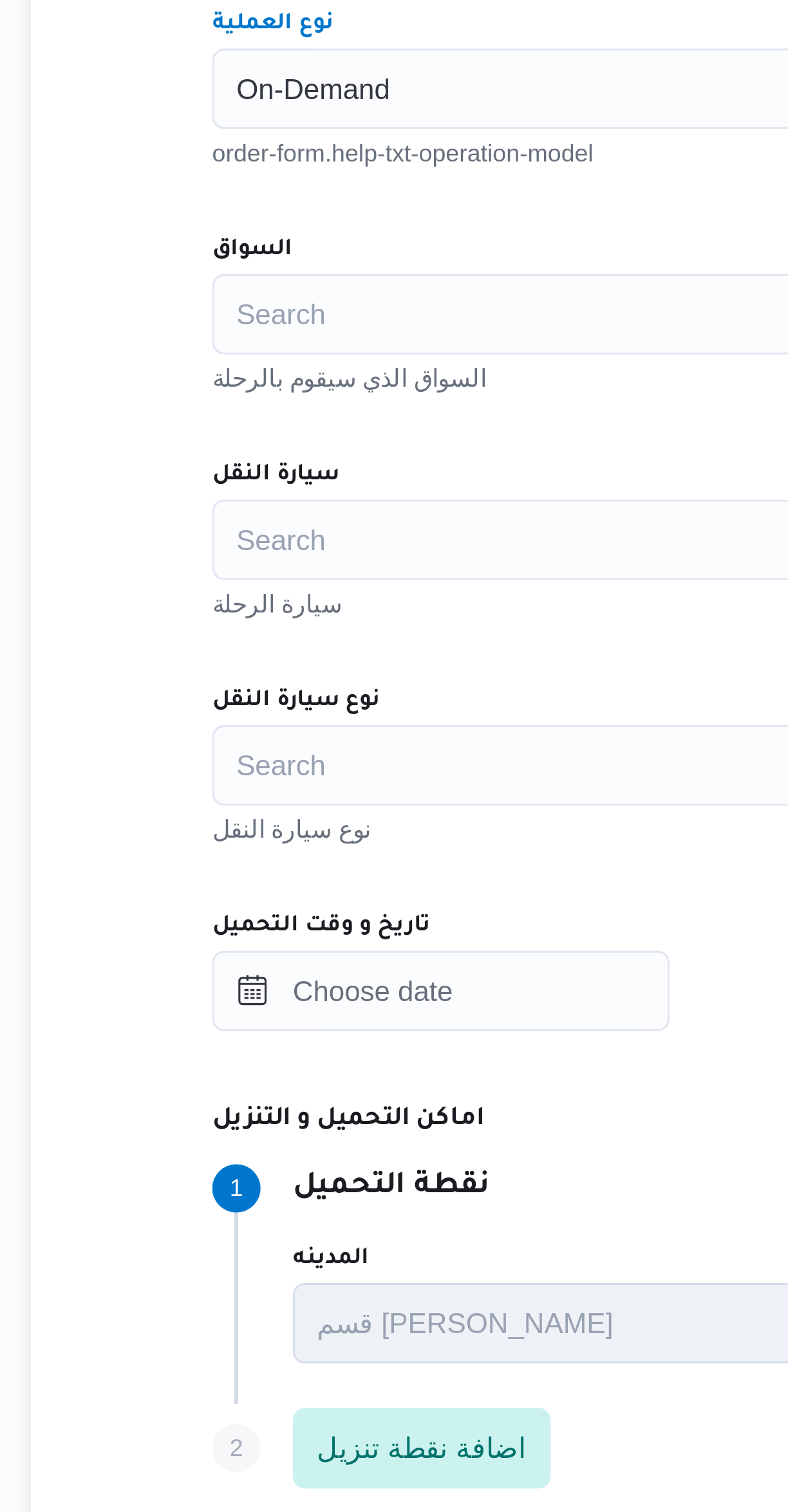
click at [359, 597] on div "Search" at bounding box center [469, 595] width 489 height 26
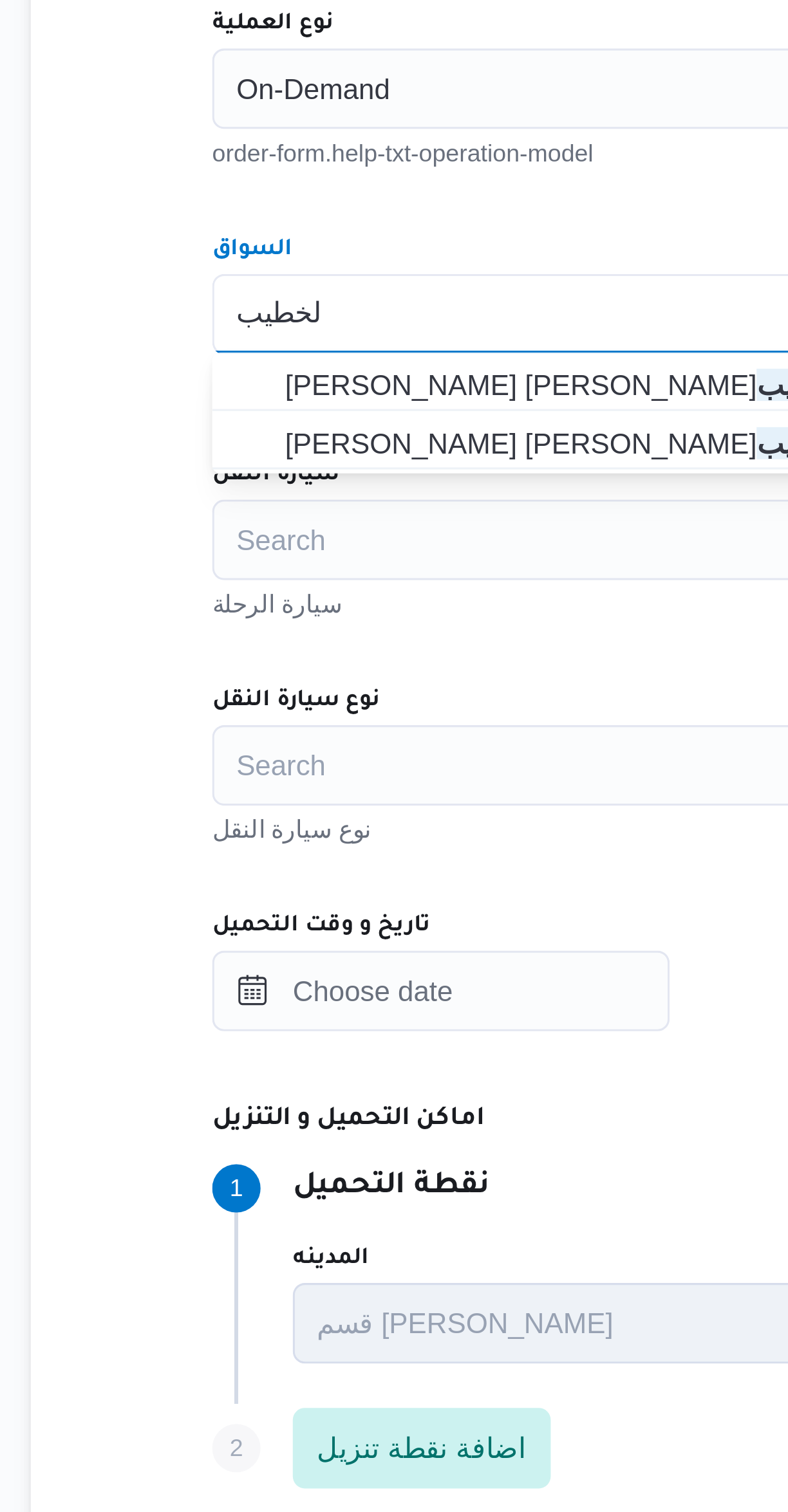
type input "الخطيب"
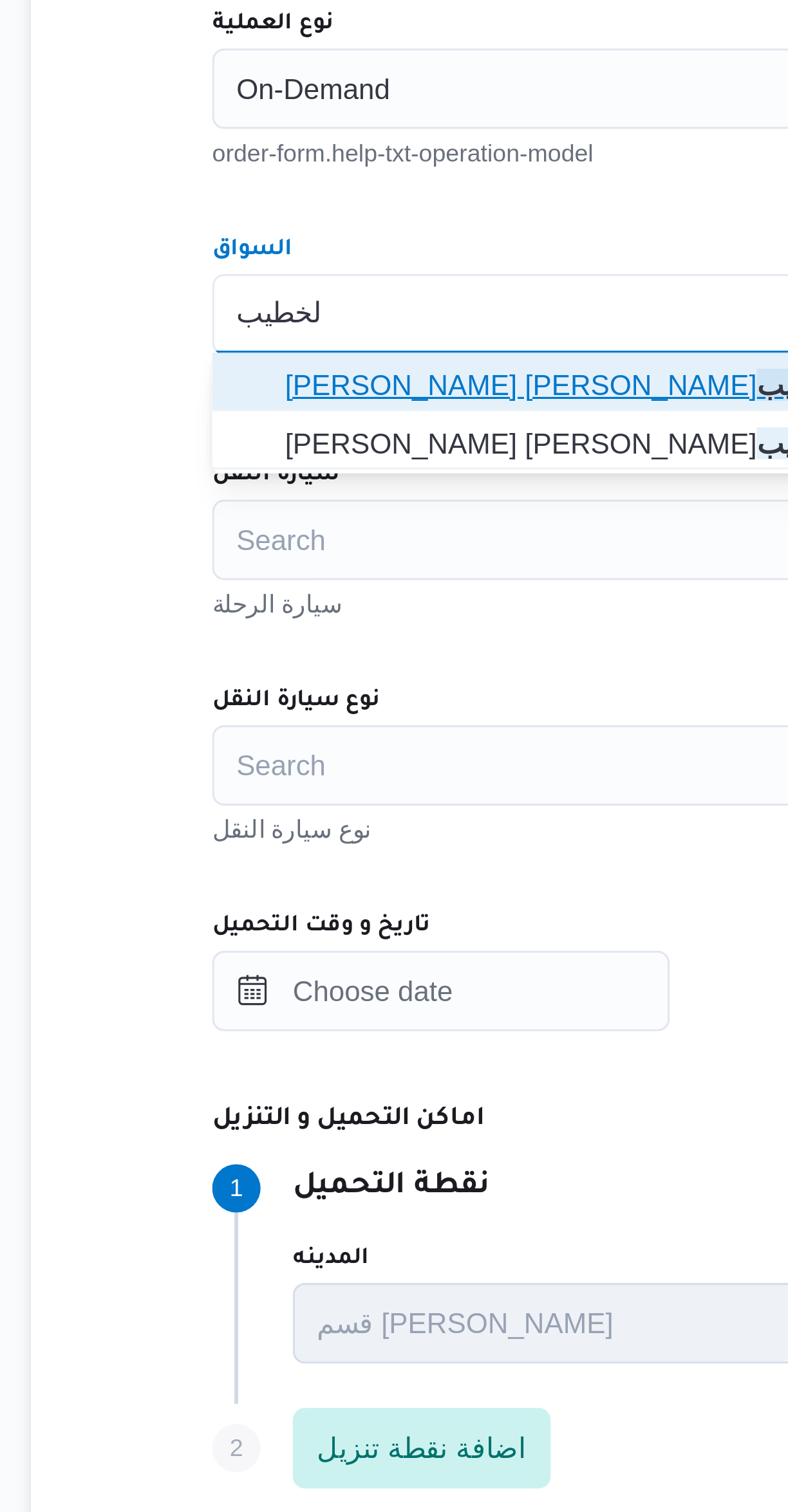
click at [362, 615] on span "محمود محمد زكي محمد الخطيب" at bounding box center [478, 617] width 458 height 15
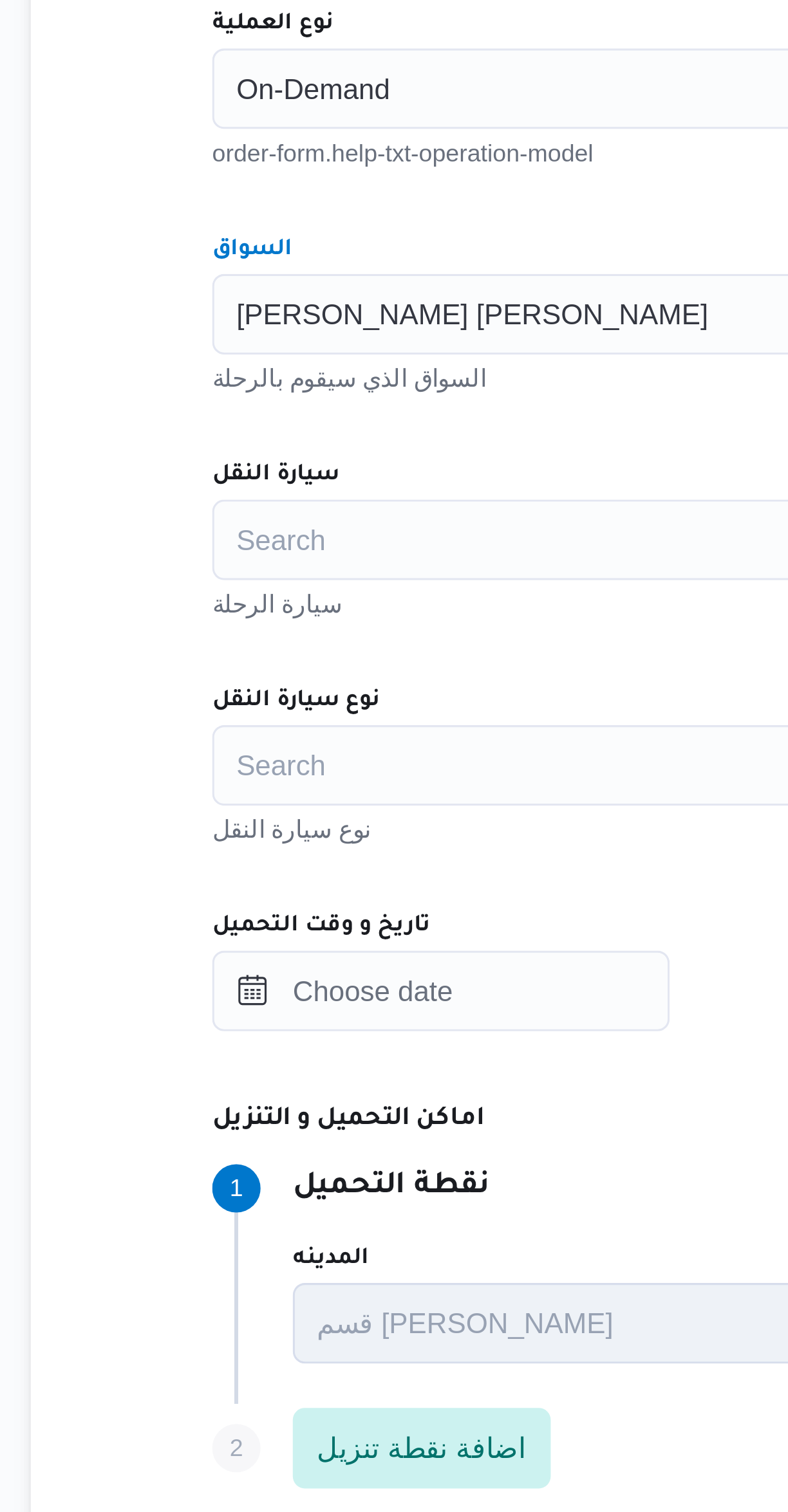
click at [342, 660] on div "Search" at bounding box center [469, 667] width 489 height 26
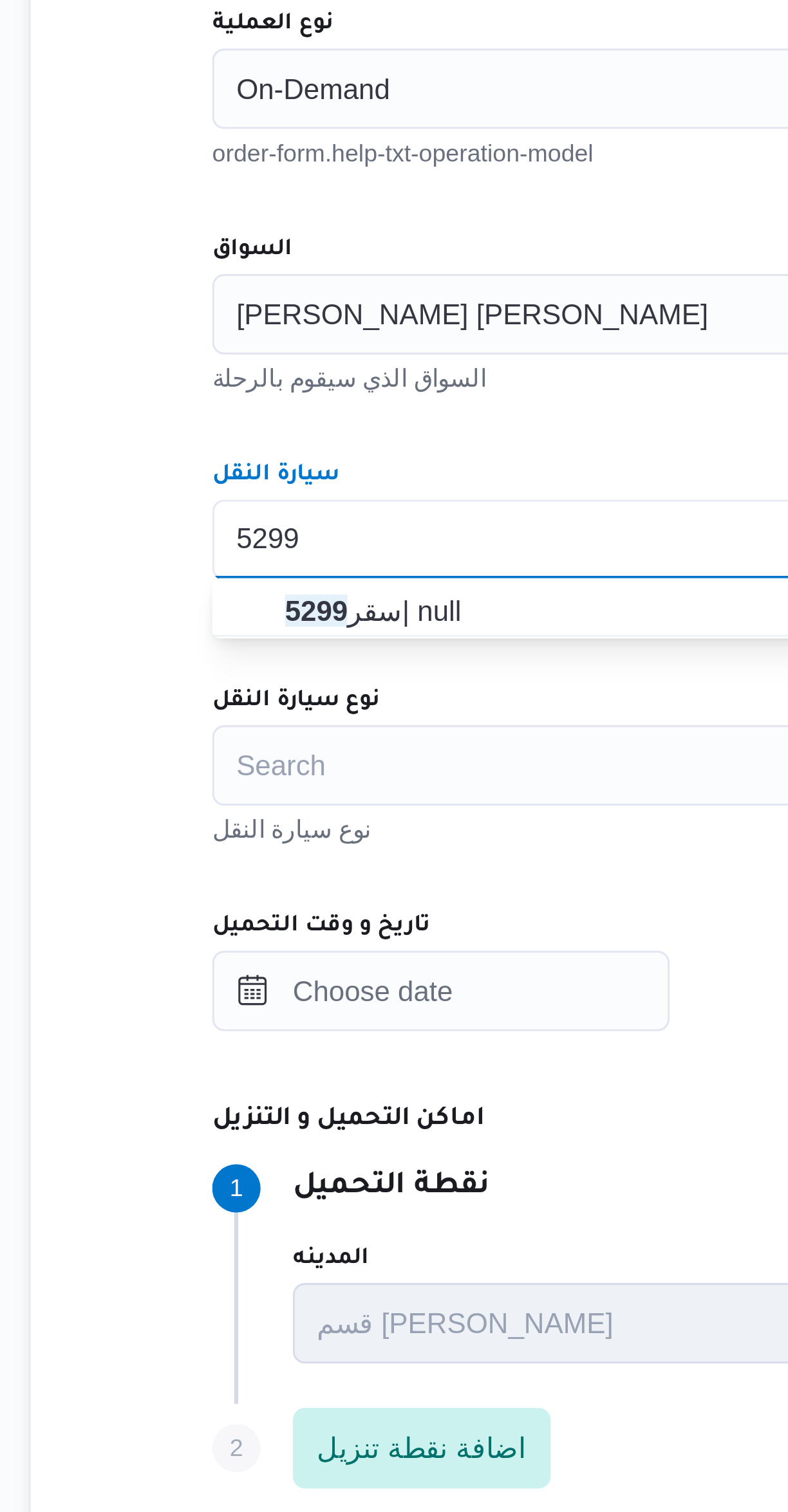
type input "5299"
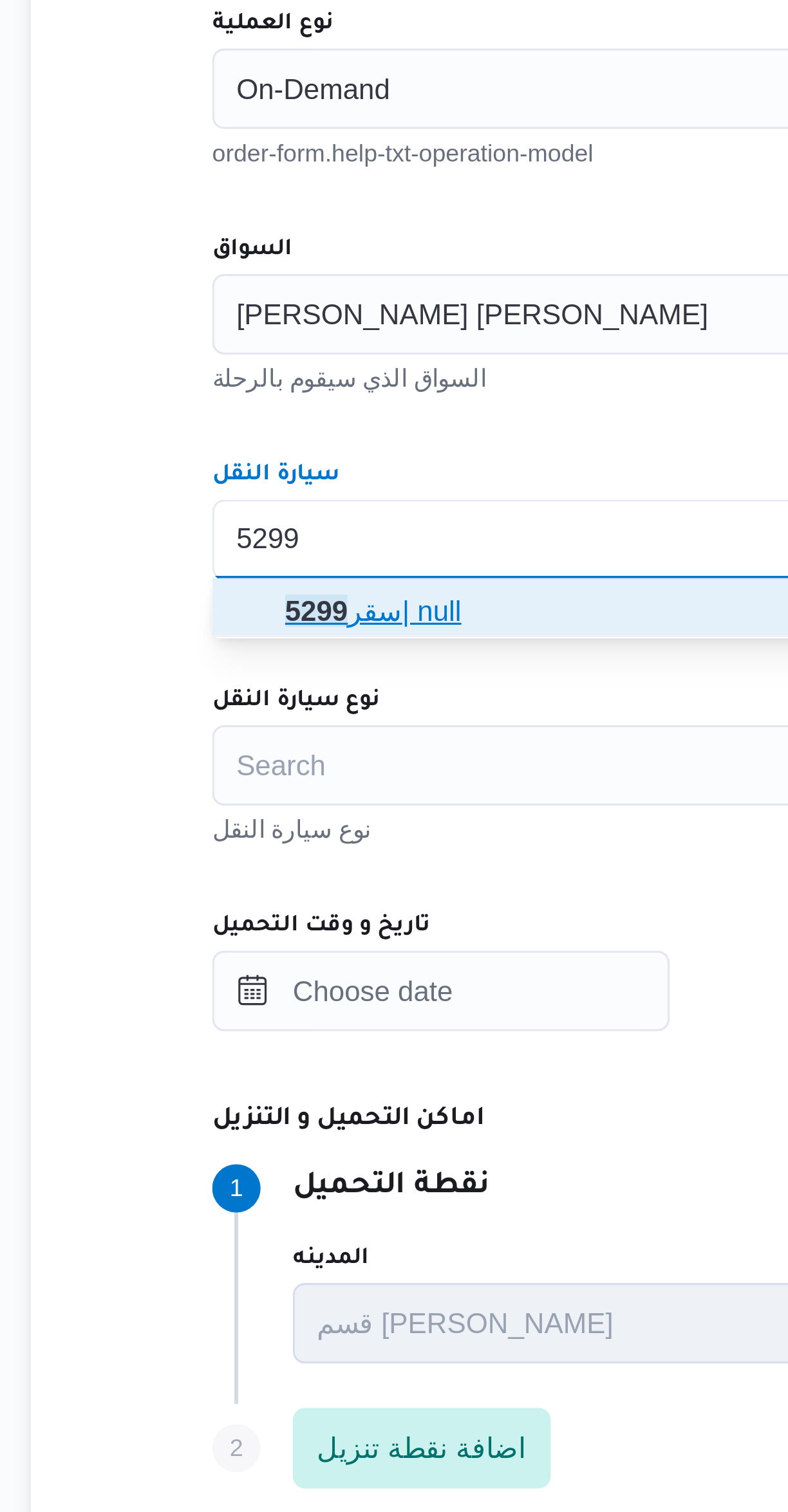
click at [319, 686] on span "سقر 5299 | null" at bounding box center [478, 690] width 458 height 15
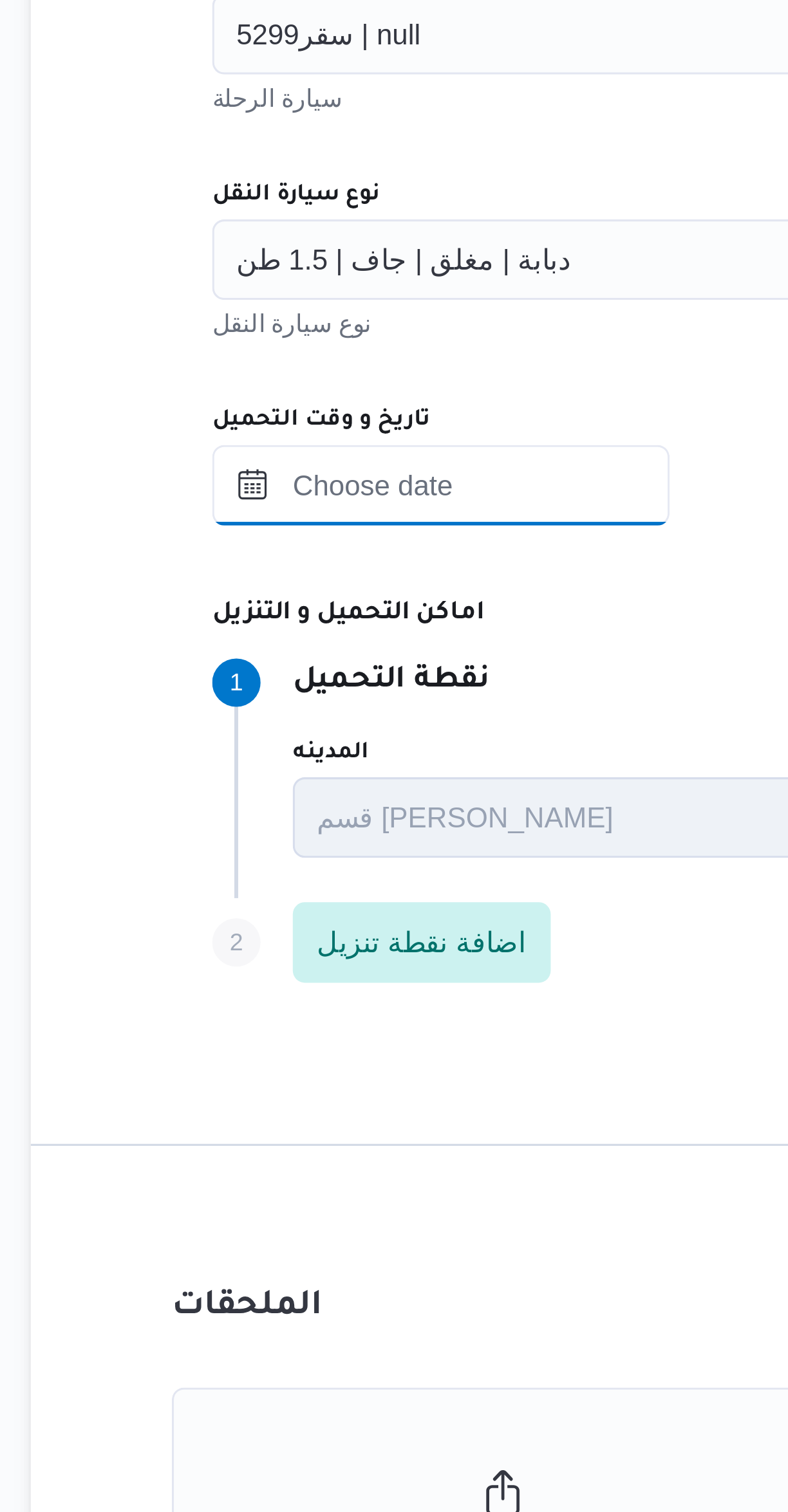
click at [325, 808] on input "تاريخ و وقت التحميل" at bounding box center [298, 811] width 146 height 26
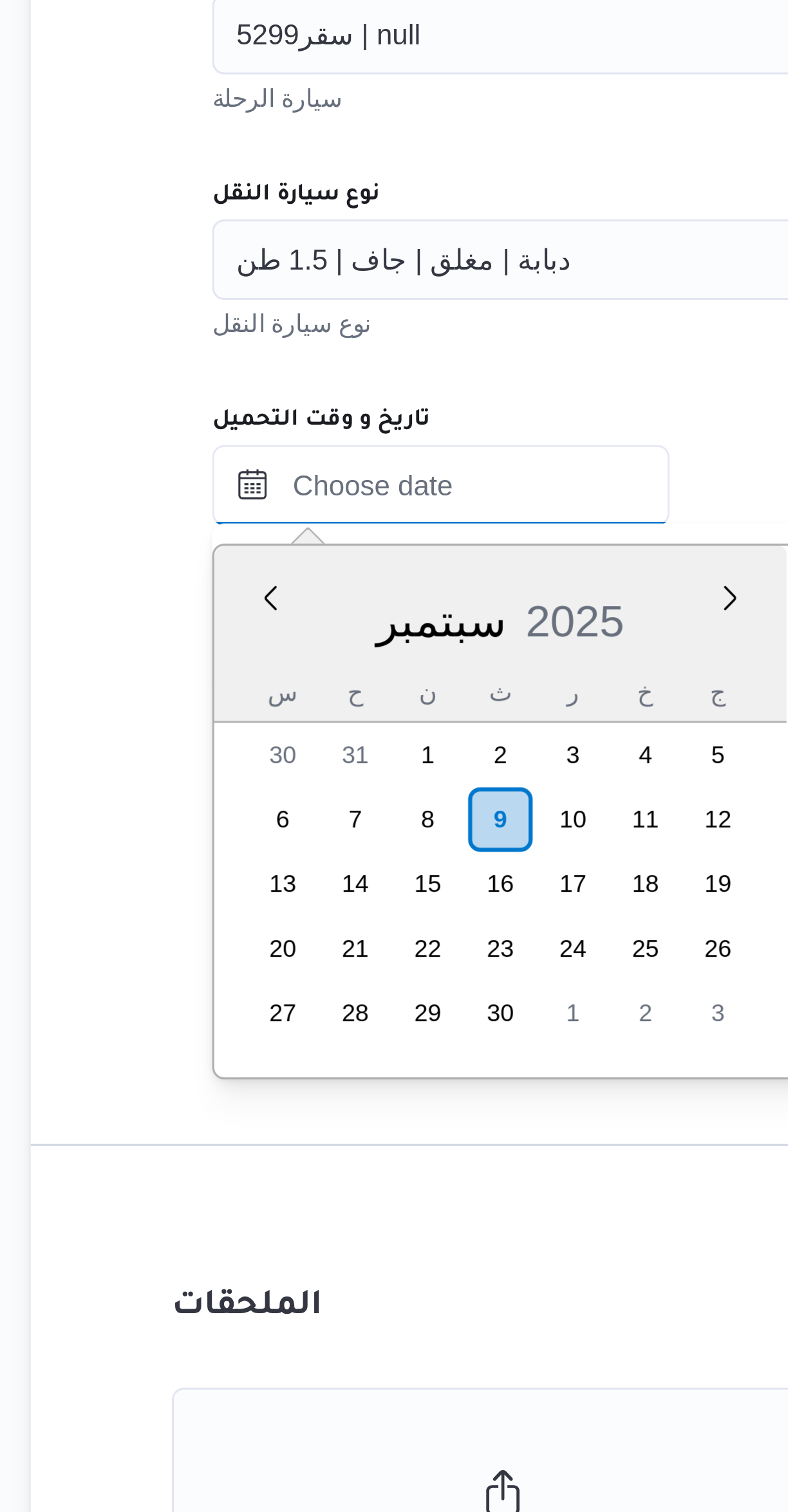
scroll to position [278, 0]
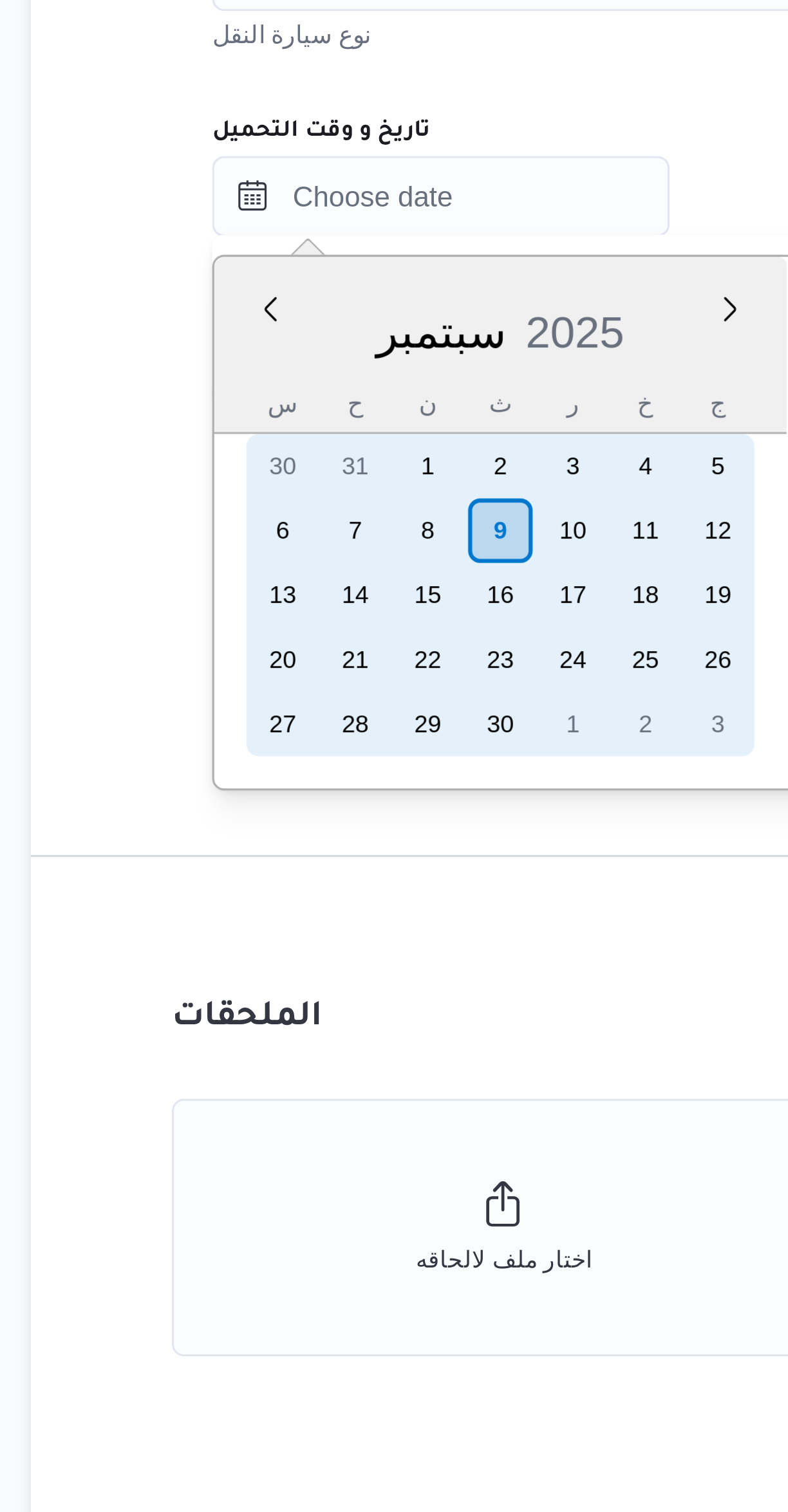
click at [319, 922] on div "9" at bounding box center [317, 918] width 20 height 20
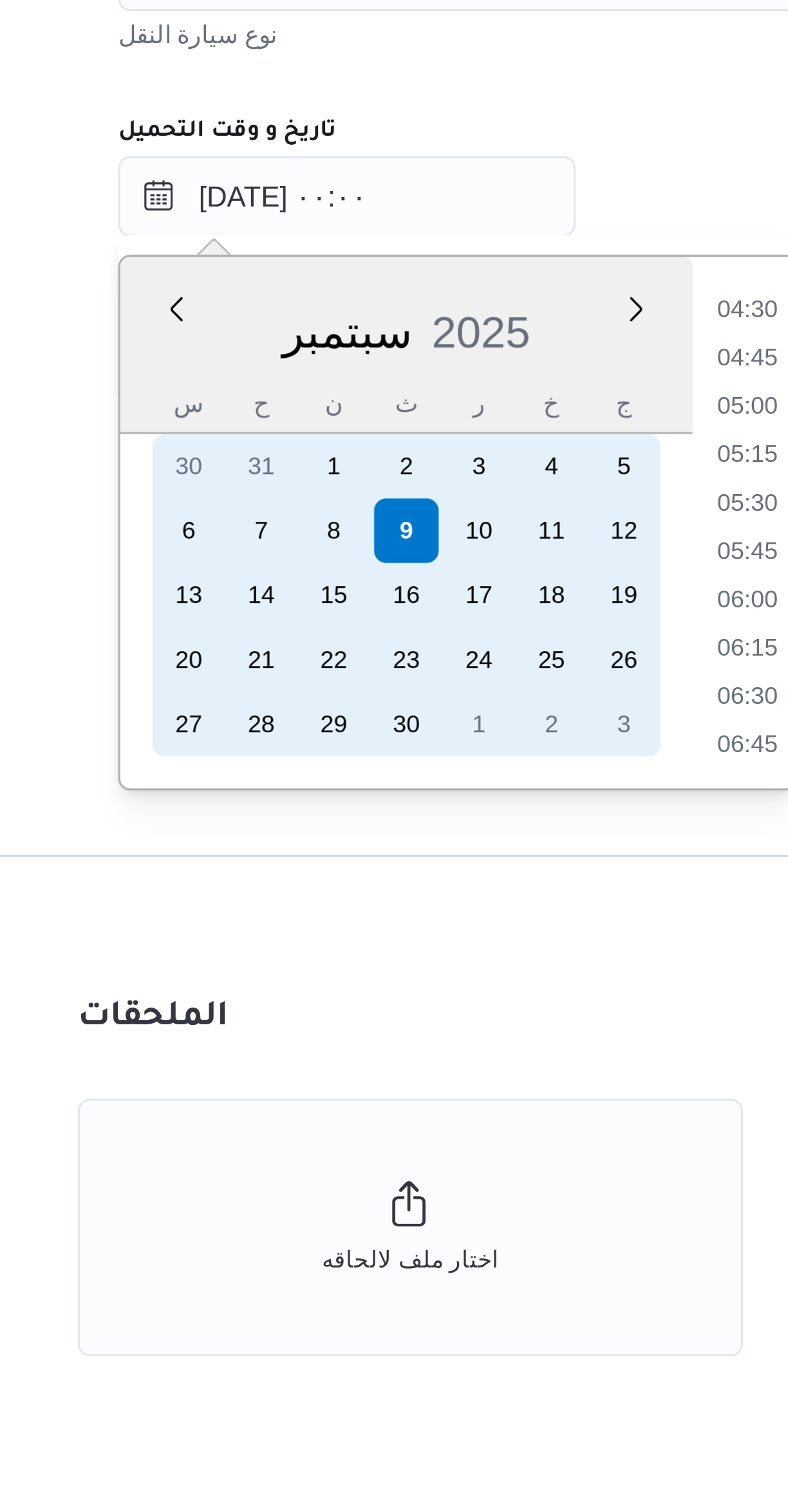
scroll to position [0, 0]
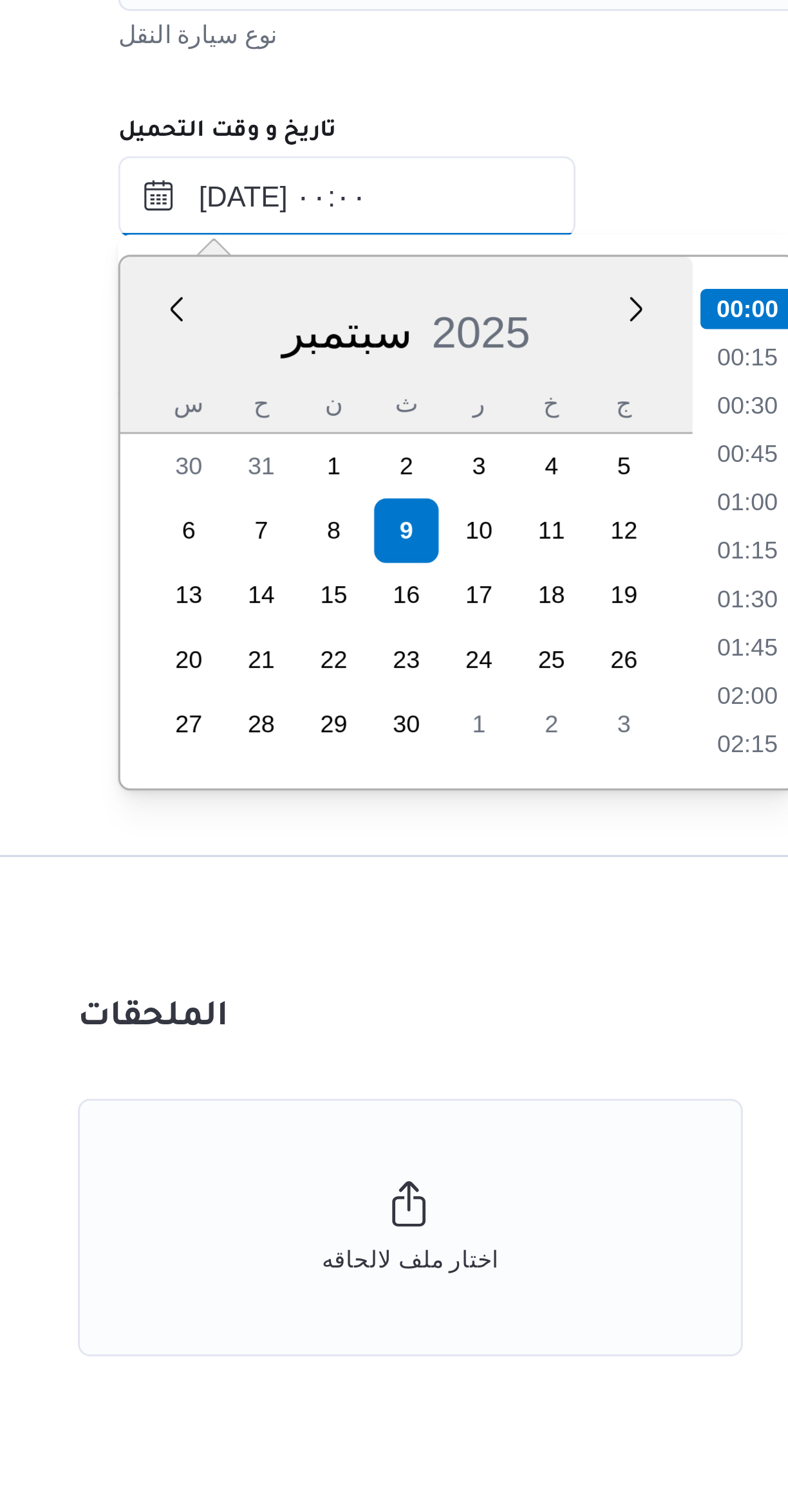
click at [255, 815] on input "٠٩/٠٩/٢٠٢٥ ٠٠:٠٠" at bounding box center [298, 811] width 146 height 26
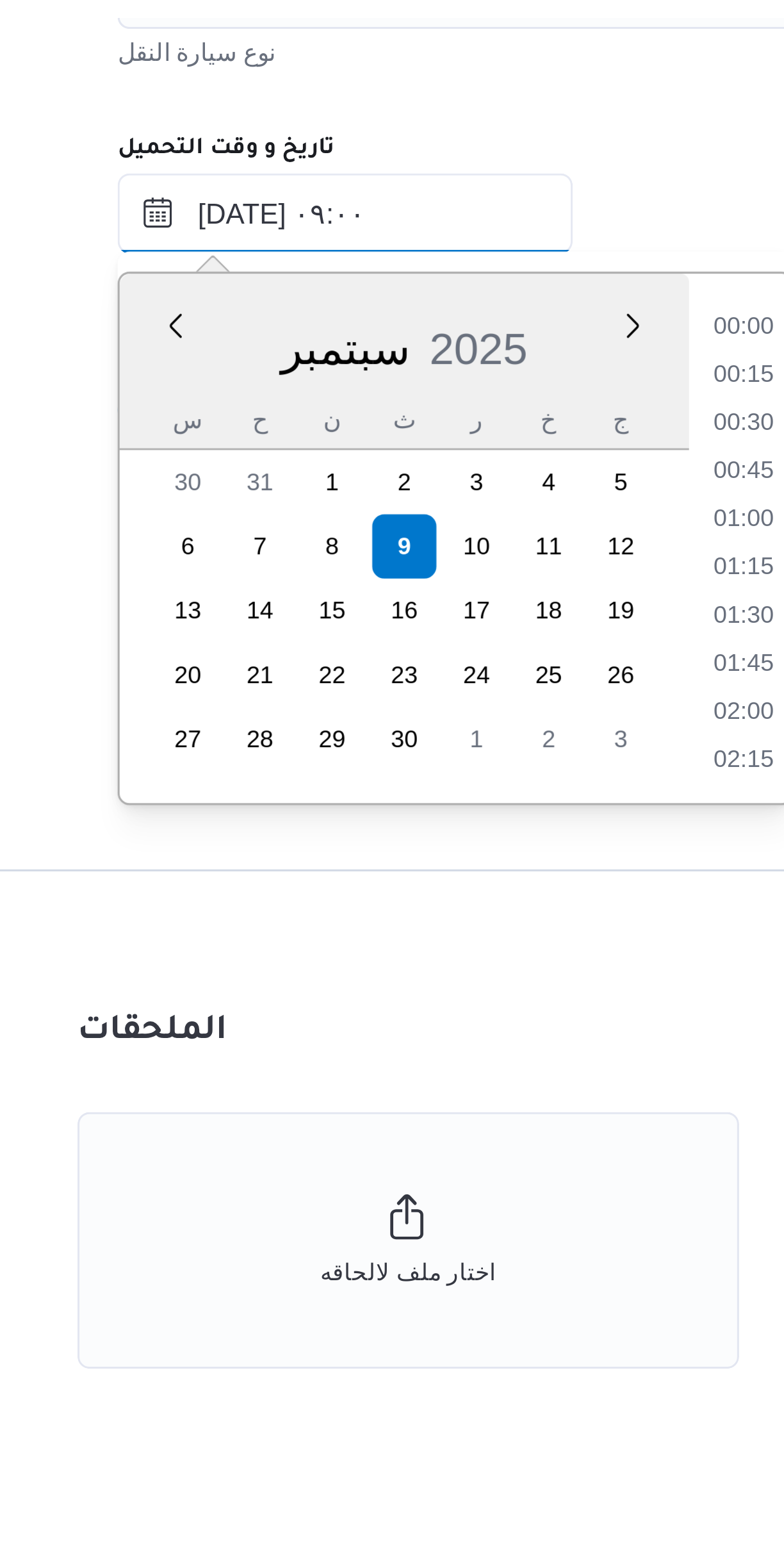
scroll to position [419, 0]
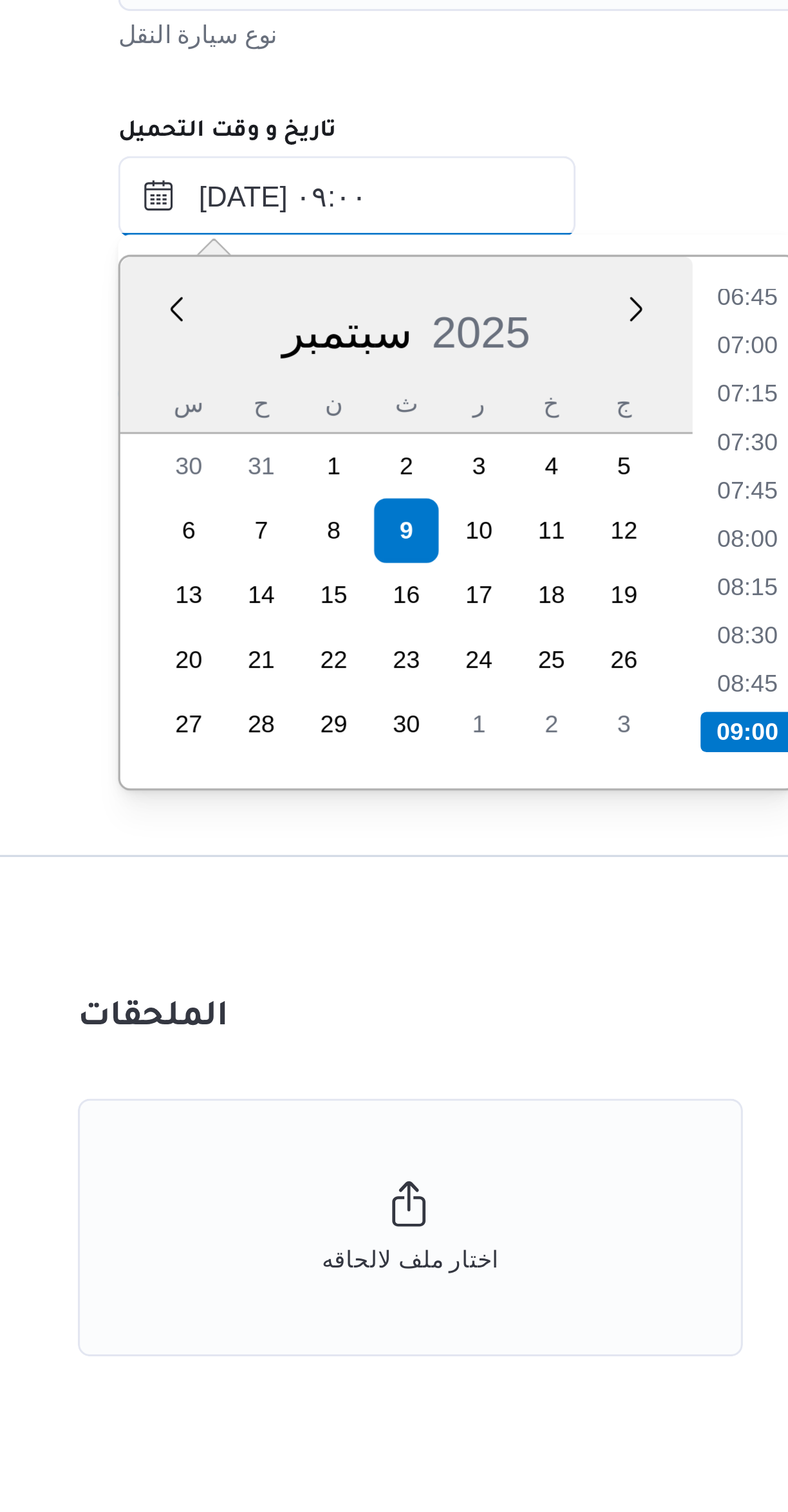
type input "٠٩/٠٩/٢٠٢٥ ٠٩:٠٠"
click at [421, 978] on li "09:00" at bounding box center [426, 982] width 30 height 13
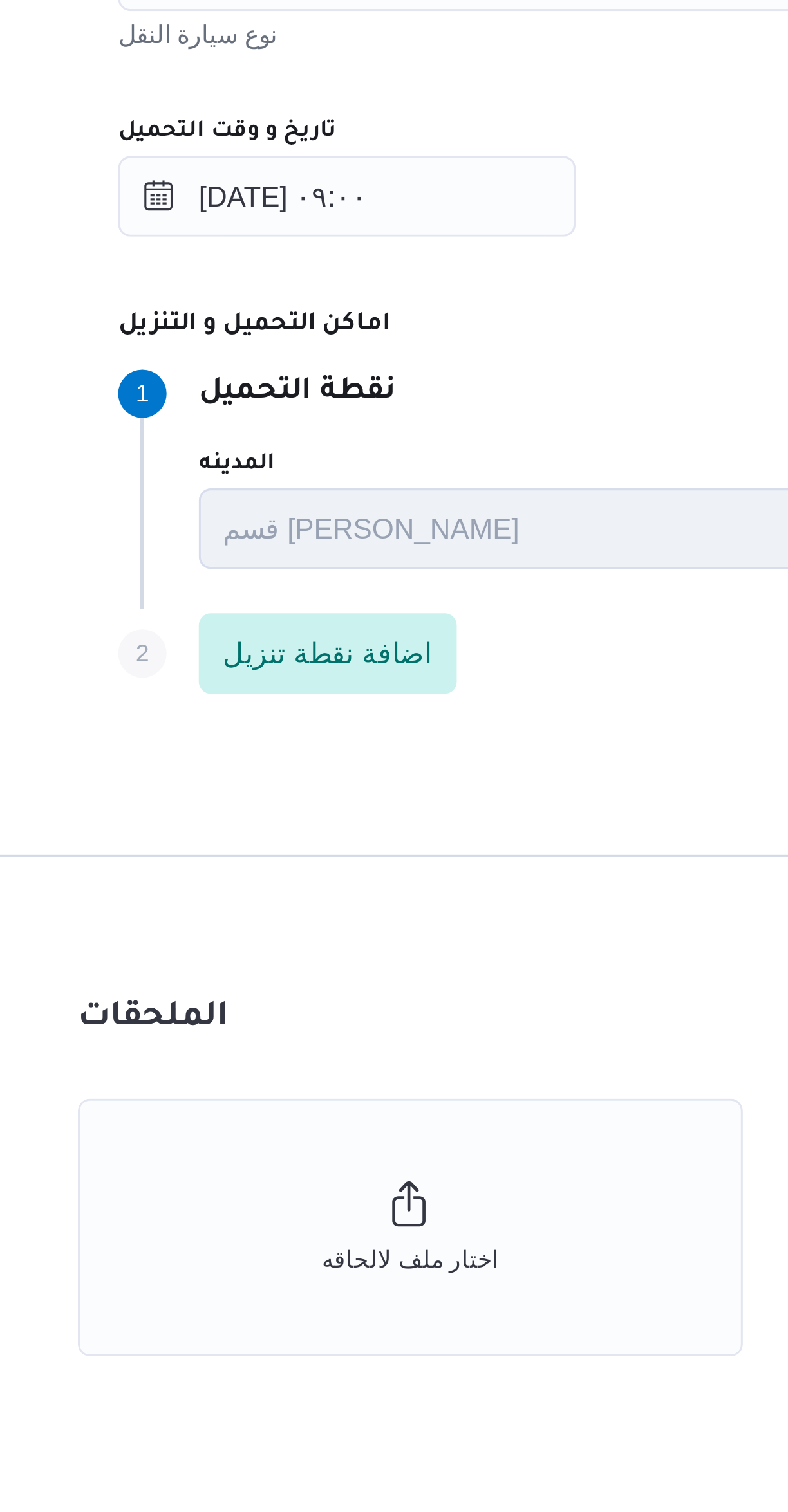
click at [399, 861] on div "Step 1 1 نقطة التحميل المدينه قسم سيدى جابر اسم المكان 6X45+GH، عزبة النزهة، قس…" at bounding box center [514, 901] width 579 height 83
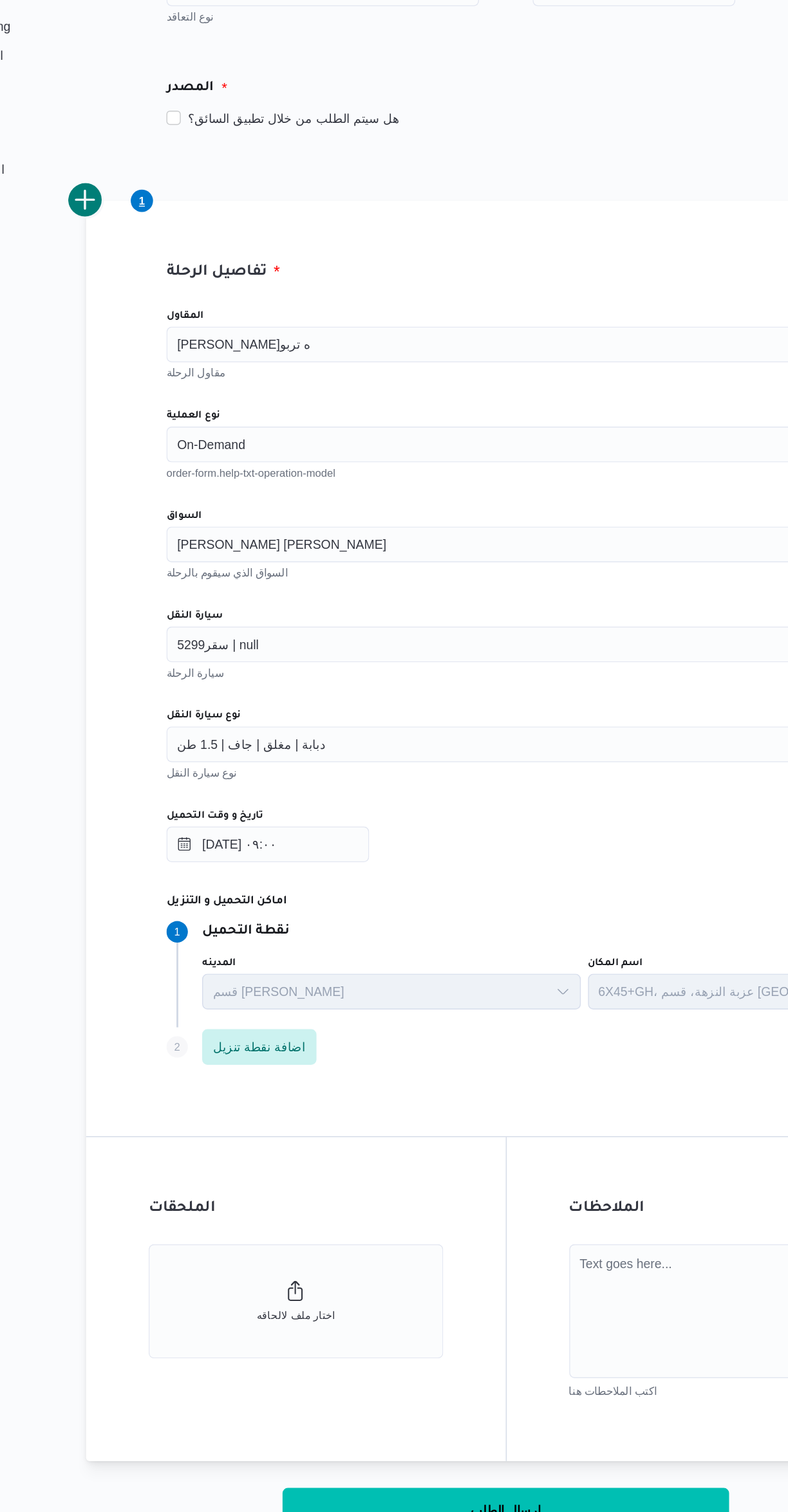
click at [494, 1284] on button "ارسال الطلب" at bounding box center [470, 1291] width 322 height 32
select select "ar"
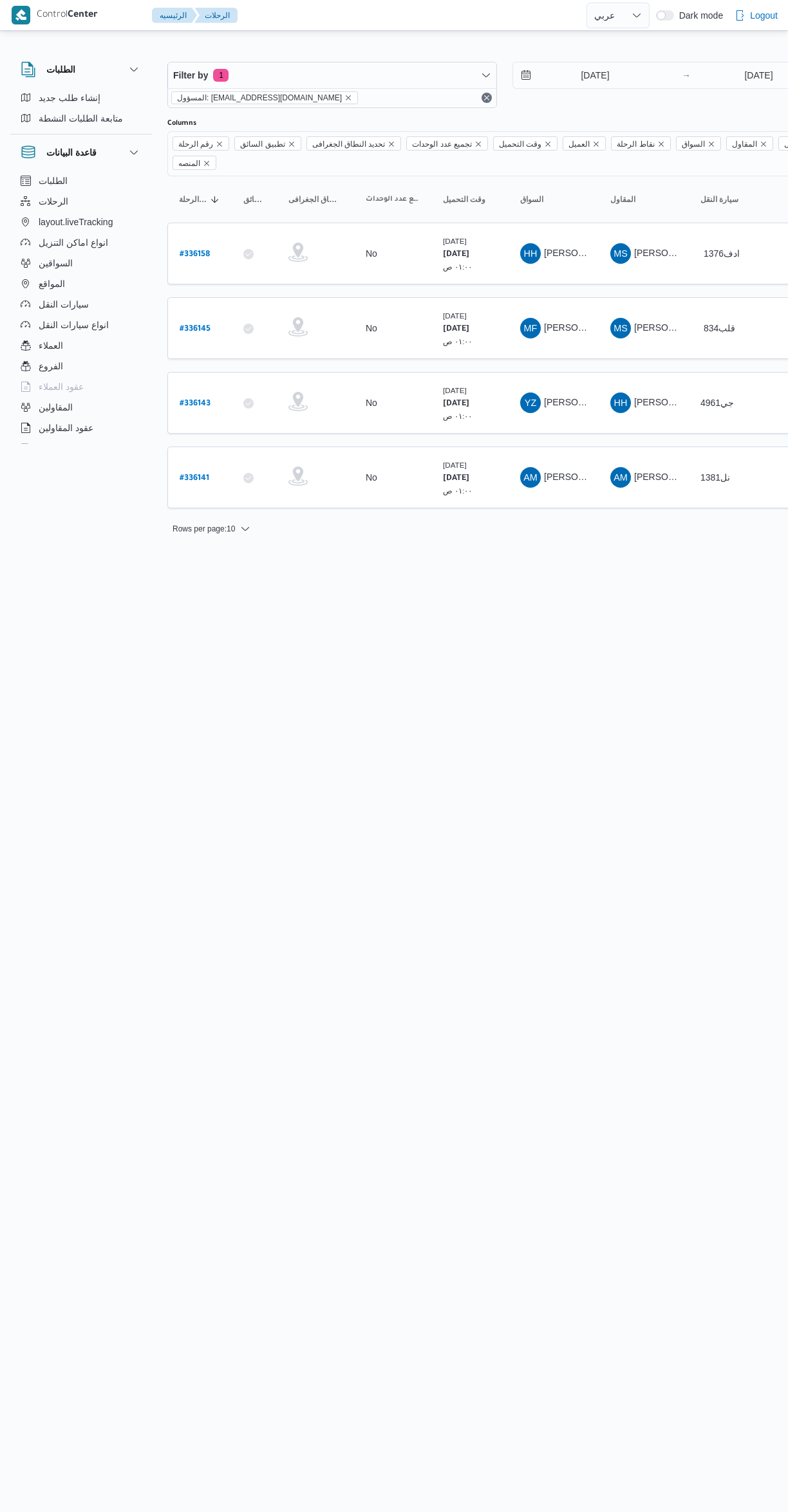
select select "ar"
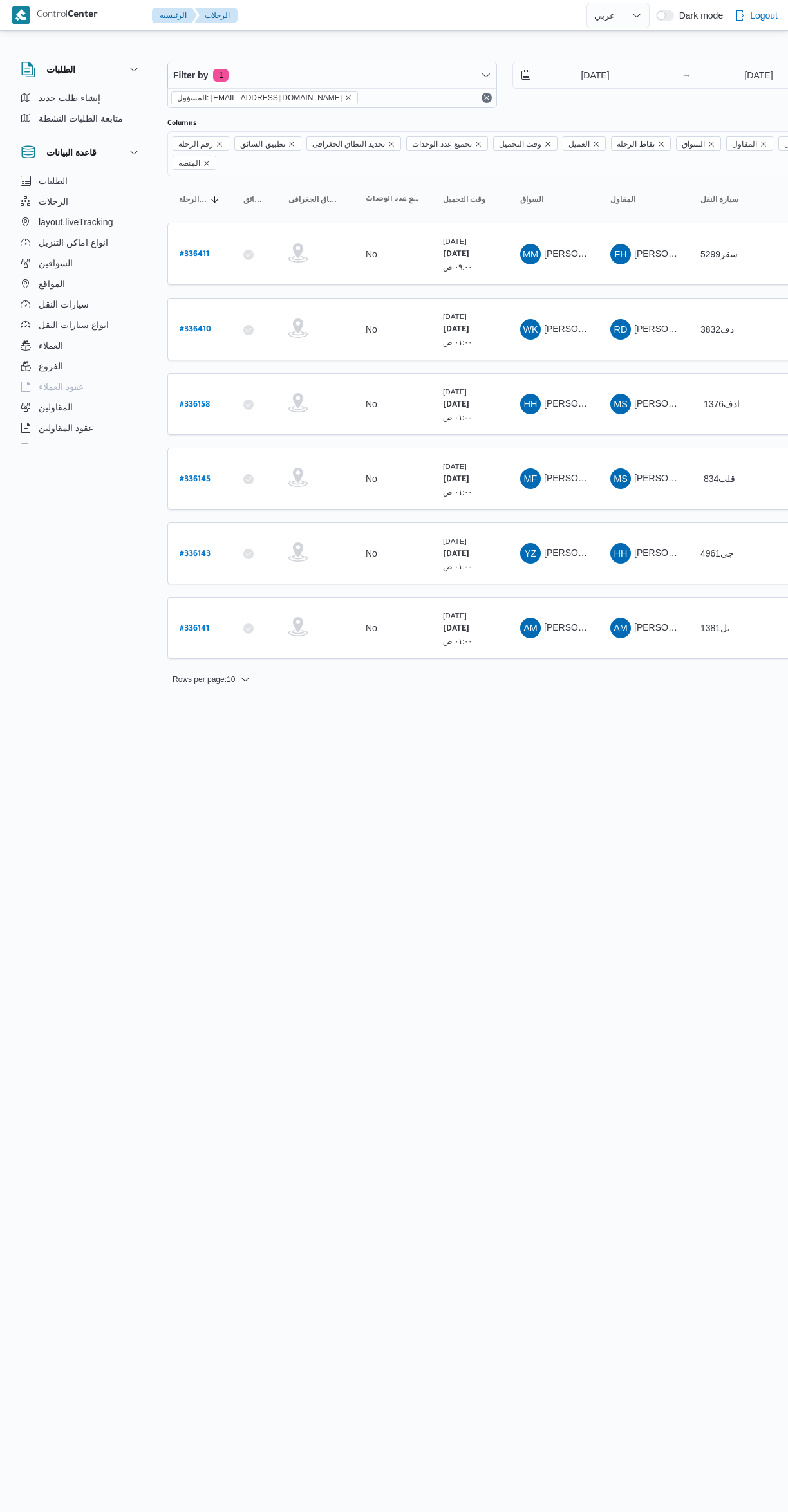
select select "ar"
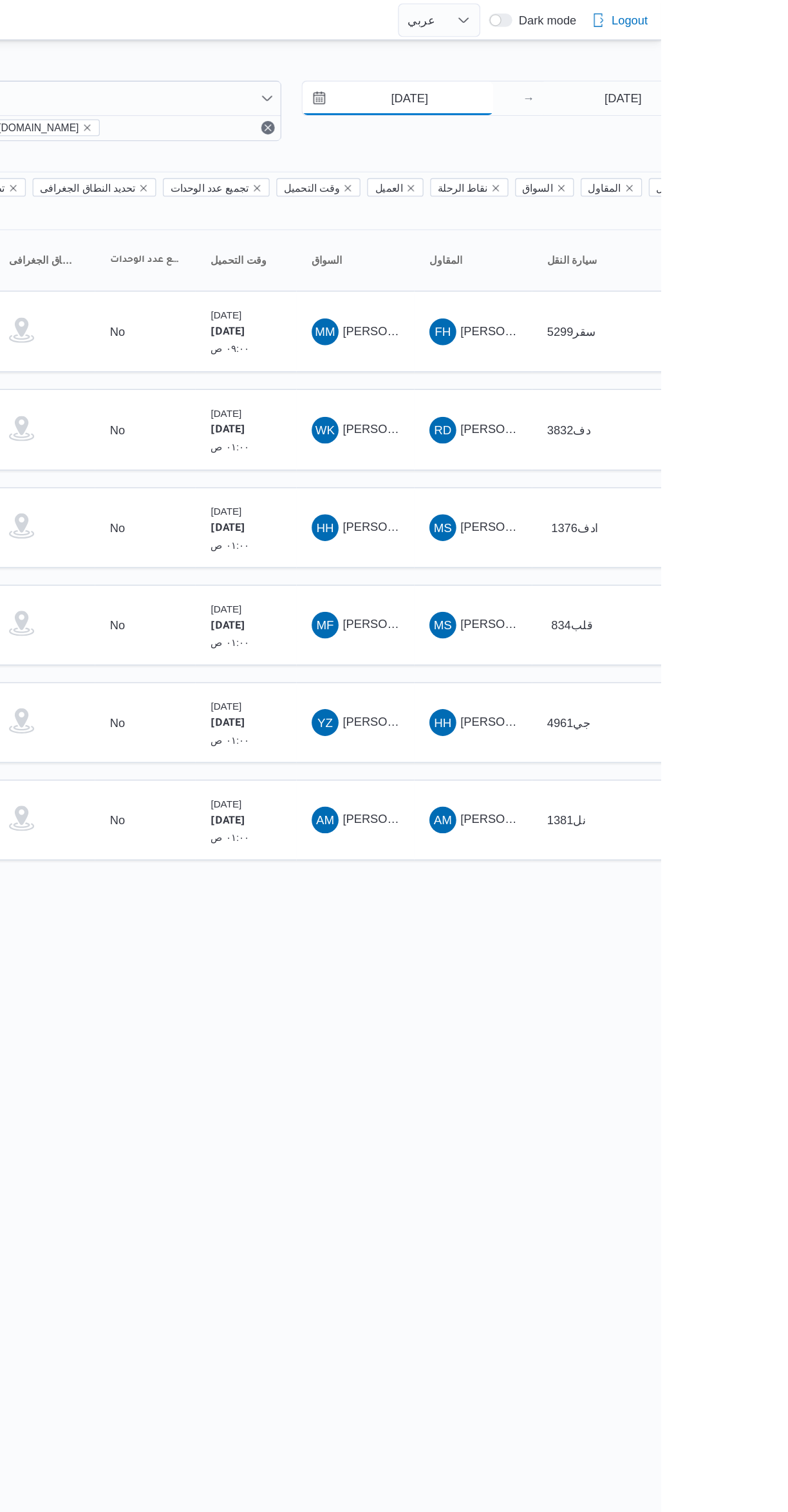
click at [573, 77] on input "[DATE]" at bounding box center [586, 75] width 146 height 26
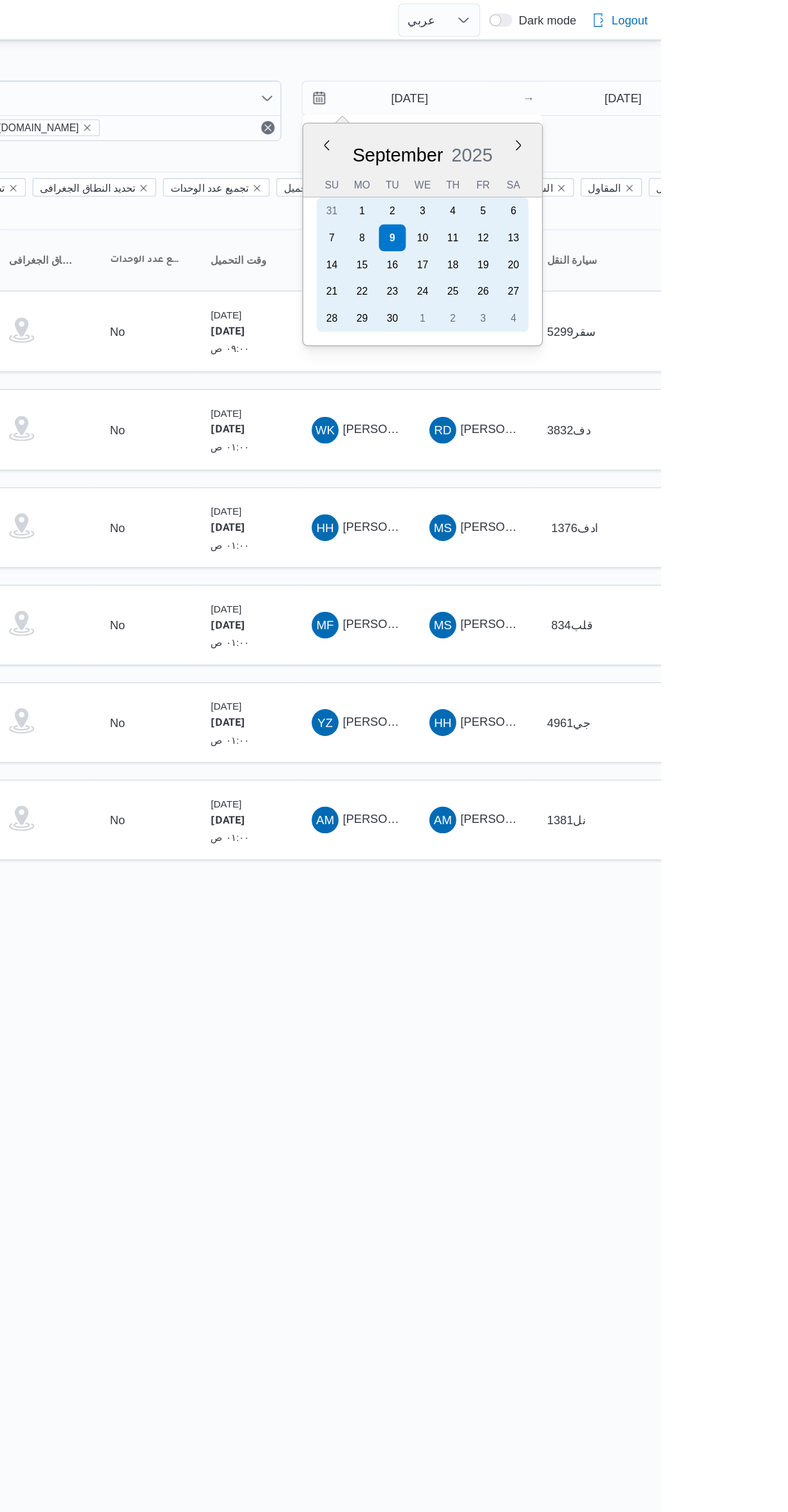
click at [558, 181] on div "8" at bounding box center [559, 182] width 20 height 20
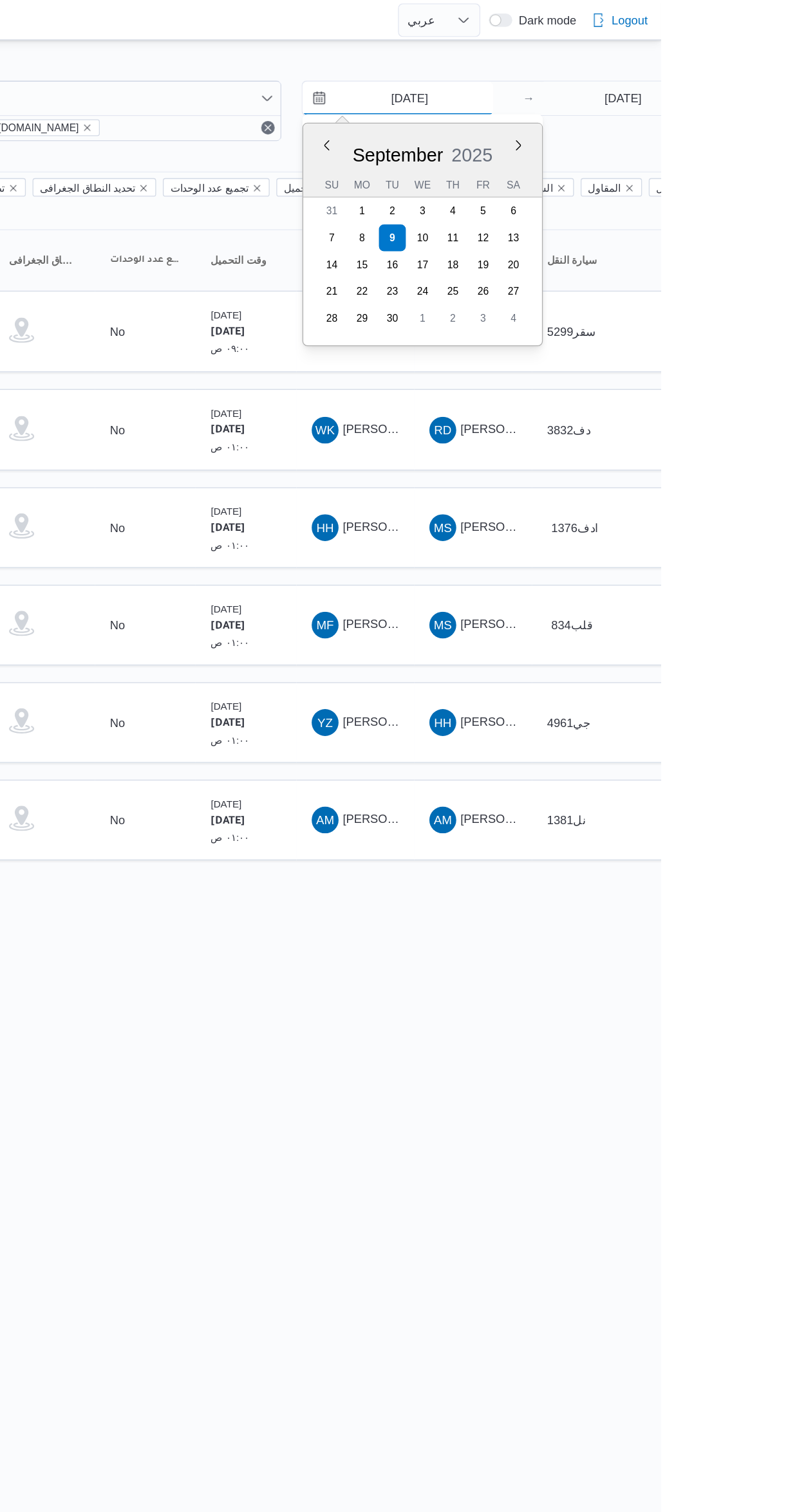
type input "8/9/2025"
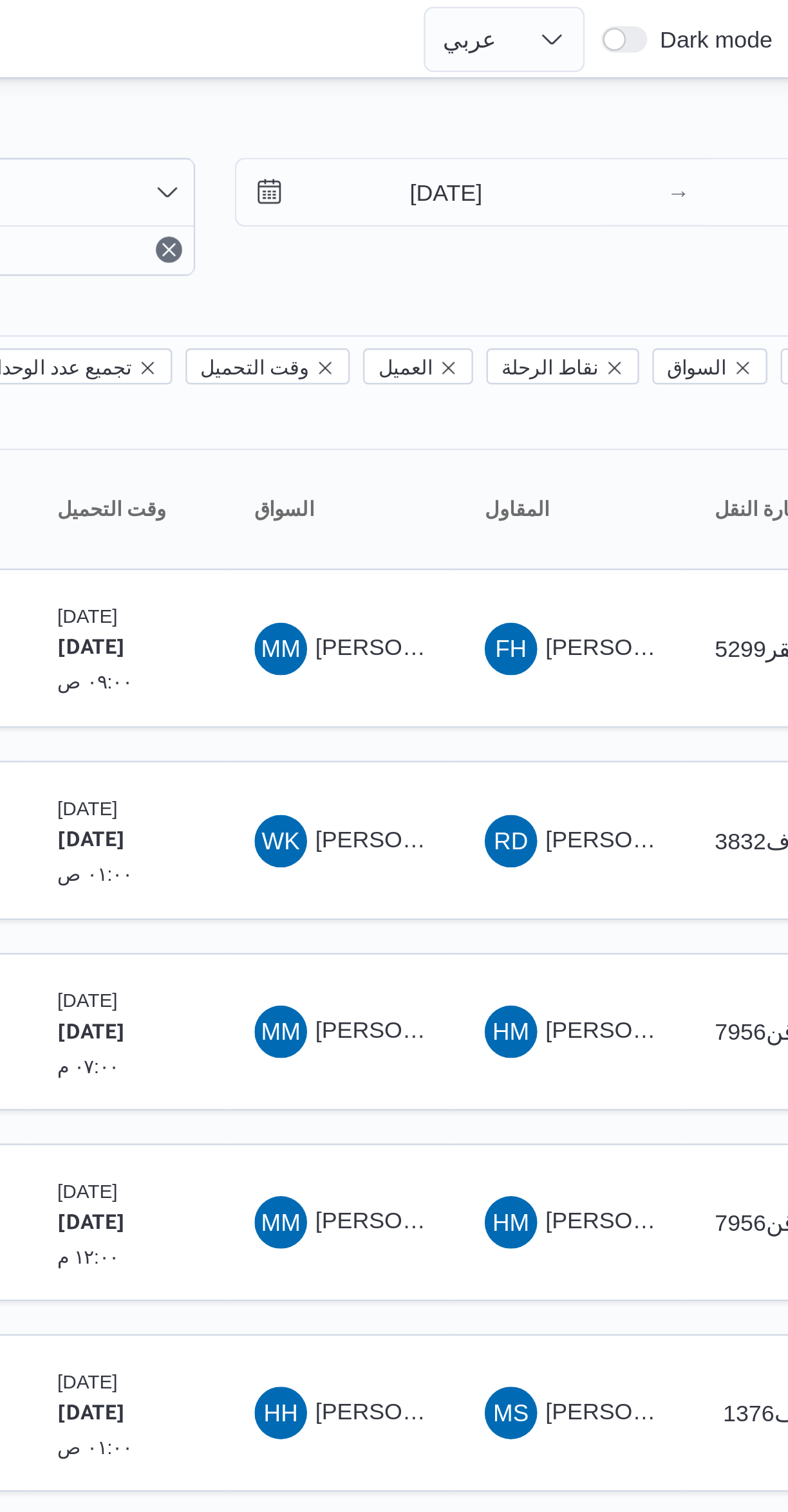
click at [677, 77] on div "8/9/2025" at bounding box center [596, 75] width 165 height 26
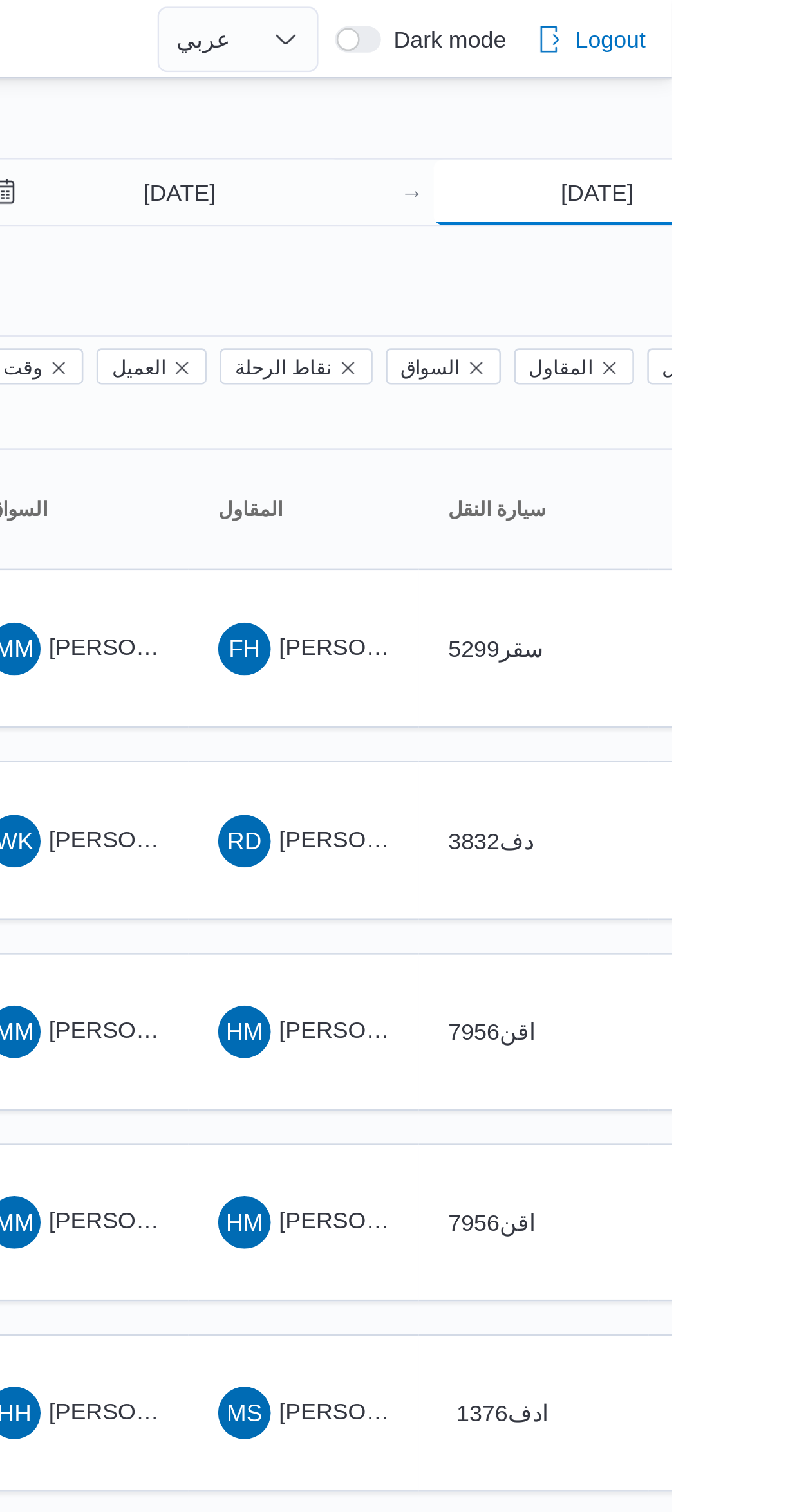
click at [765, 75] on input "[DATE]" at bounding box center [759, 75] width 128 height 26
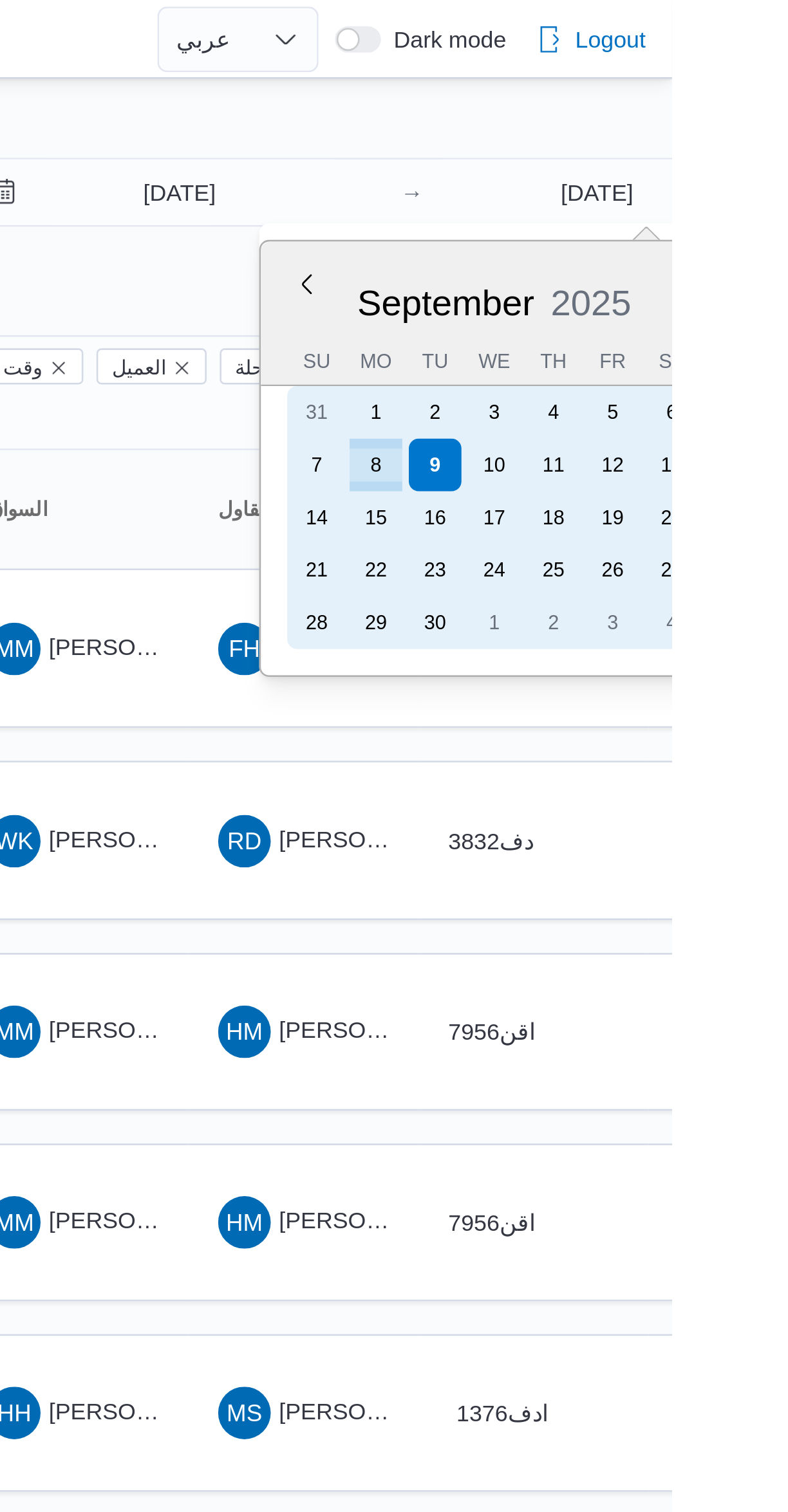
click at [672, 182] on div "8" at bounding box center [672, 182] width 20 height 20
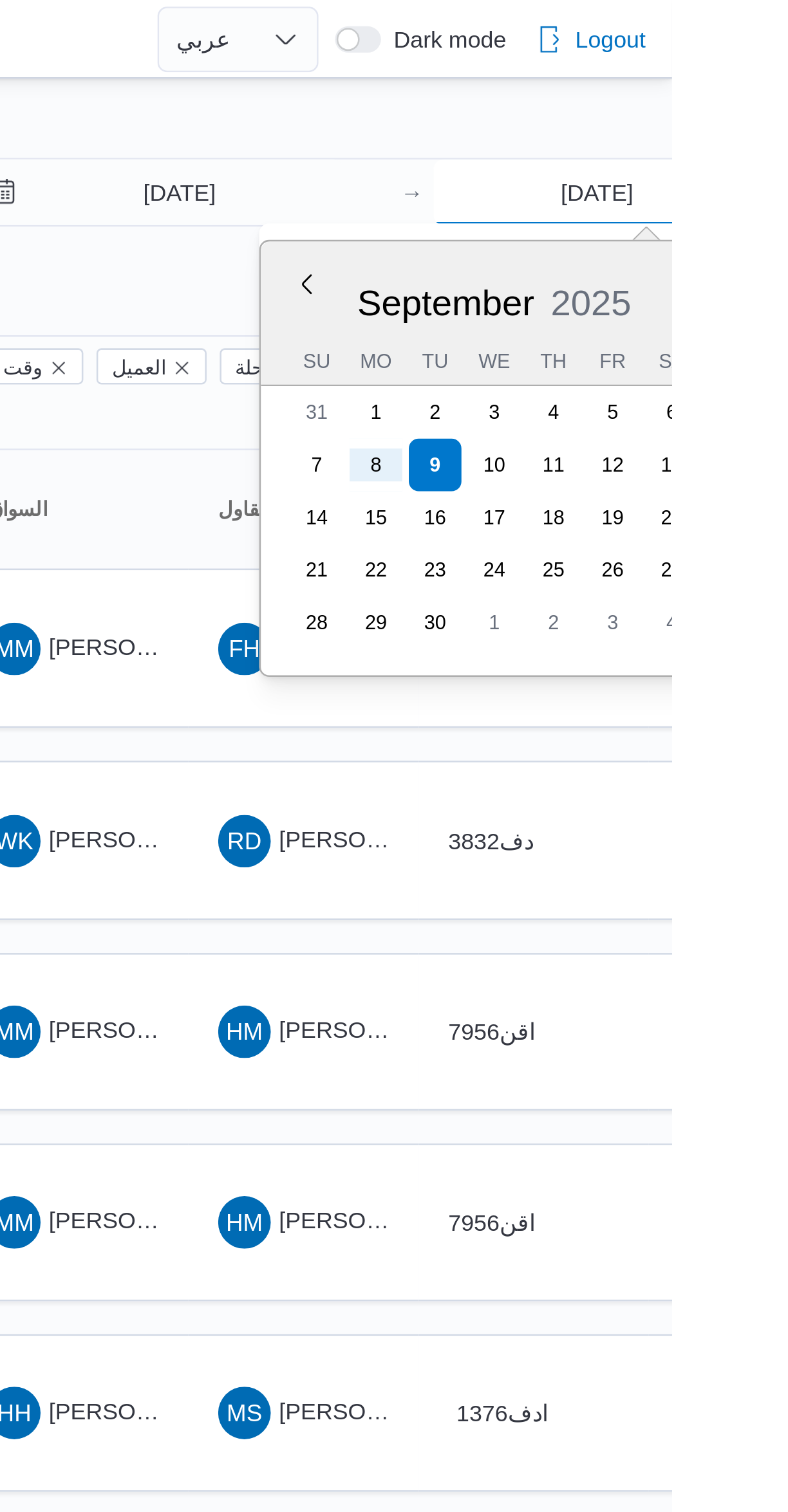
type input "8/9/2025"
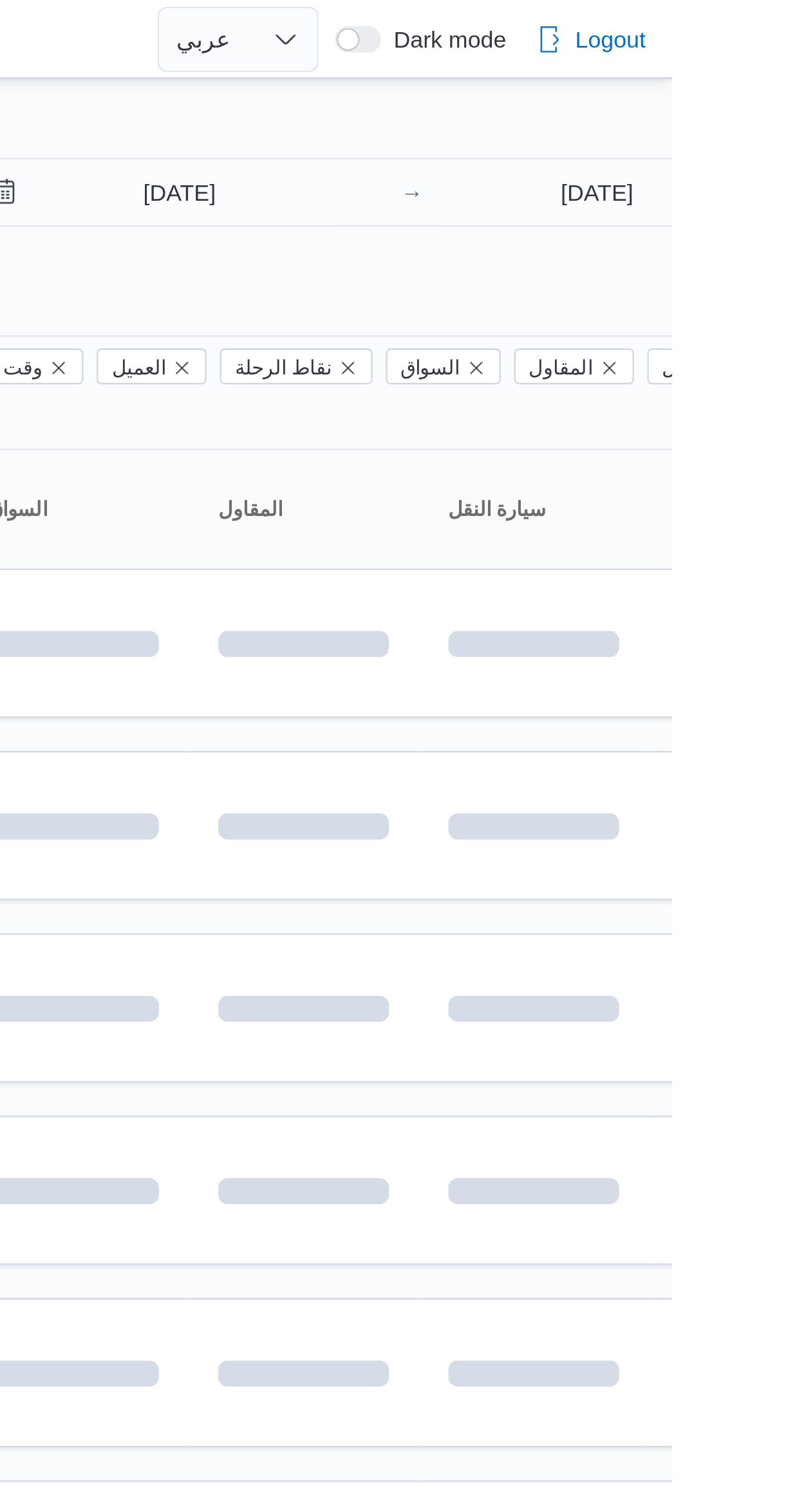
click at [596, 38] on div "Filter by 1 المسؤول: mostafa.elrouby@illa.com.eg 8/9/2025 → 8/9/2025 Group By C…" at bounding box center [386, 501] width 788 height 935
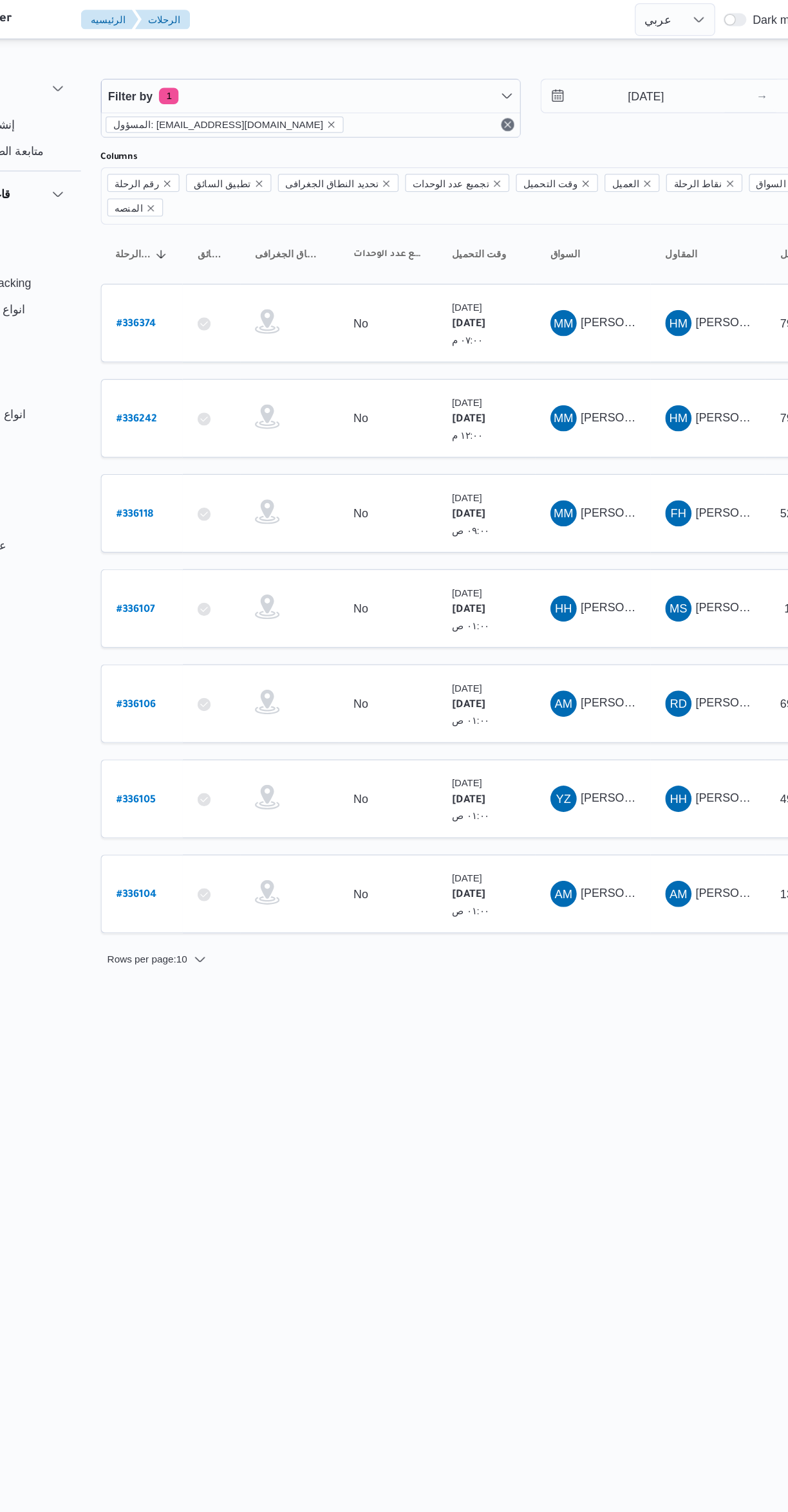
click at [196, 399] on b "# 336118" at bounding box center [194, 403] width 29 height 9
select select "ar"
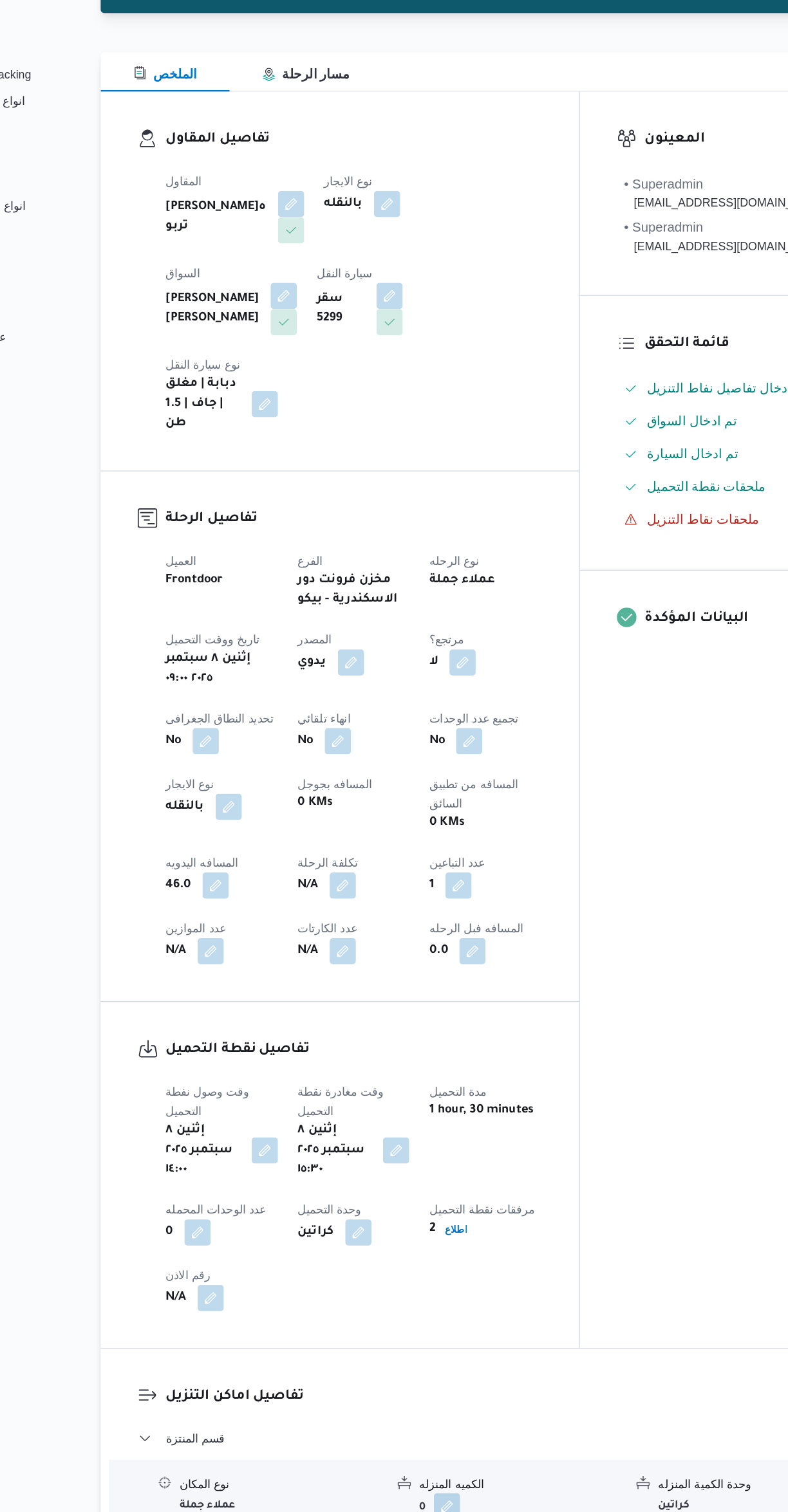
select select "ar"
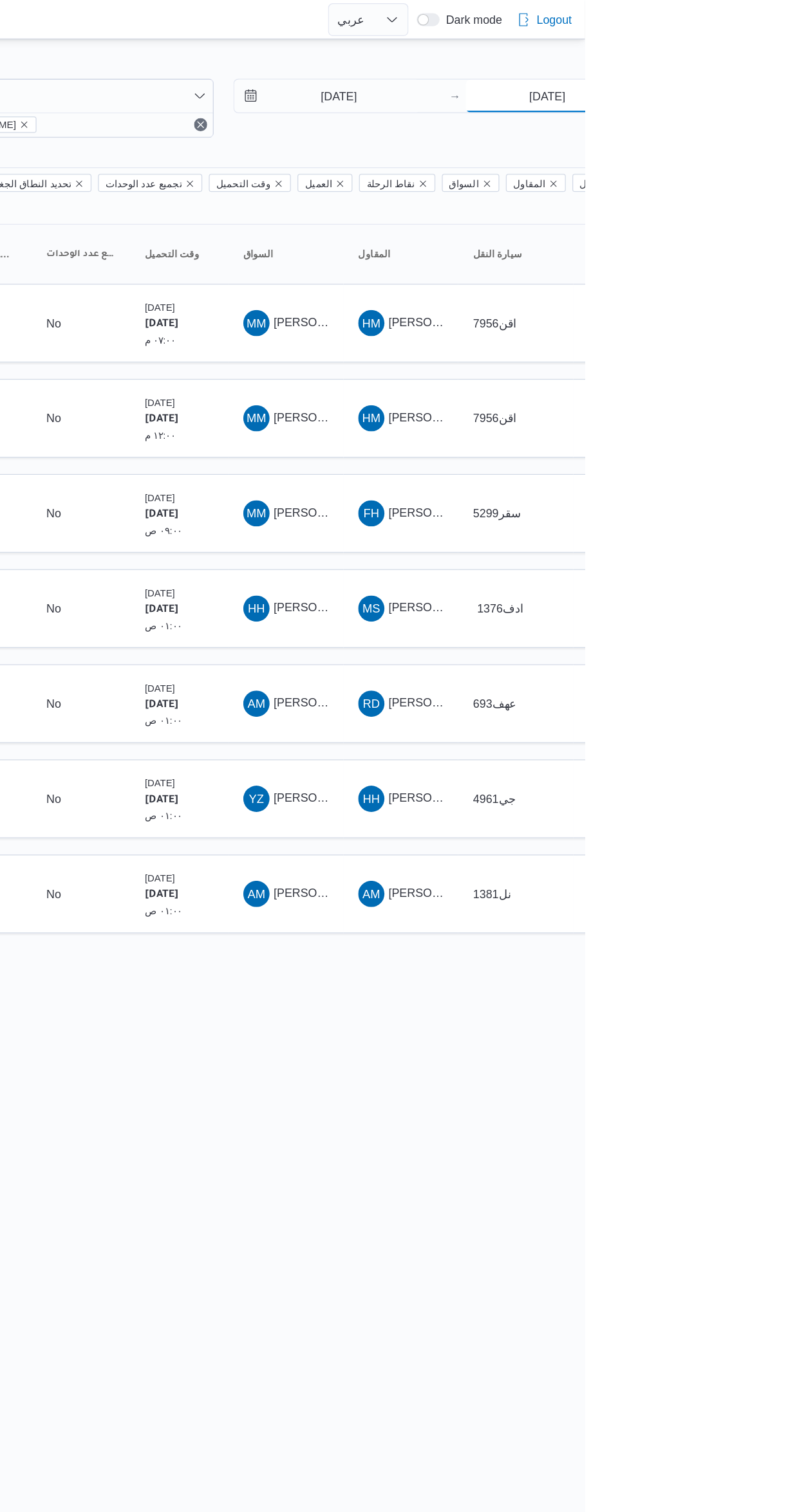
click at [762, 75] on input "8/9/2025" at bounding box center [759, 75] width 128 height 26
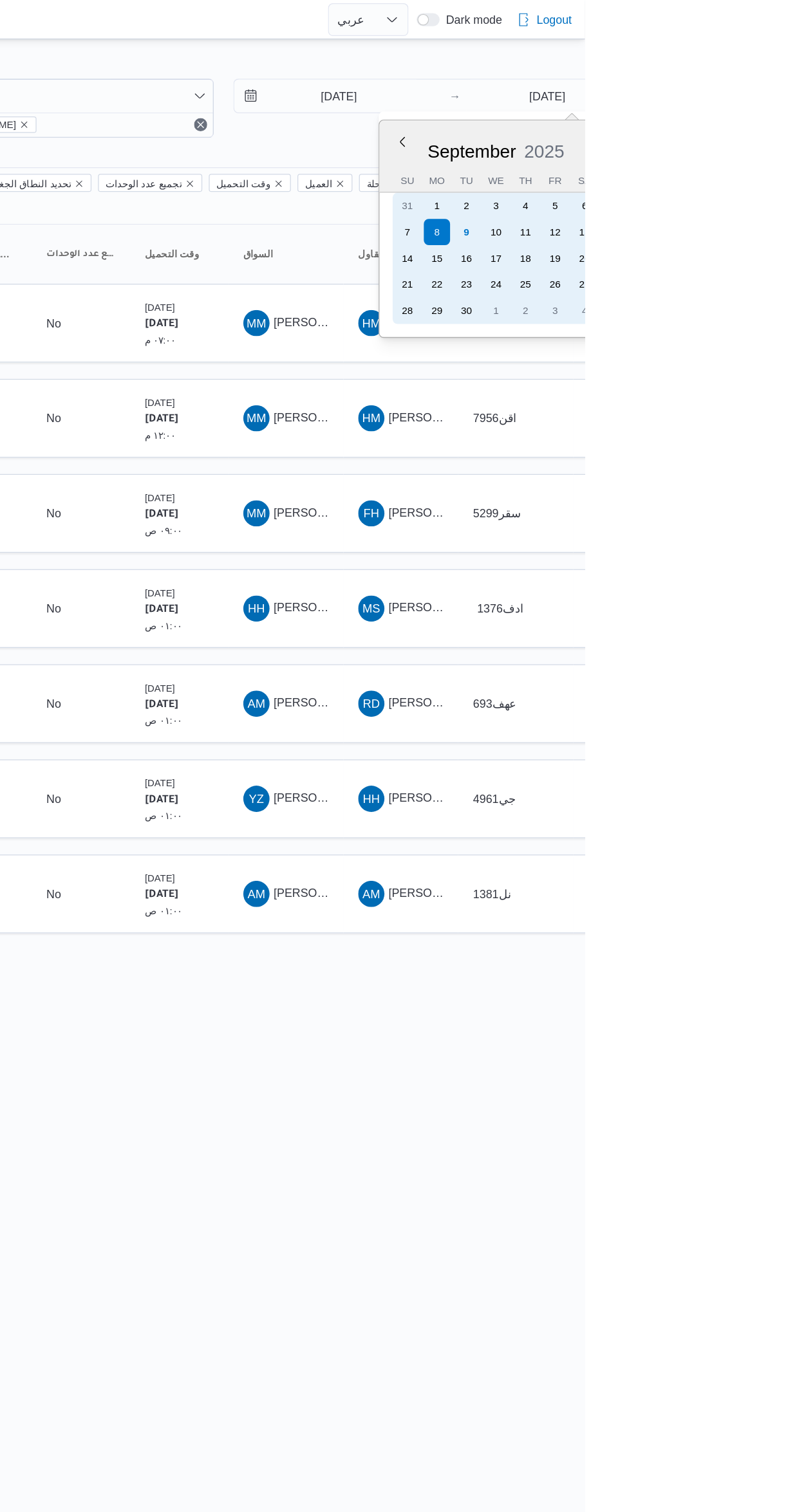
click at [693, 178] on div "9" at bounding box center [695, 182] width 20 height 20
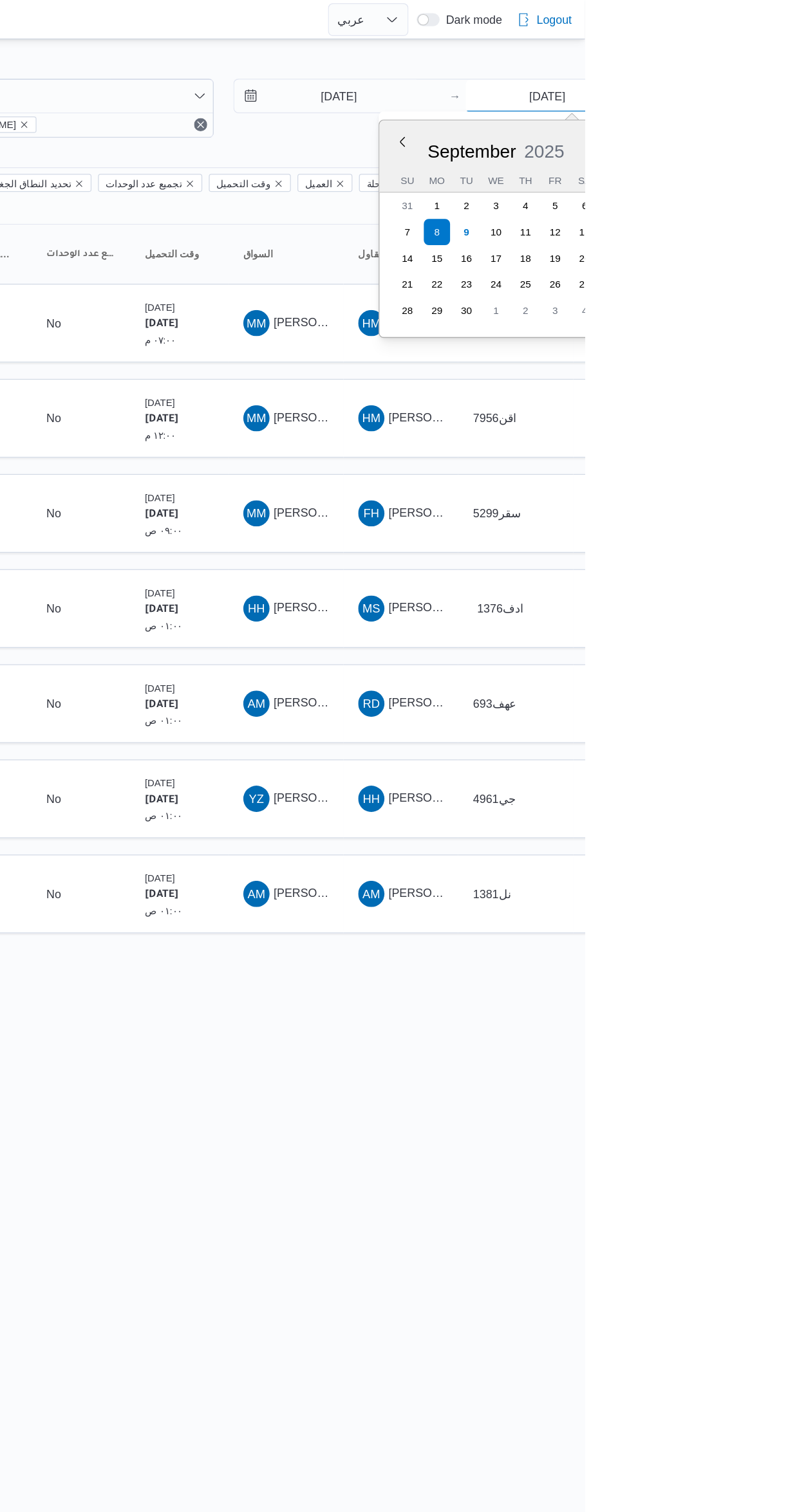
type input "[DATE]"
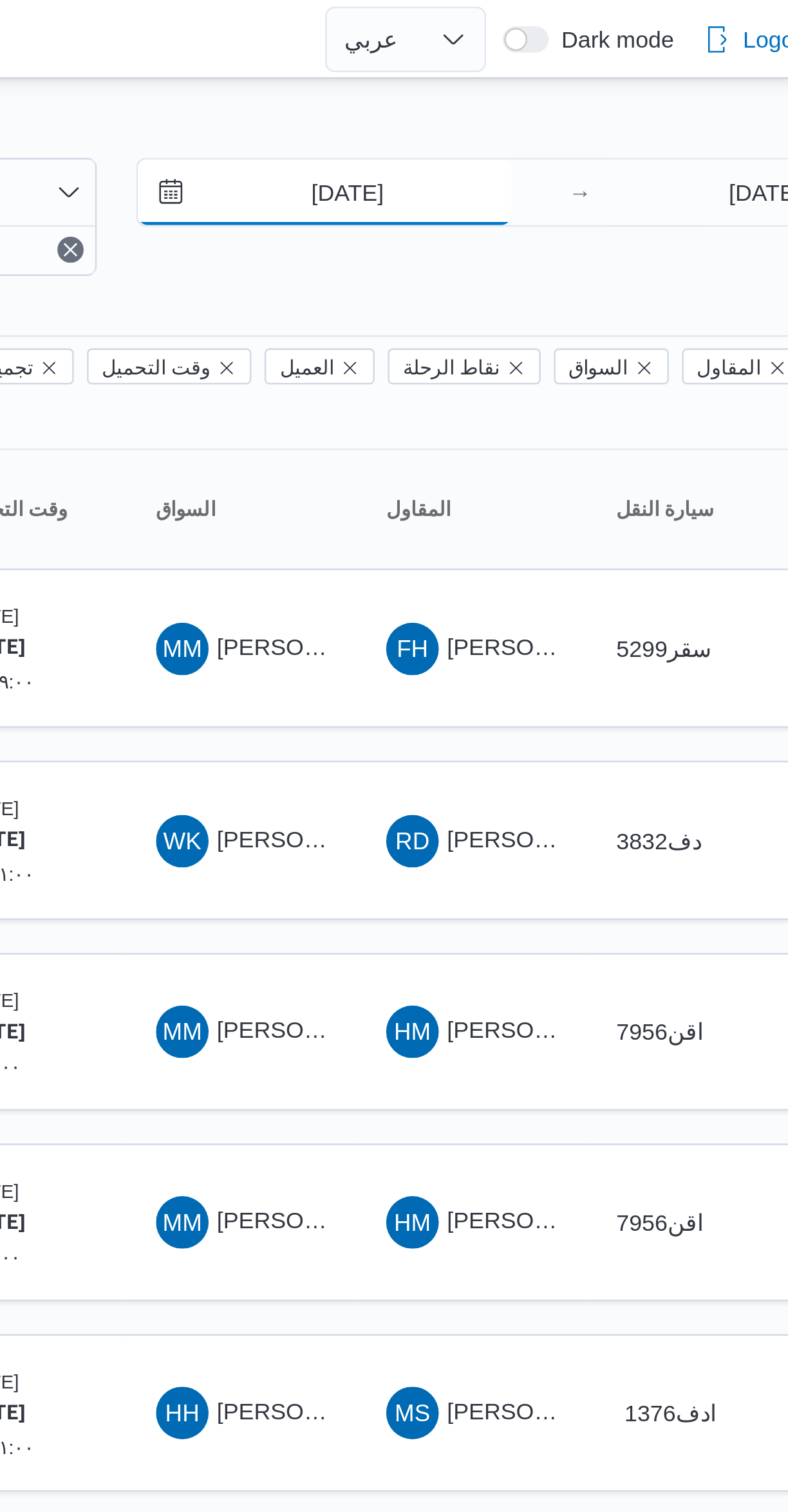
click at [593, 77] on input "8/9/2025" at bounding box center [586, 75] width 146 height 26
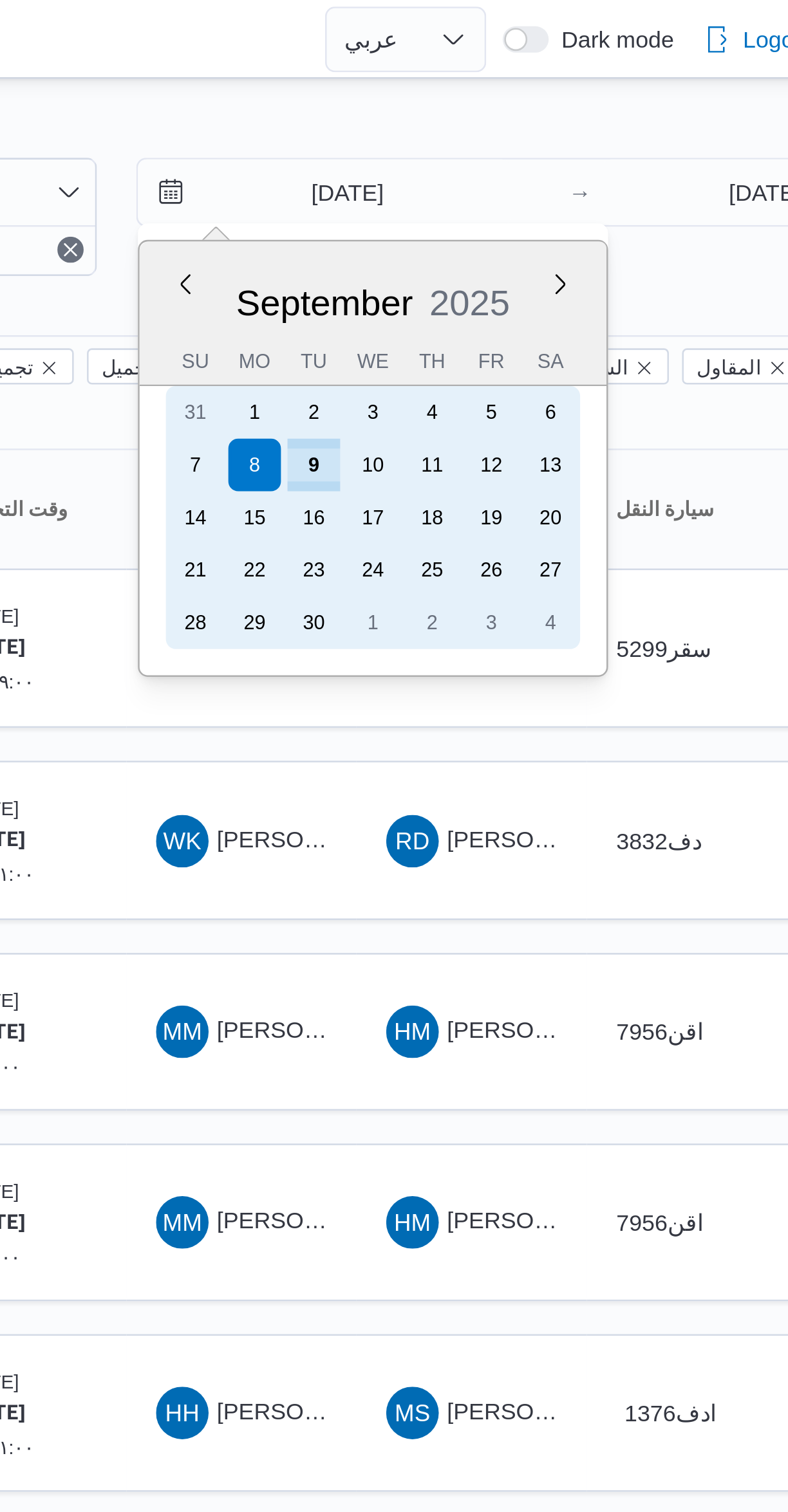
click at [582, 181] on div "9" at bounding box center [582, 182] width 20 height 20
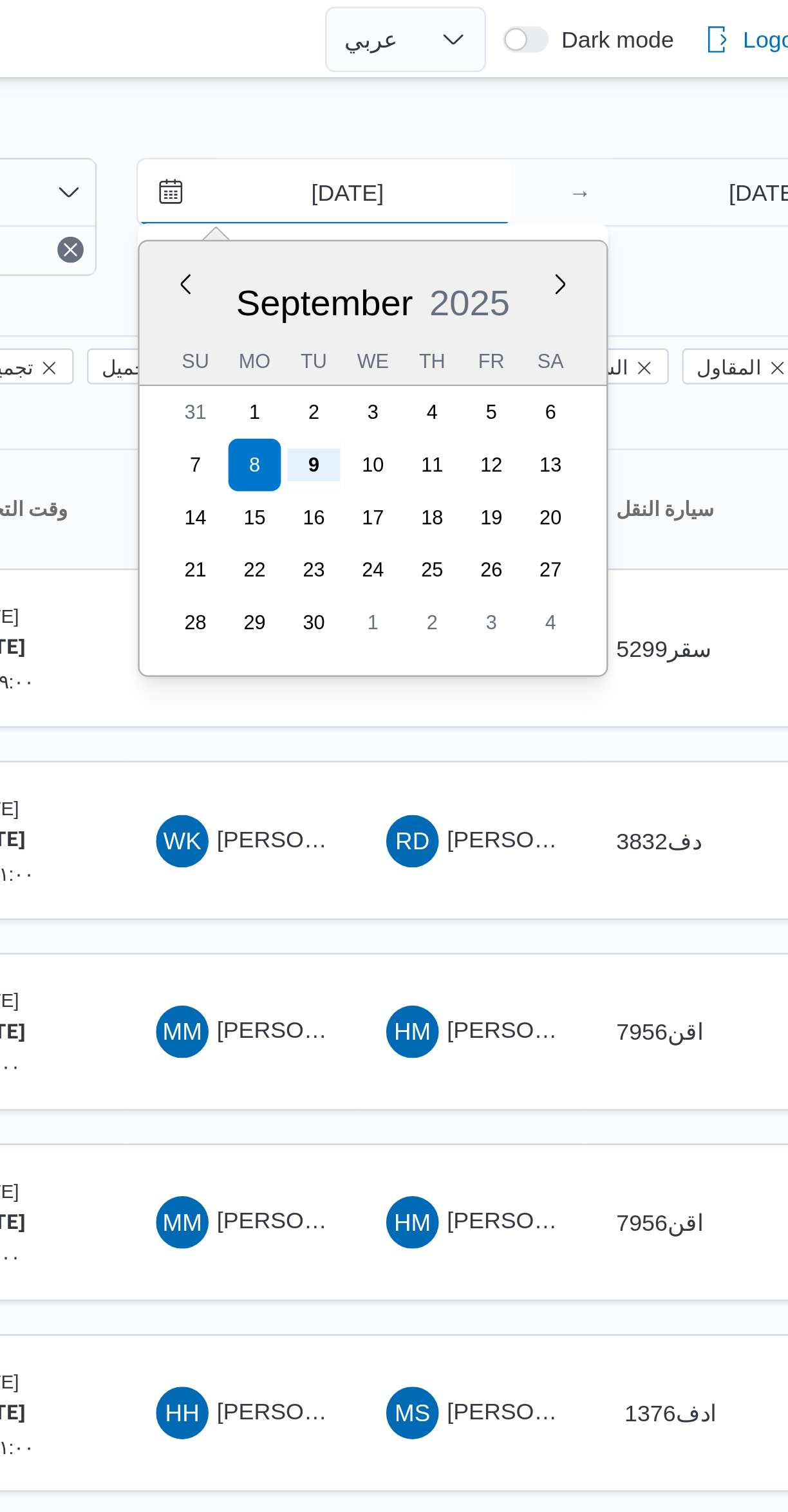
type input "[DATE]"
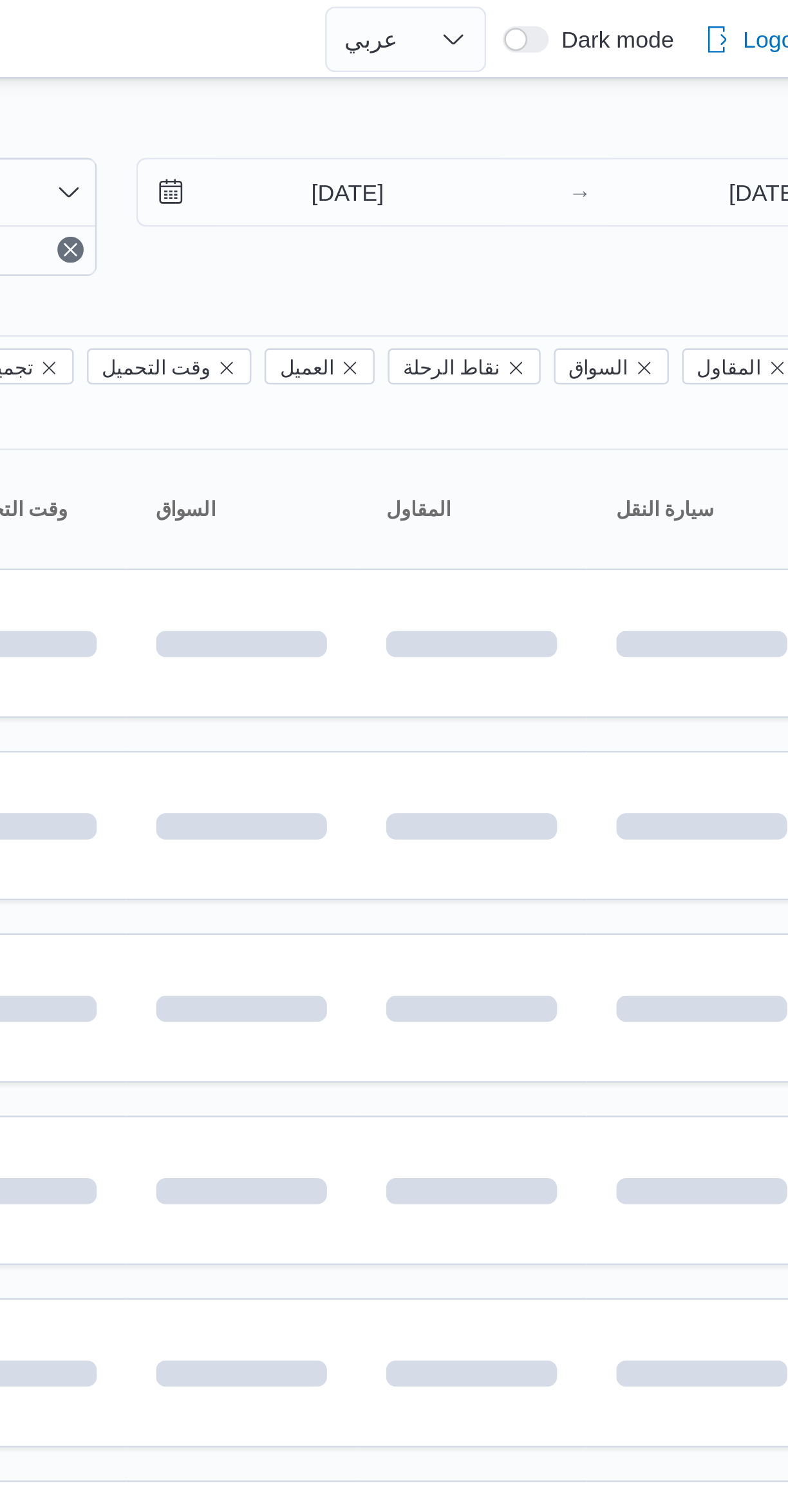
click at [690, 38] on div "Filter by 1 المسؤول: mostafa.elrouby@illa.com.eg 9/9/2025 → 9/9/2025 Group By C…" at bounding box center [386, 501] width 788 height 935
